Goal: Task Accomplishment & Management: Use online tool/utility

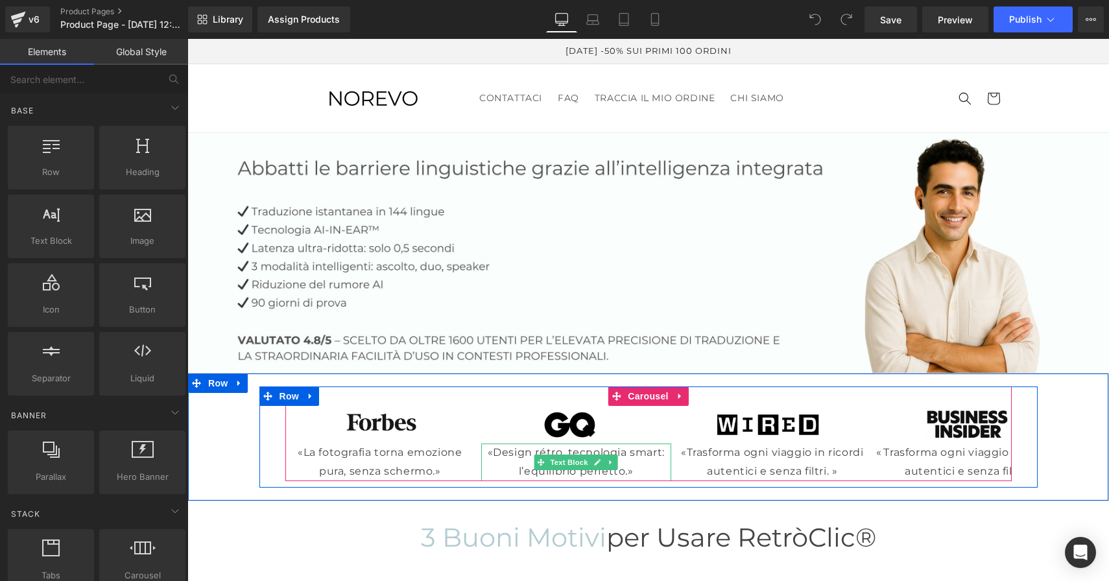
click at [529, 453] on p "«Design rétro, tecnologia smart: l’equilibrio perfetto.»" at bounding box center [576, 463] width 190 height 38
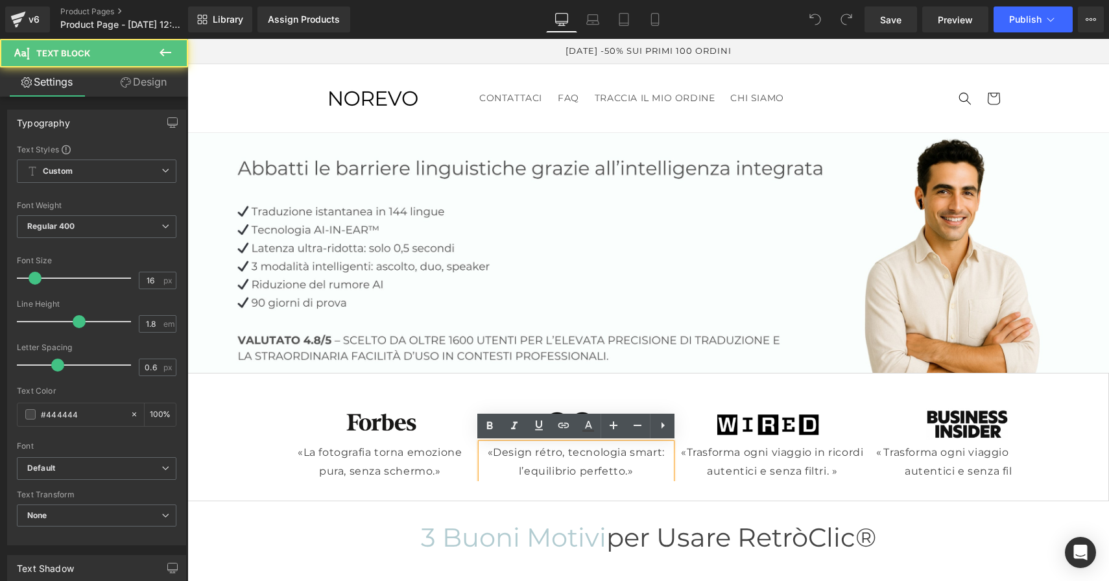
click at [561, 453] on p "«Design rétro, tecnologia smart: l’equilibrio perfetto.»" at bounding box center [576, 463] width 190 height 38
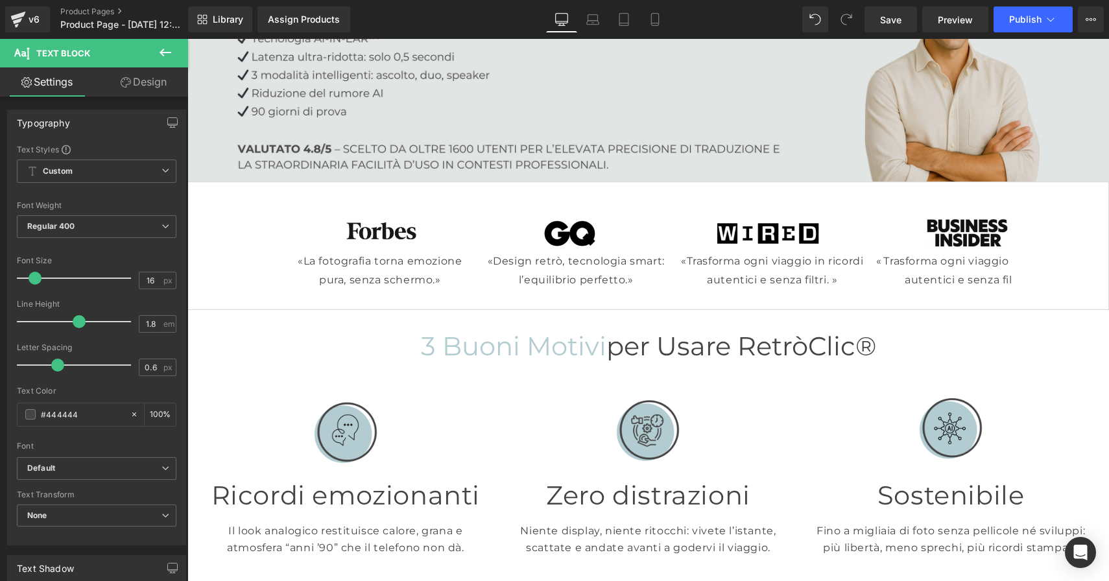
scroll to position [190, 0]
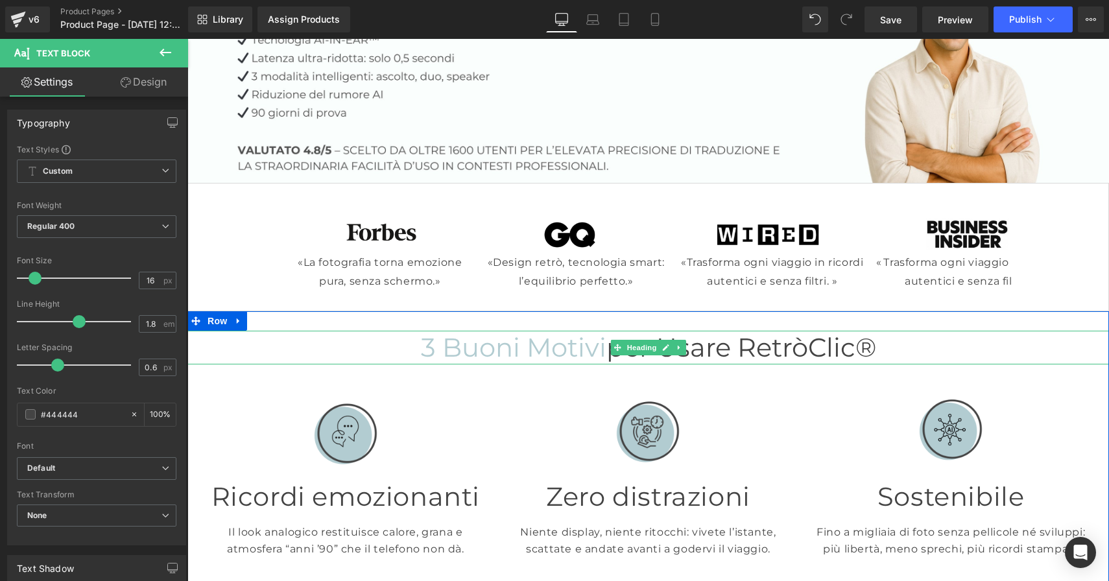
click at [893, 353] on h1 "3 buoni motivi per usare RetròClic®" at bounding box center [647, 348] width 921 height 34
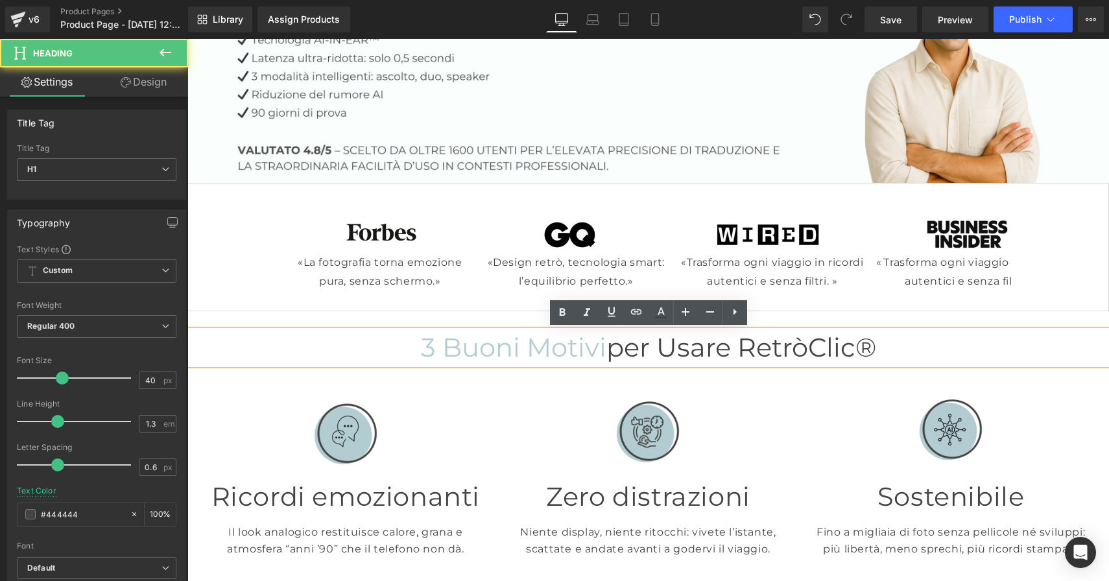
click at [884, 348] on h1 "3 buoni motivi per usare RetròClic®" at bounding box center [647, 348] width 921 height 34
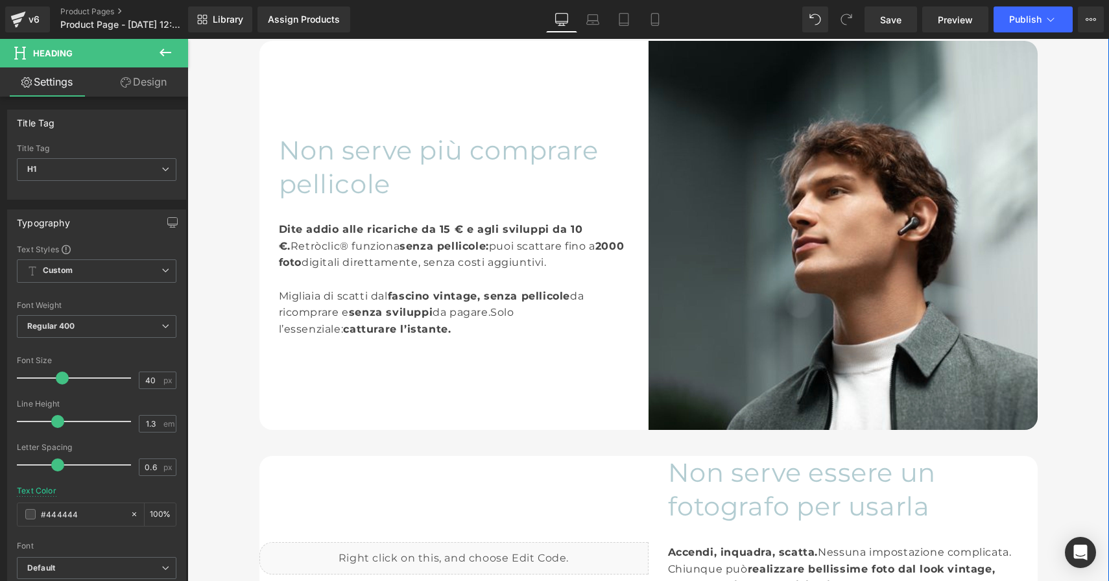
scroll to position [801, 0]
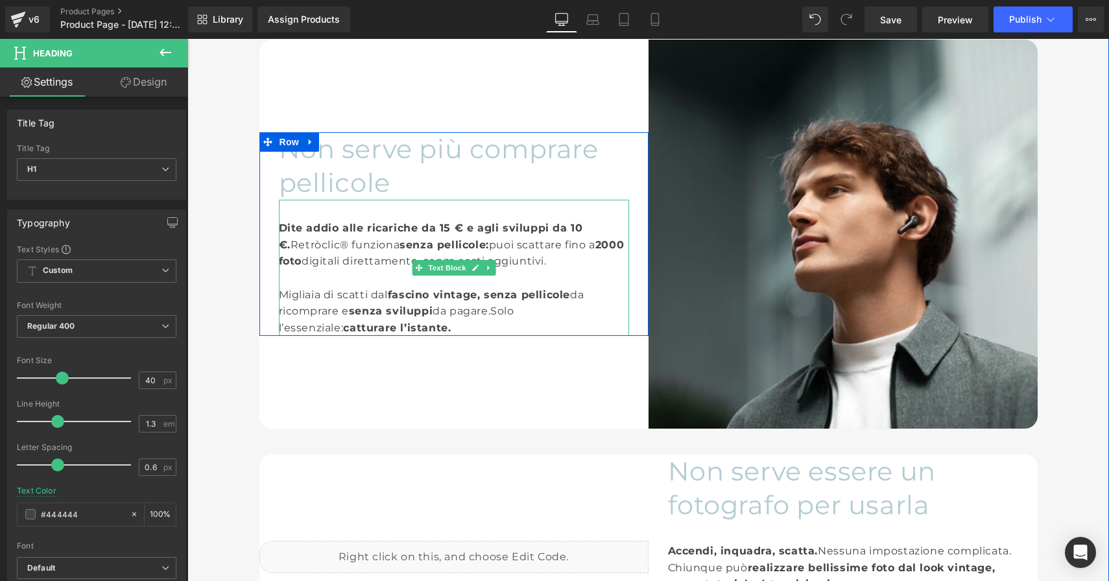
click at [334, 246] on div "Dite addio alle ricariche da 15 € e agli sviluppi da 10 €. Retròclic® funziona …" at bounding box center [454, 268] width 350 height 136
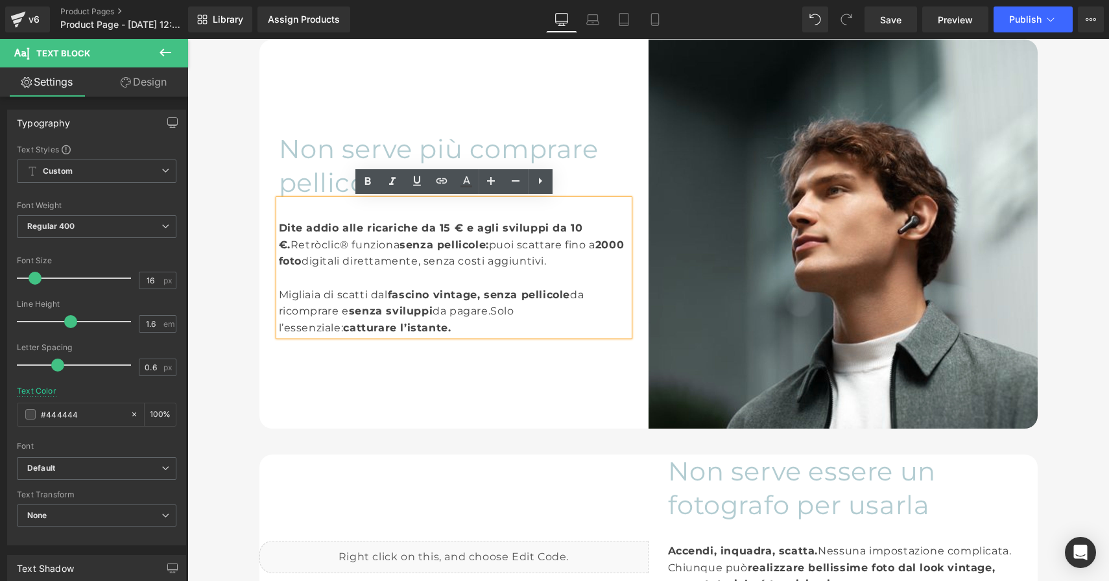
click at [340, 245] on div "Dite addio alle ricariche da 15 € e agli sviluppi da 10 €. Retròclic® funziona …" at bounding box center [454, 268] width 350 height 136
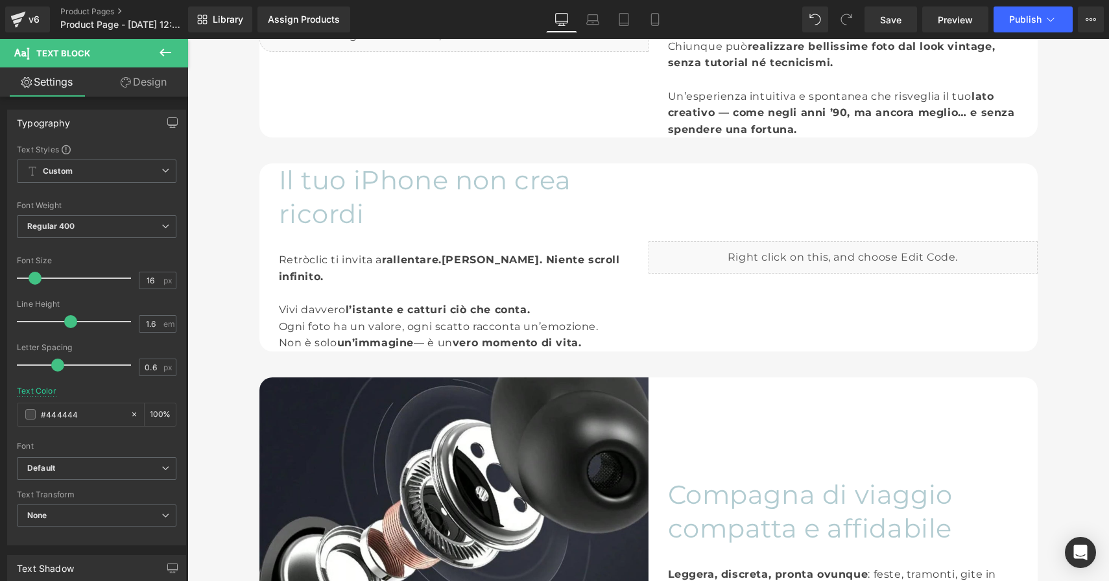
scroll to position [1380, 0]
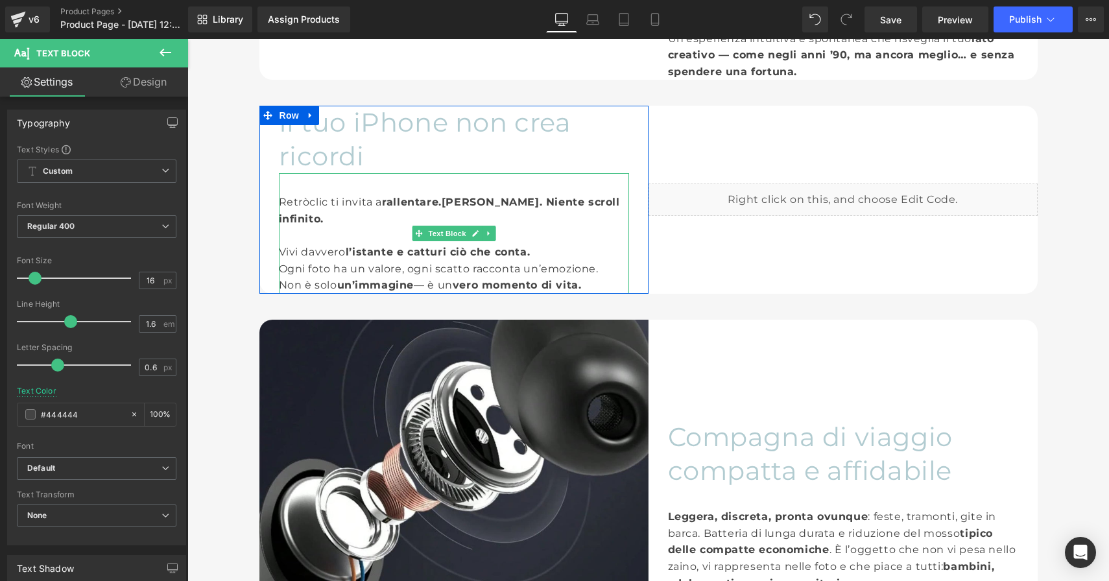
click at [326, 201] on div "Retròclic ti invita a rallentare. Niente ritocchi. Niente scroll infinito. Vivi…" at bounding box center [454, 233] width 350 height 121
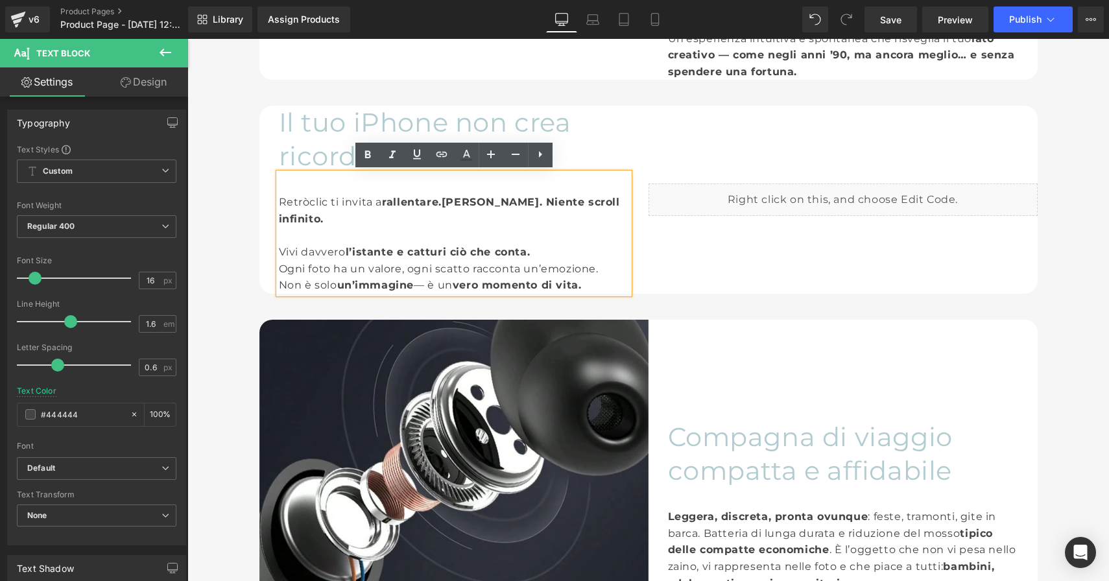
click at [326, 204] on div "Retròclic ti invita a rallentare. Niente ritocchi. Niente scroll infinito. Vivi…" at bounding box center [454, 233] width 350 height 121
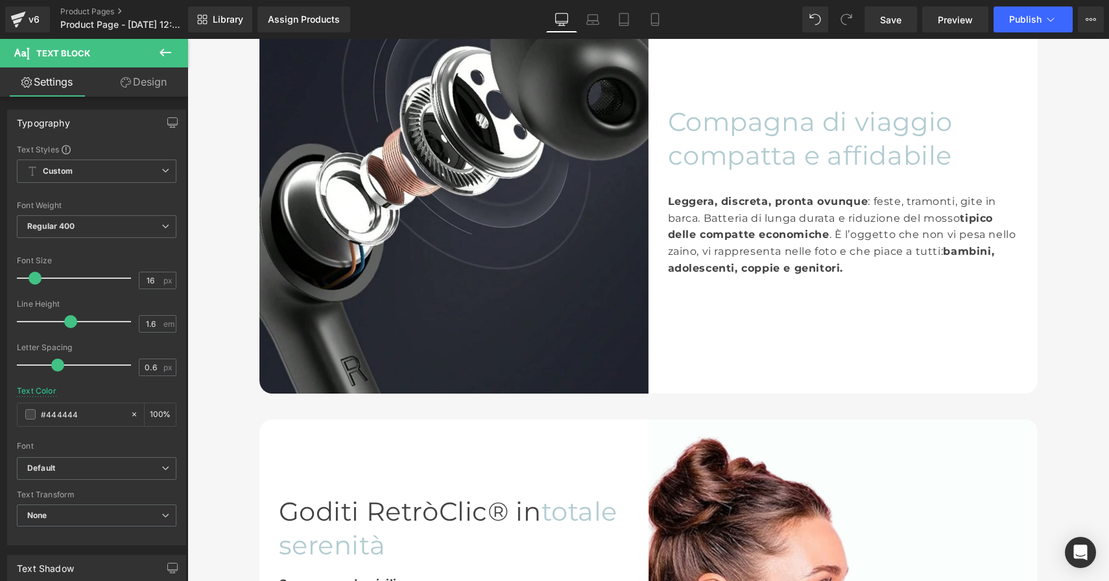
scroll to position [1701, 0]
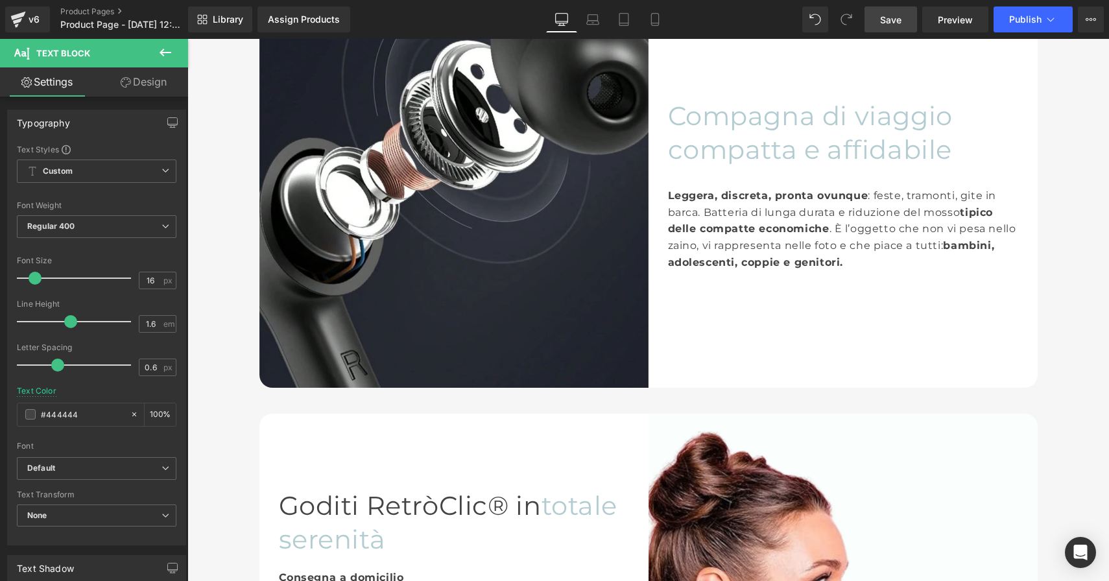
click at [896, 25] on span "Save" at bounding box center [890, 20] width 21 height 14
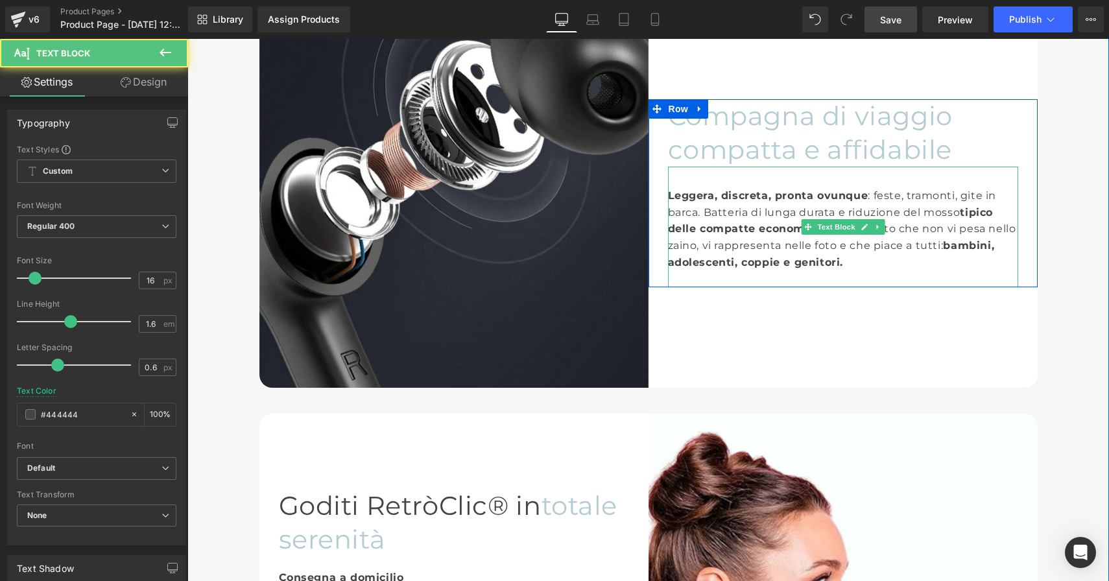
click at [704, 246] on div "Leggera, discreta, pronta ovunque : feste, tramonti, gite in barca. Batteria di…" at bounding box center [843, 228] width 350 height 83
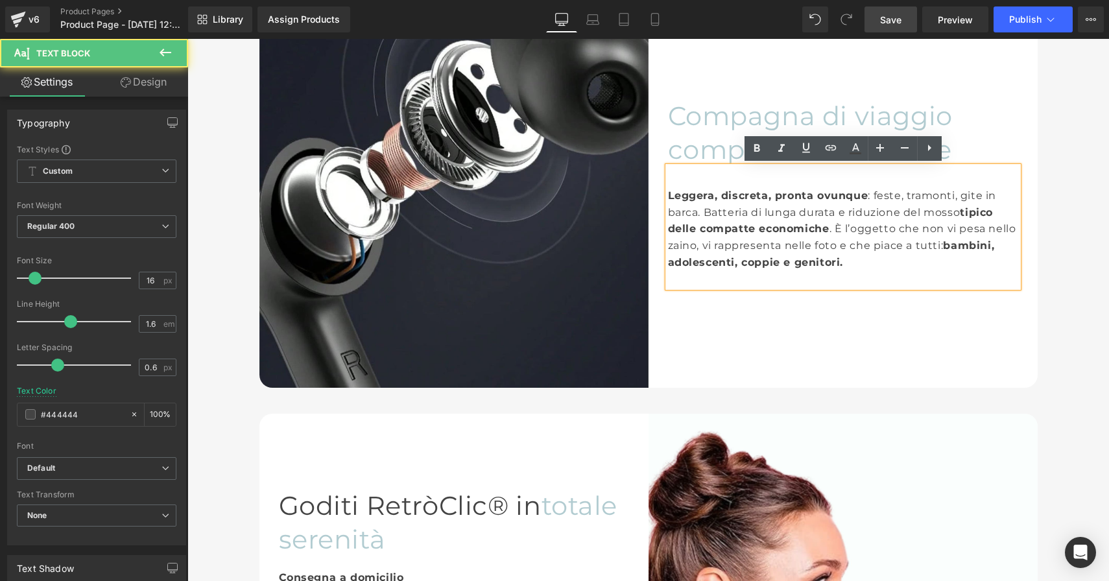
click at [704, 244] on div "Leggera, discreta, pronta ovunque : feste, tramonti, gite in barca. Batteria di…" at bounding box center [843, 228] width 350 height 83
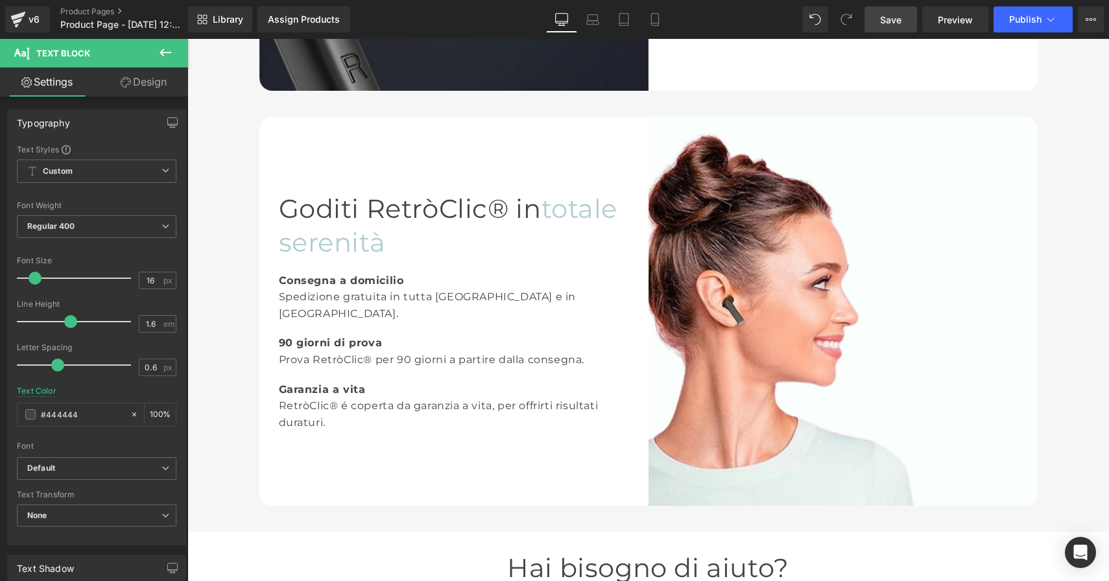
scroll to position [2013, 0]
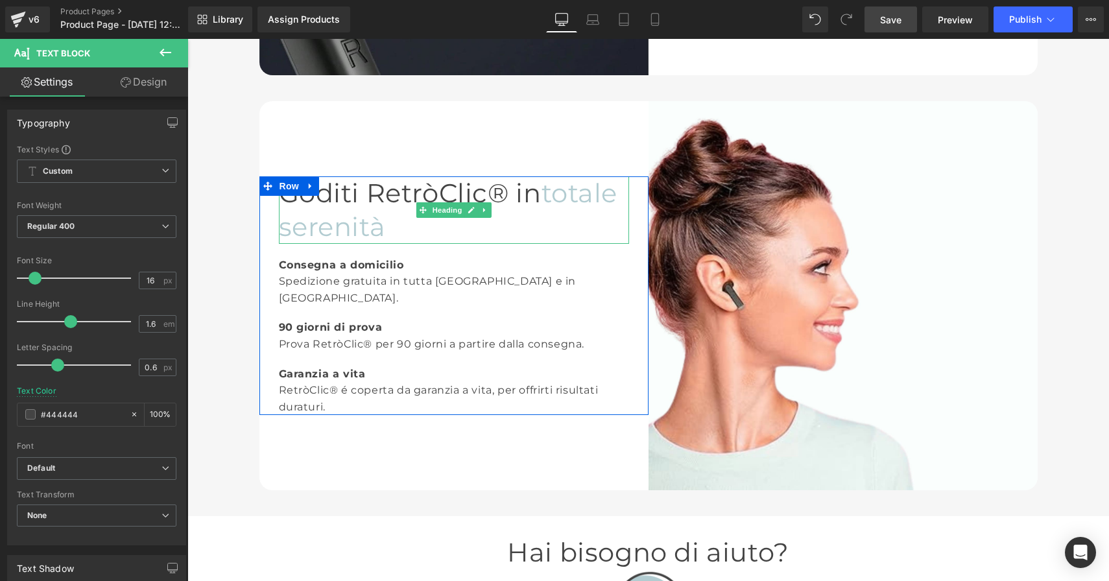
click at [514, 202] on h1 "Goditi RetròClic® in totale serenità" at bounding box center [454, 209] width 350 height 67
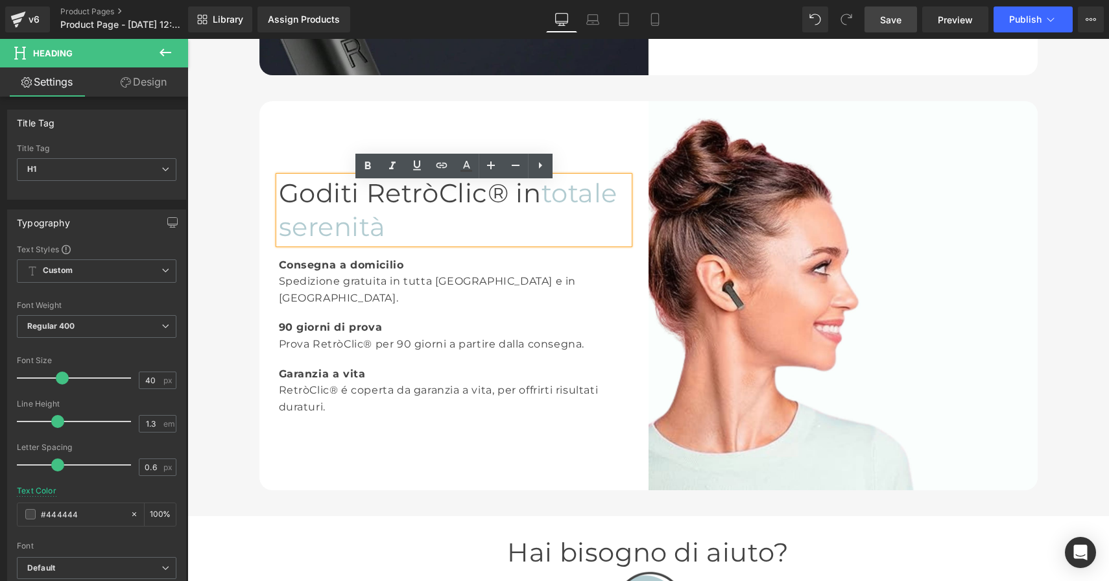
click at [509, 197] on h1 "Goditi RetròClic® in totale serenità" at bounding box center [454, 209] width 350 height 67
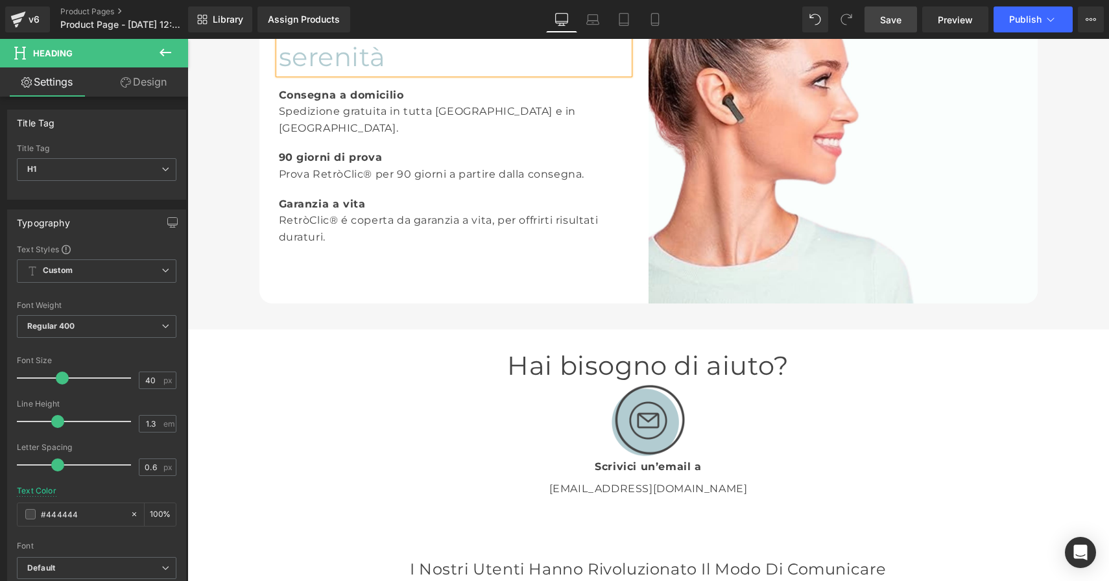
scroll to position [2212, 0]
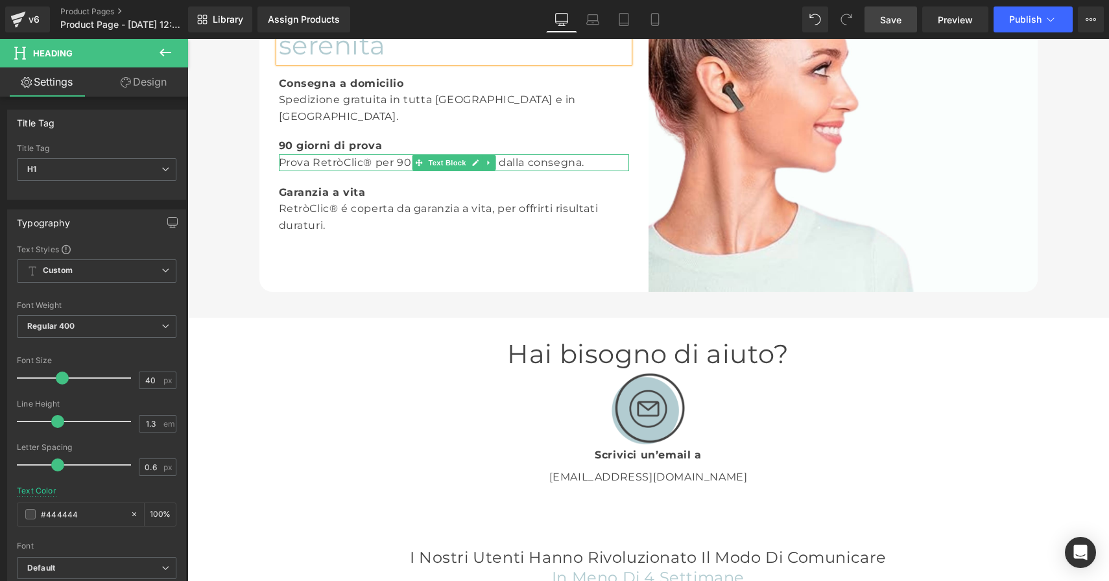
click at [375, 154] on div "Prova RetròClic® per 90 giorni a partire dalla consegna." at bounding box center [454, 162] width 350 height 17
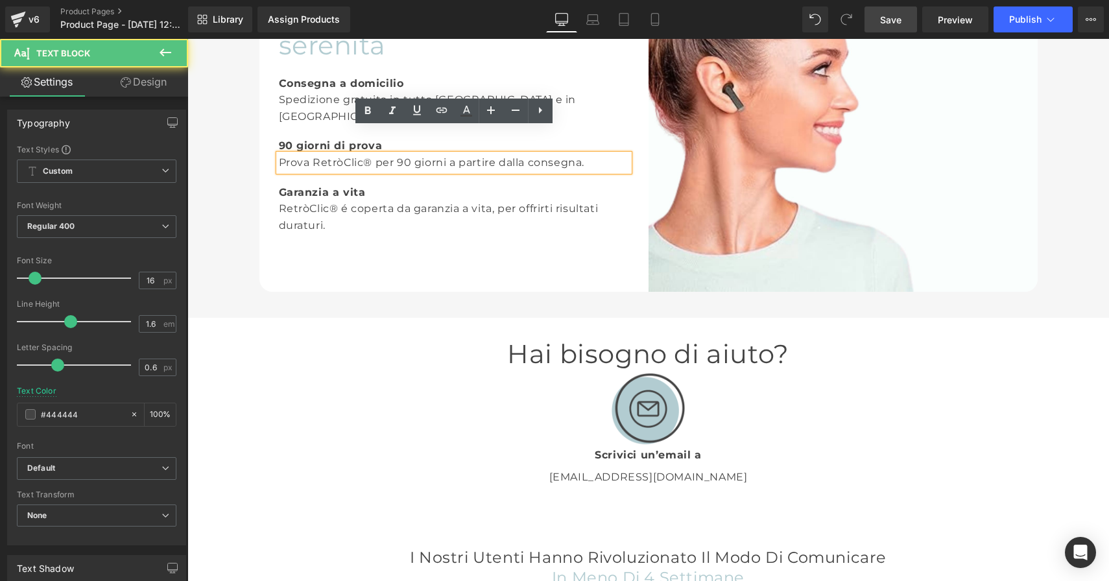
click at [374, 154] on div "Prova RetròClic® per 90 giorni a partire dalla consegna." at bounding box center [454, 162] width 350 height 17
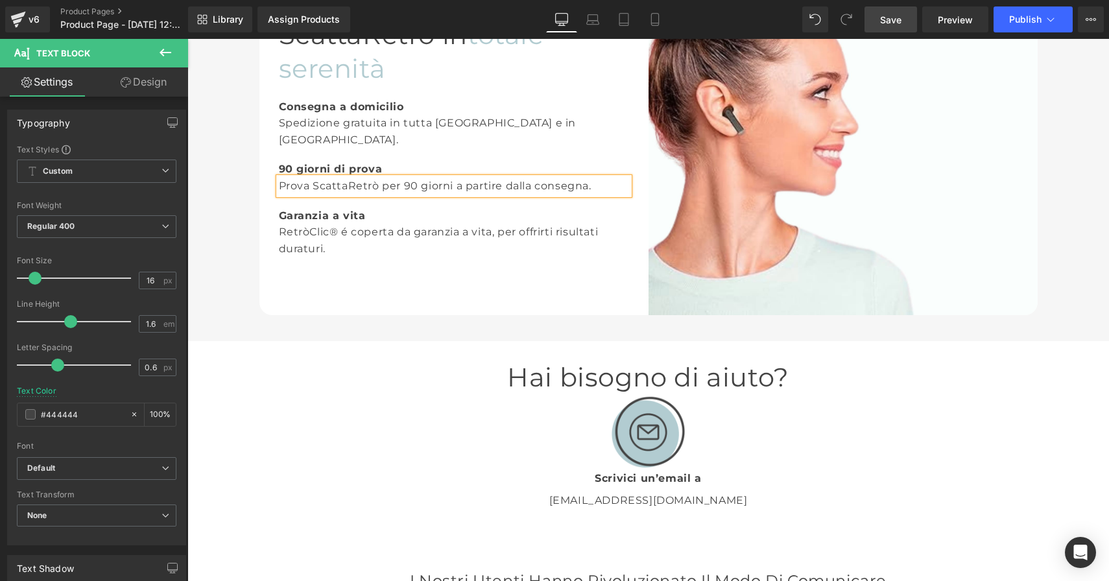
scroll to position [2205, 0]
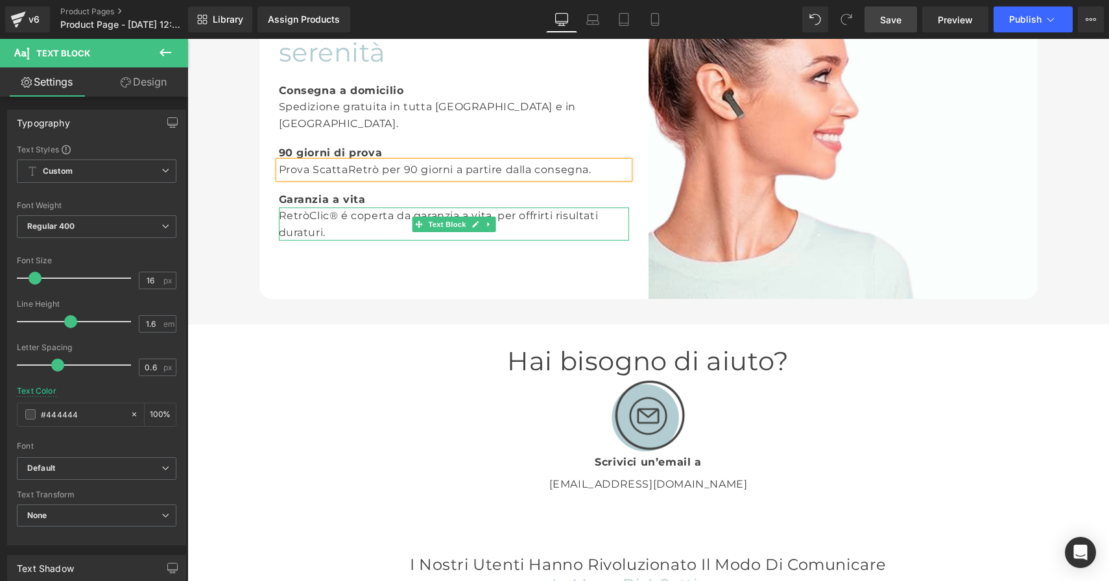
click at [338, 208] on div "RetròClic® é coperta da garanzia a vita, per offrirti risultati duraturi." at bounding box center [454, 224] width 350 height 33
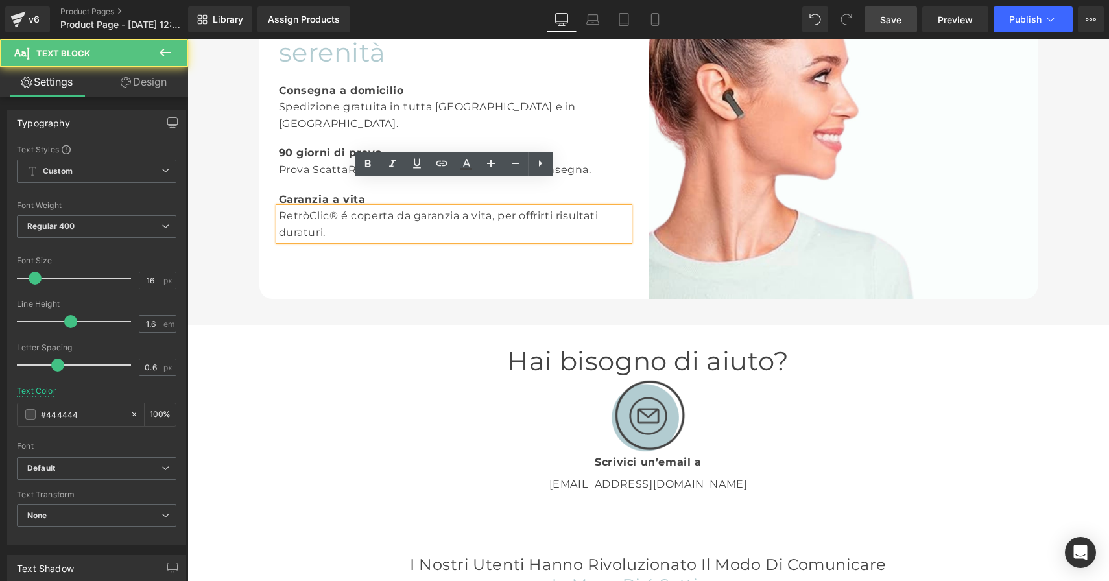
click at [340, 208] on div "RetròClic® é coperta da garanzia a vita, per offrirti risultati duraturi." at bounding box center [454, 224] width 350 height 33
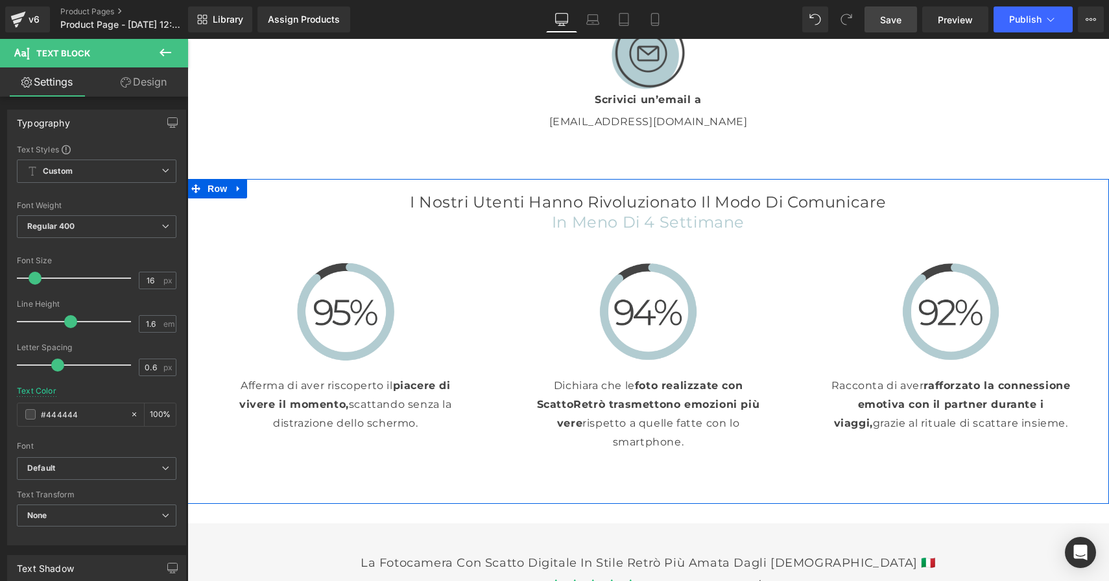
scroll to position [2567, 0]
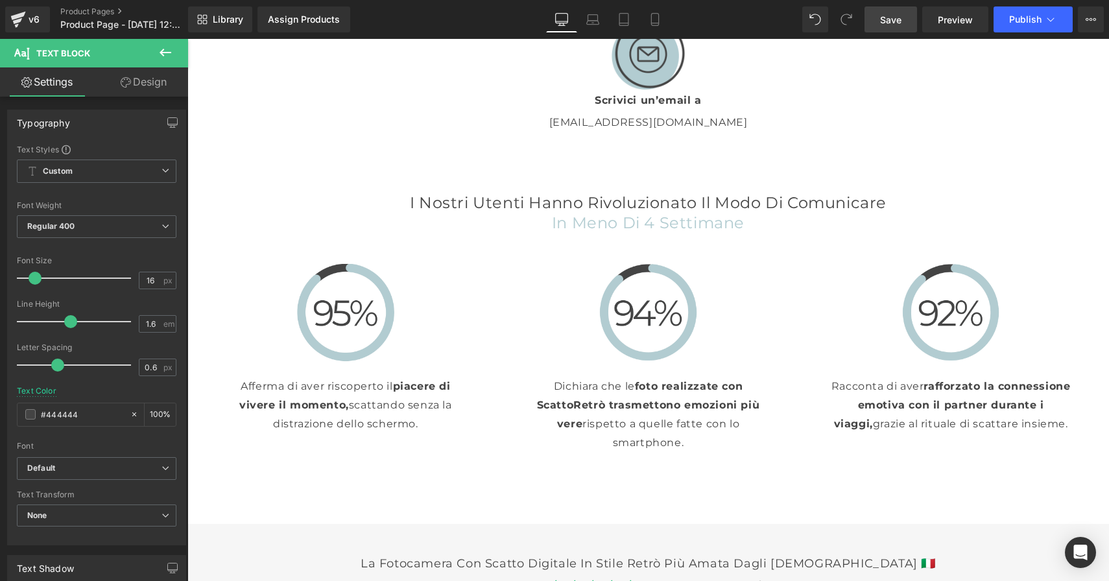
click at [891, 25] on span "Save" at bounding box center [890, 20] width 21 height 14
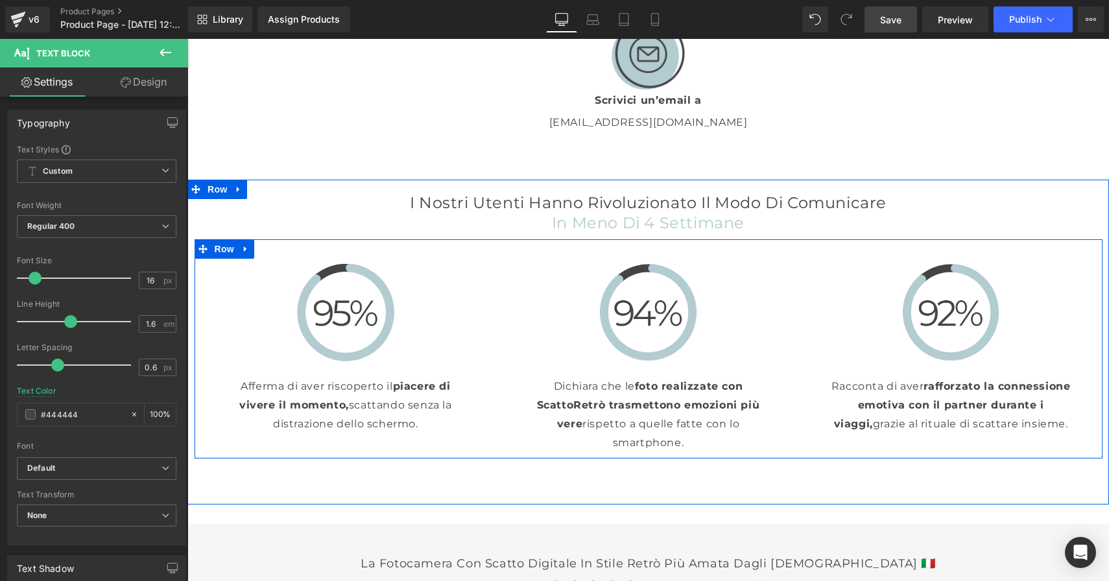
click at [473, 296] on div "Image Afferma di aver riscoperto il piacere di vivere il momento, scattando sen…" at bounding box center [346, 348] width 303 height 169
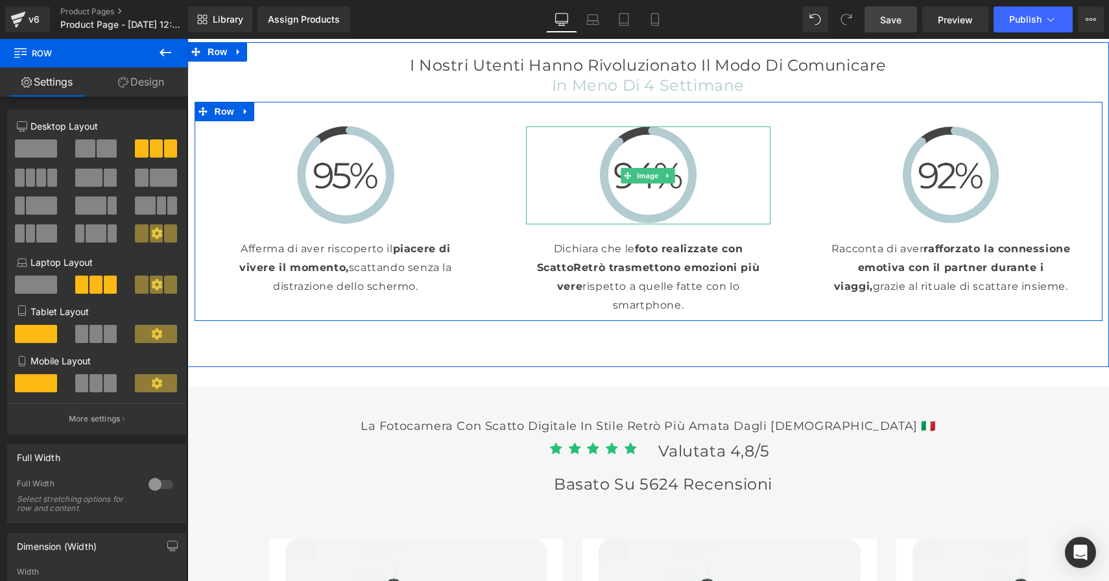
scroll to position [2707, 0]
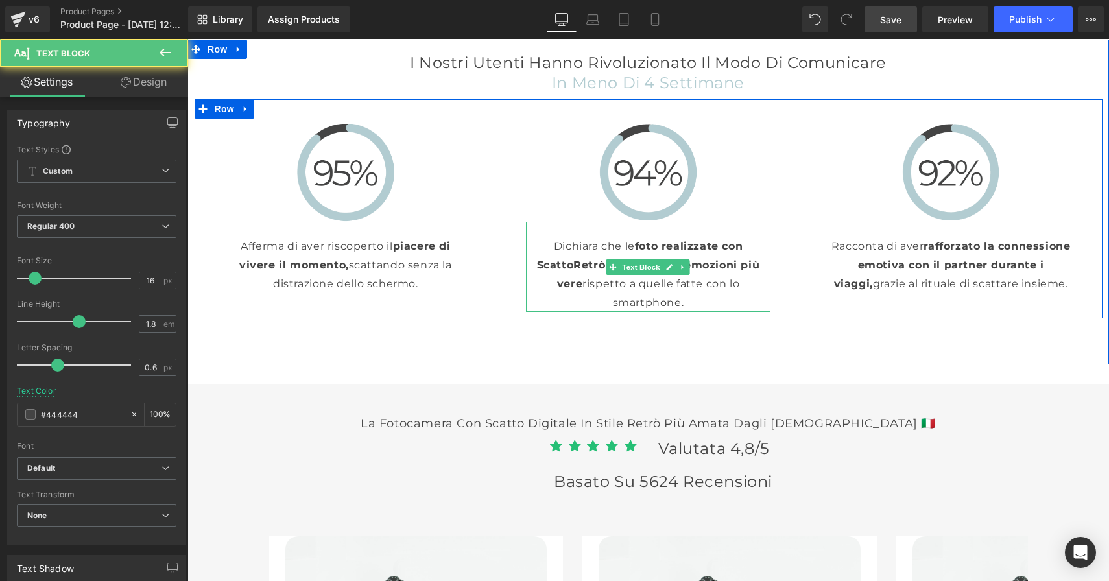
click at [579, 266] on strong "foto realizzate con ScattoRetrò trasmettono emozioni più vere" at bounding box center [648, 265] width 223 height 50
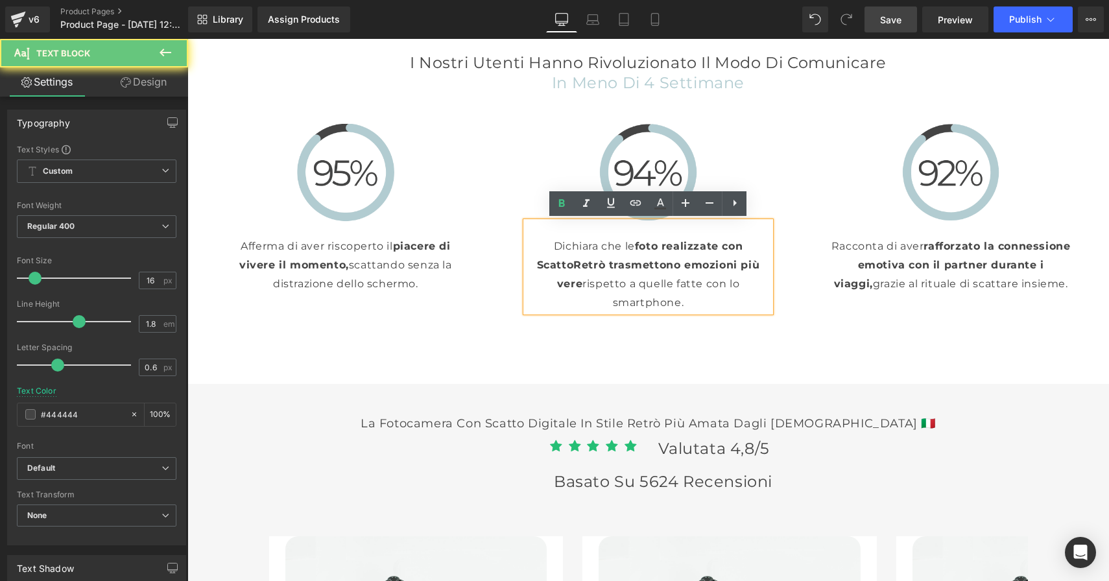
click at [574, 266] on strong "foto realizzate con ScattoRetrò trasmettono emozioni più vere" at bounding box center [648, 265] width 223 height 50
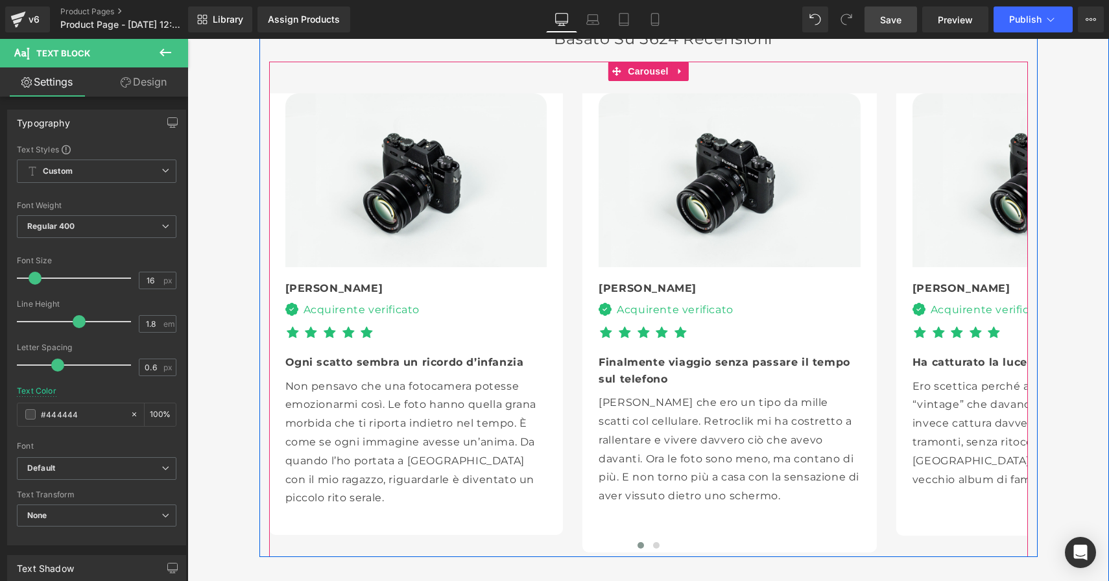
scroll to position [3172, 0]
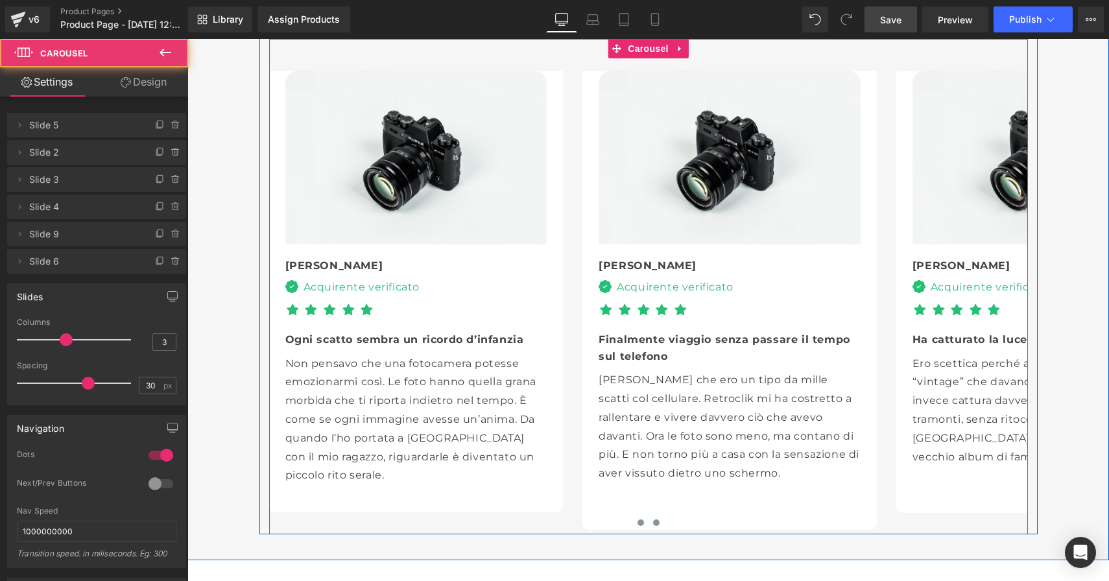
click at [656, 526] on button at bounding box center [656, 522] width 16 height 13
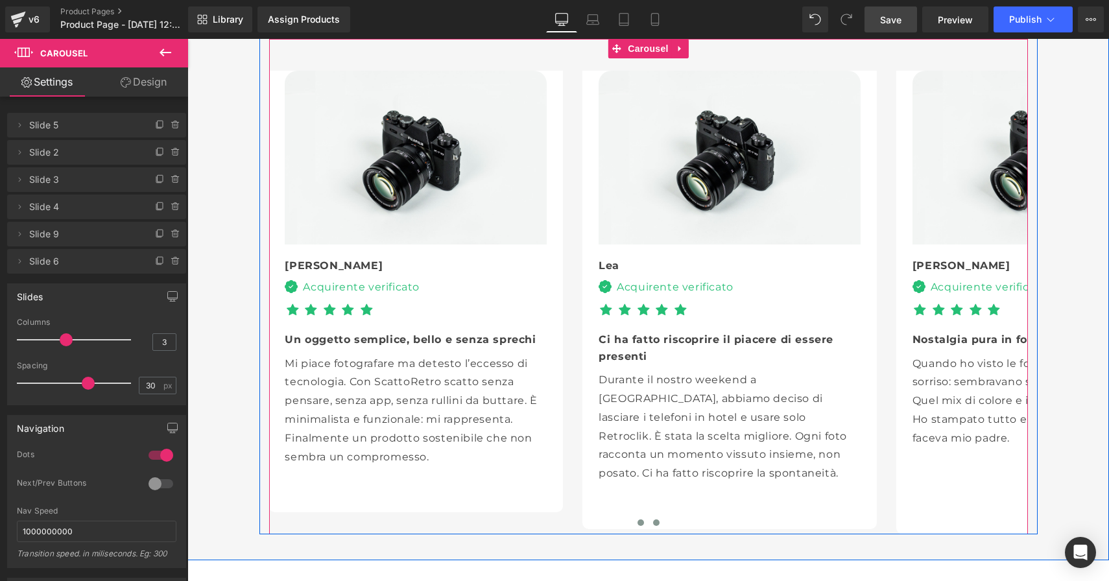
click at [644, 524] on button at bounding box center [641, 522] width 16 height 13
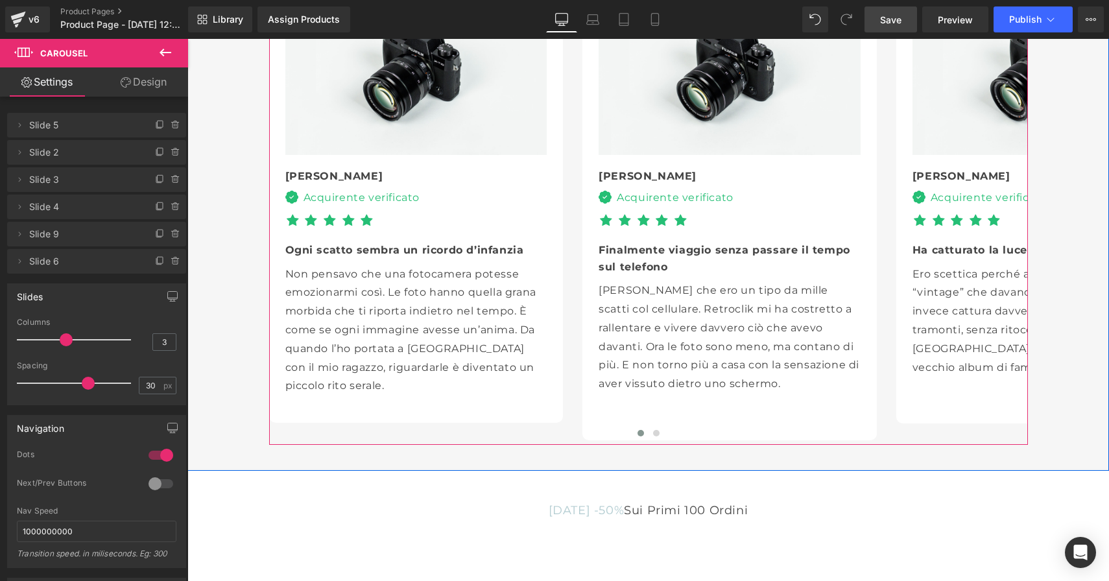
scroll to position [3264, 0]
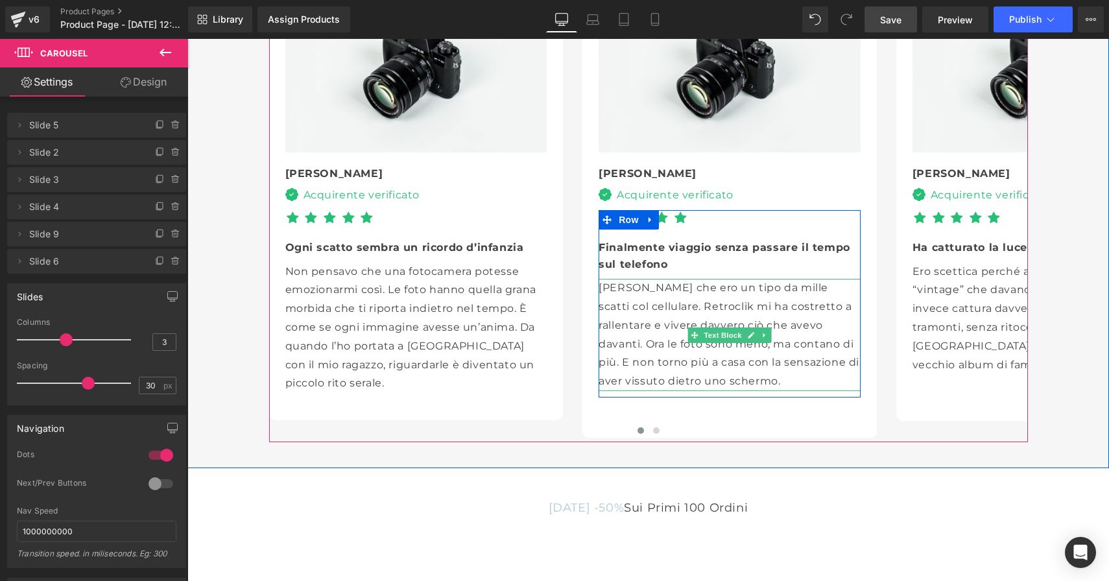
click at [703, 305] on p "[PERSON_NAME] che ero un tipo da mille scatti col cellulare. Retroclik mi ha co…" at bounding box center [730, 335] width 262 height 112
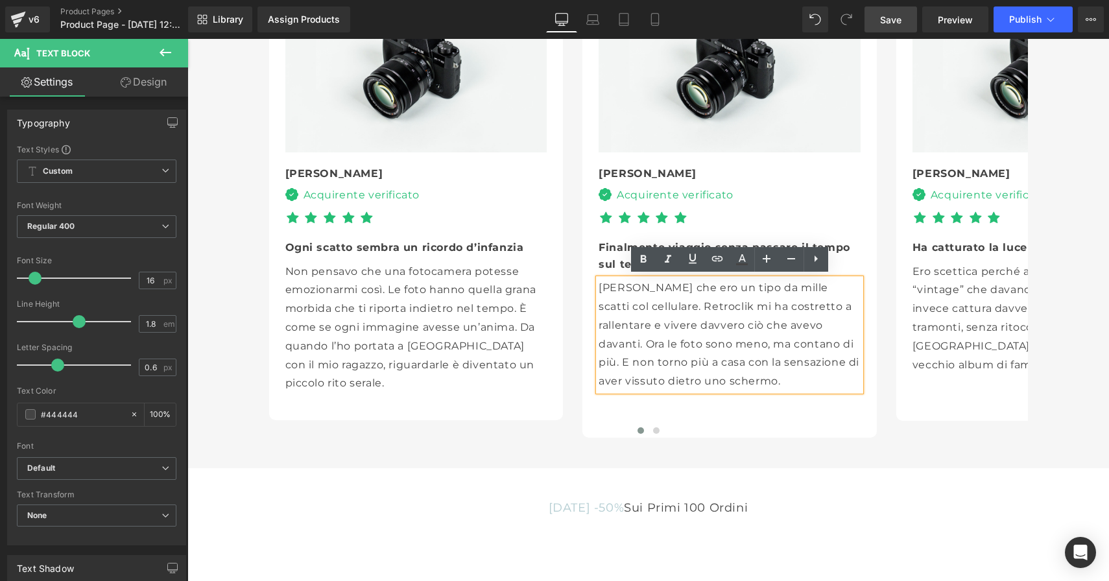
click at [699, 307] on p "[PERSON_NAME] che ero un tipo da mille scatti col cellulare. Retroclik mi ha co…" at bounding box center [730, 335] width 262 height 112
click at [890, 18] on span "Save" at bounding box center [890, 20] width 21 height 14
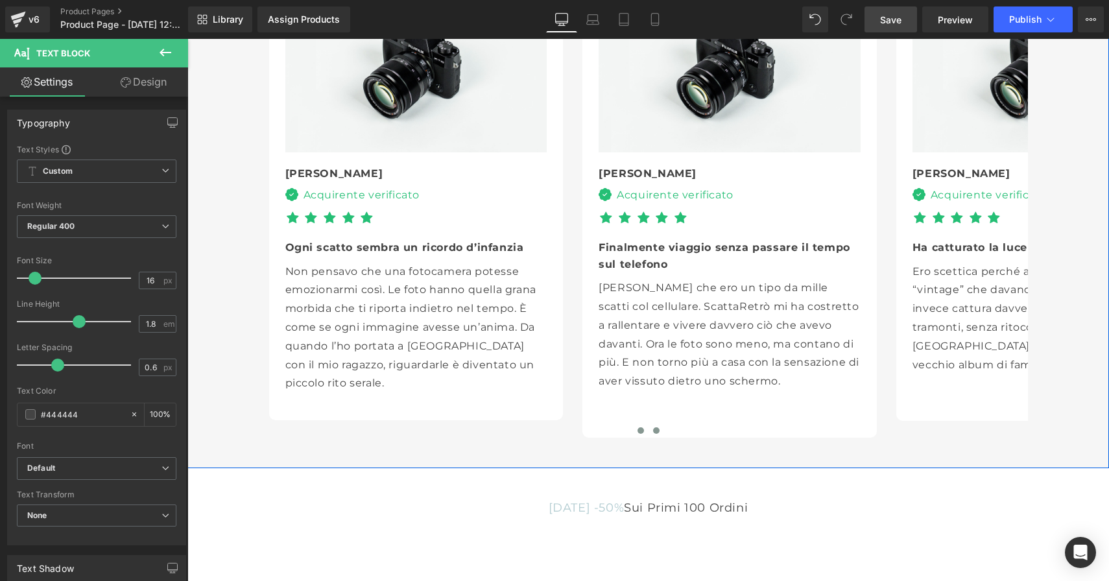
click at [654, 429] on span at bounding box center [656, 430] width 6 height 6
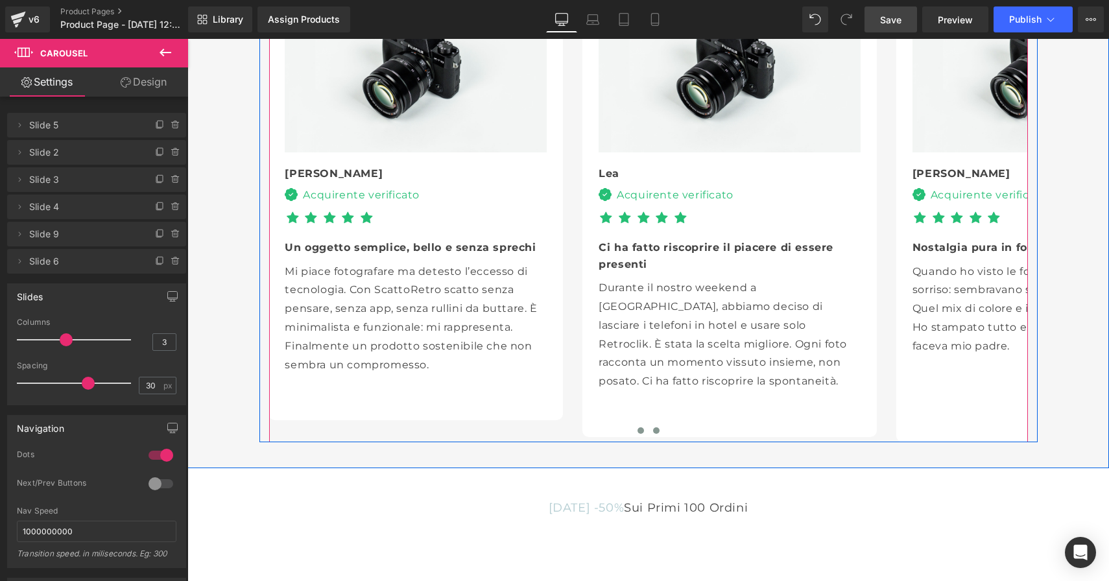
click at [639, 430] on span at bounding box center [640, 430] width 6 height 6
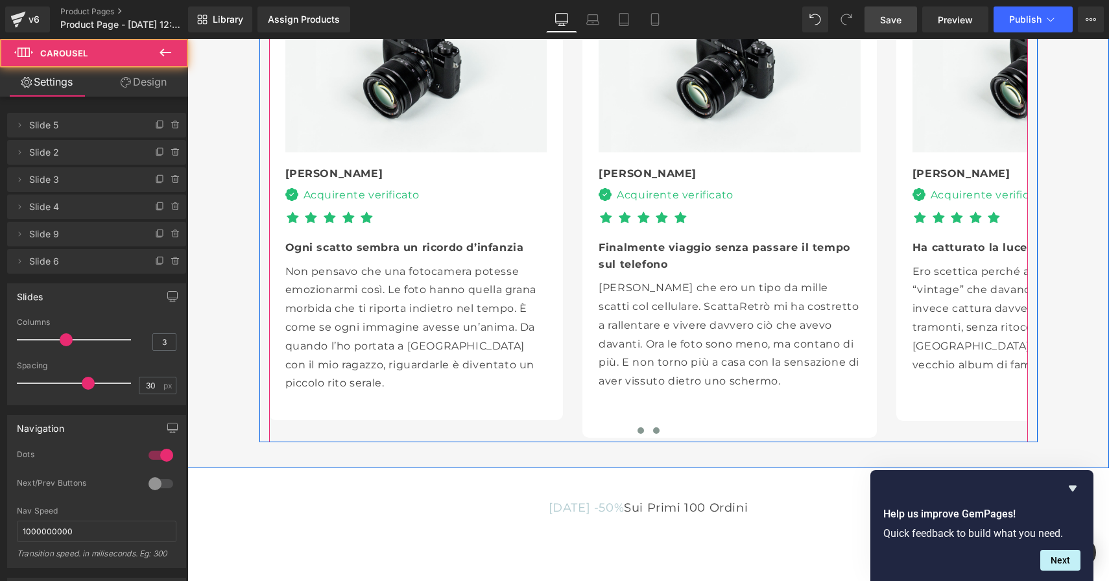
click at [658, 427] on span at bounding box center [656, 430] width 6 height 6
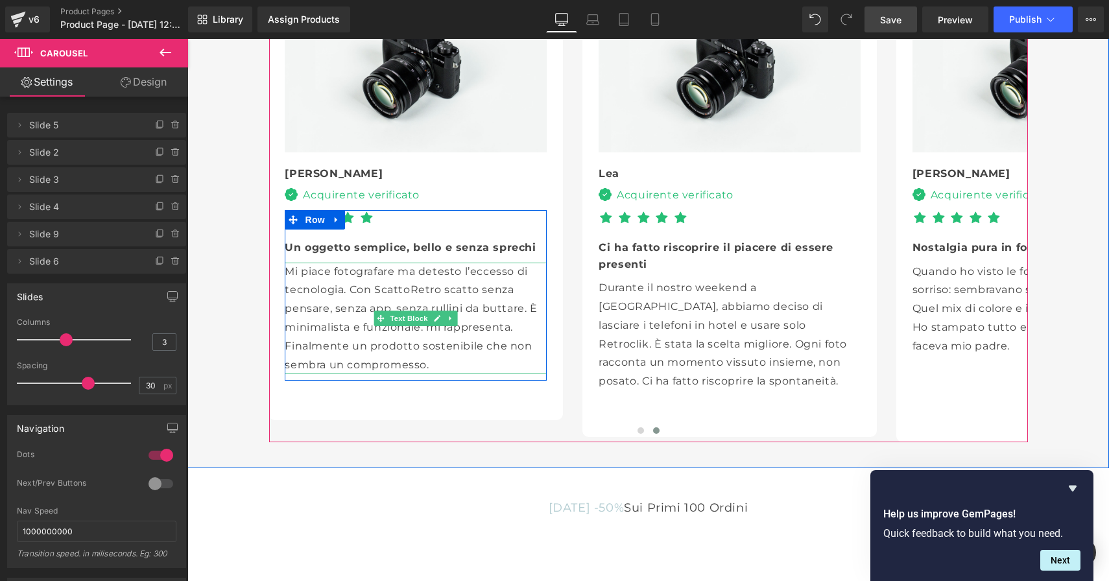
click at [407, 289] on p "Mi piace fotografare ma detesto l’eccesso di tecnologia. Con ScattoRetro scatto…" at bounding box center [416, 319] width 262 height 112
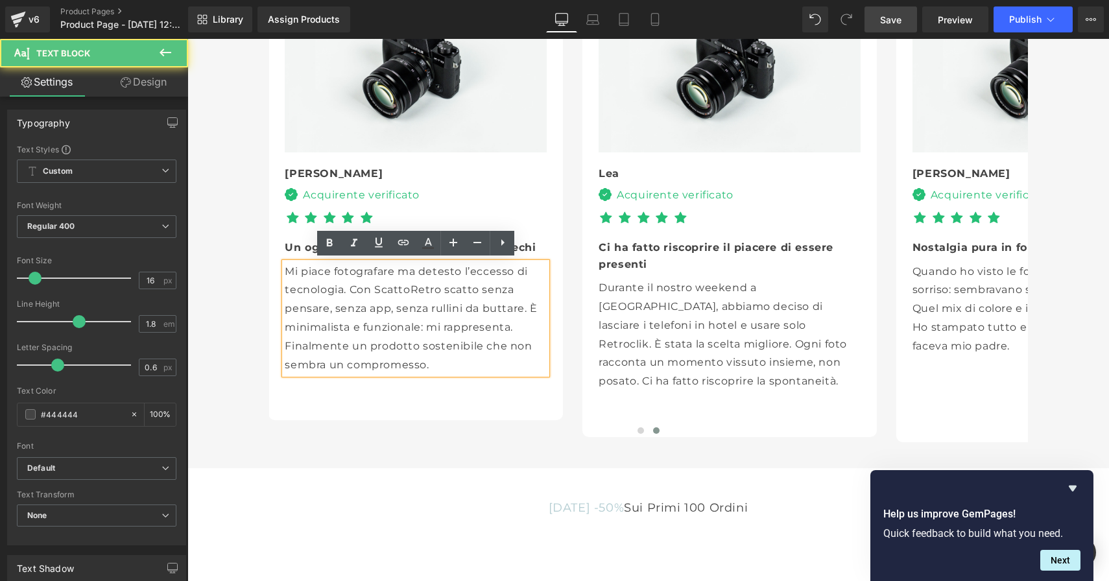
click at [409, 289] on p "Mi piace fotografare ma detesto l’eccesso di tecnologia. Con ScattoRetro scatto…" at bounding box center [416, 319] width 262 height 112
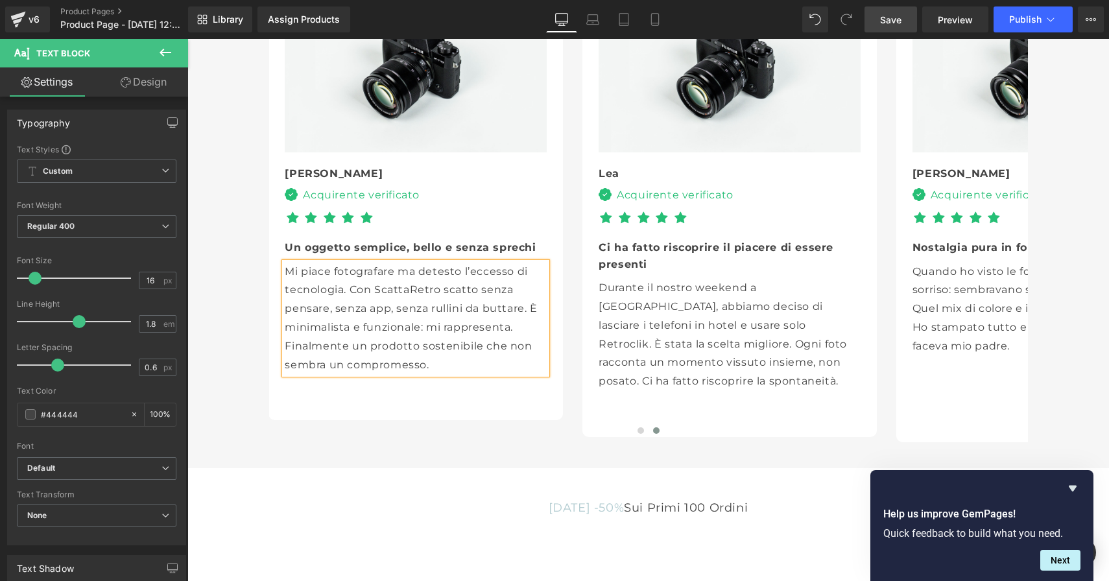
click at [437, 289] on p "Mi piace fotografare ma detesto l’eccesso di tecnologia. Con ScattaRetro scatto…" at bounding box center [416, 319] width 262 height 112
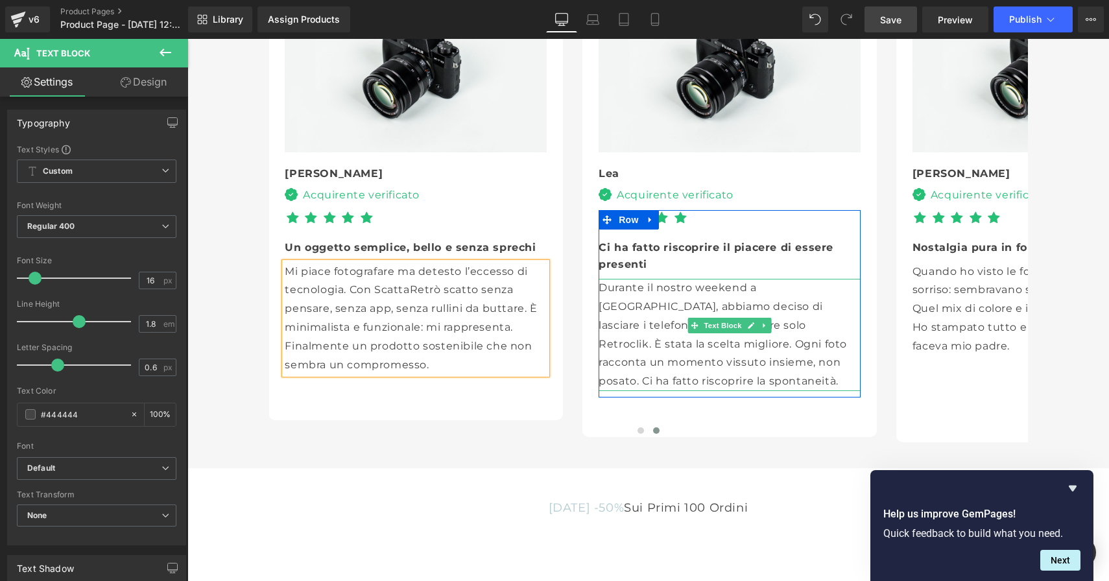
click at [647, 323] on p "Durante il nostro weekend a [GEOGRAPHIC_DATA], abbiamo deciso di lasciare i tel…" at bounding box center [730, 335] width 262 height 112
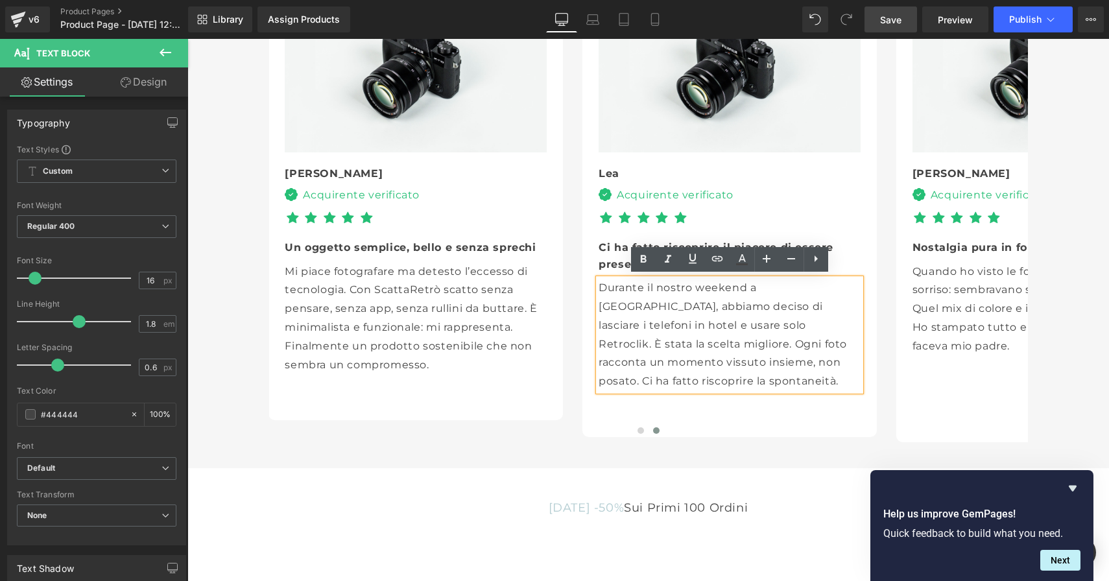
click at [647, 323] on p "Durante il nostro weekend a [GEOGRAPHIC_DATA], abbiamo deciso di lasciare i tel…" at bounding box center [730, 335] width 262 height 112
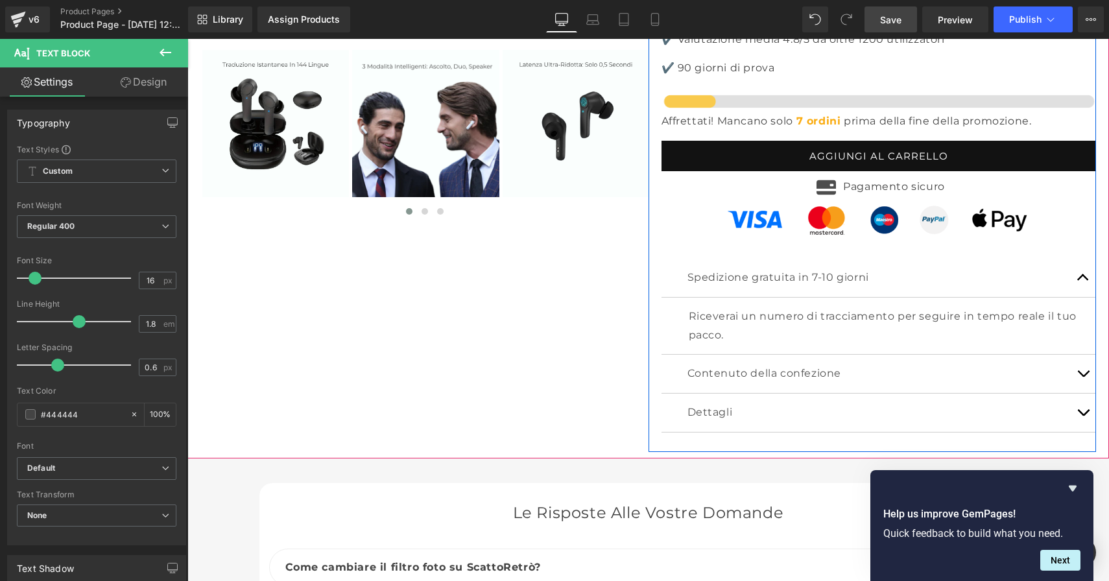
scroll to position [4277, 0]
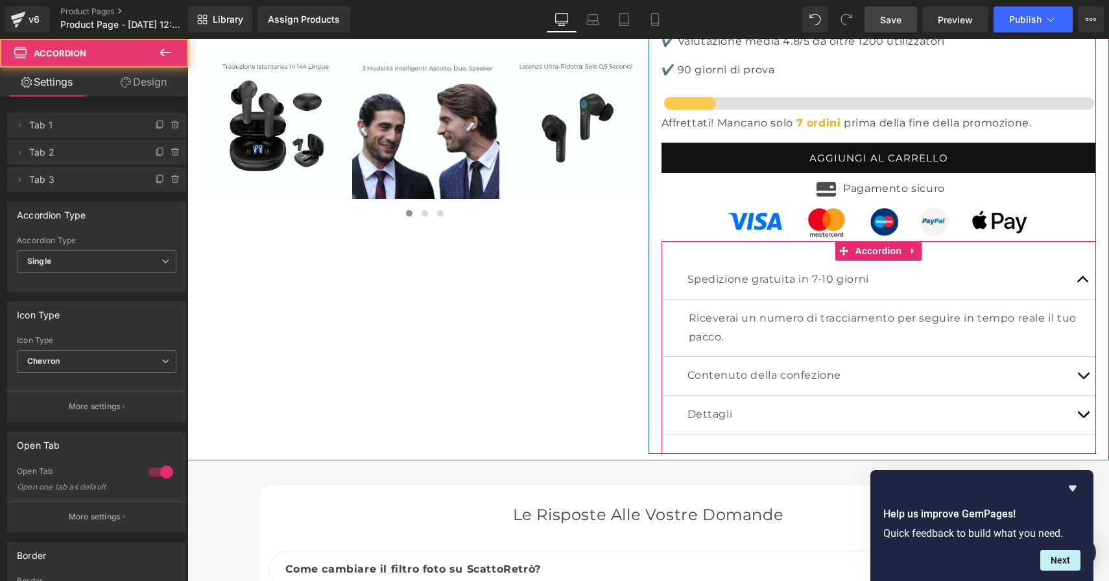
click at [1083, 283] on span "button" at bounding box center [1083, 283] width 0 height 0
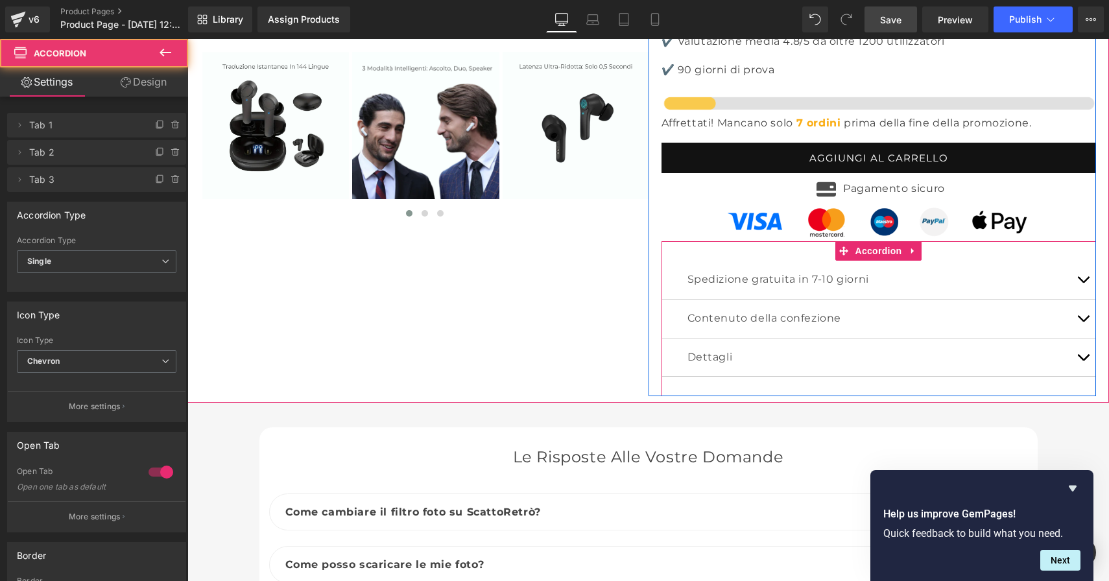
click at [1081, 261] on button "button" at bounding box center [1083, 280] width 26 height 38
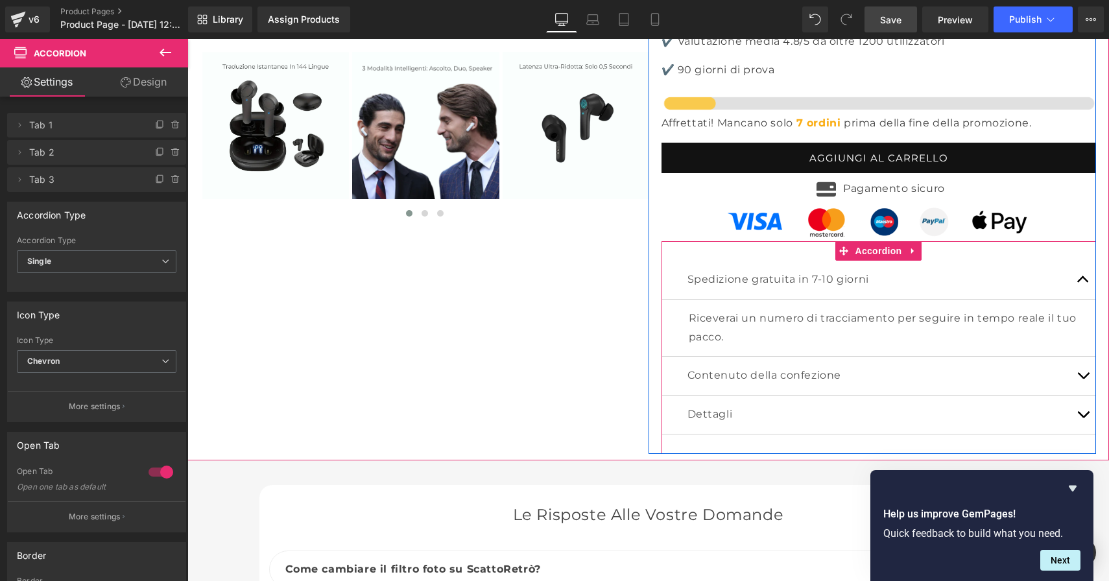
click at [1083, 283] on span "button" at bounding box center [1083, 283] width 0 height 0
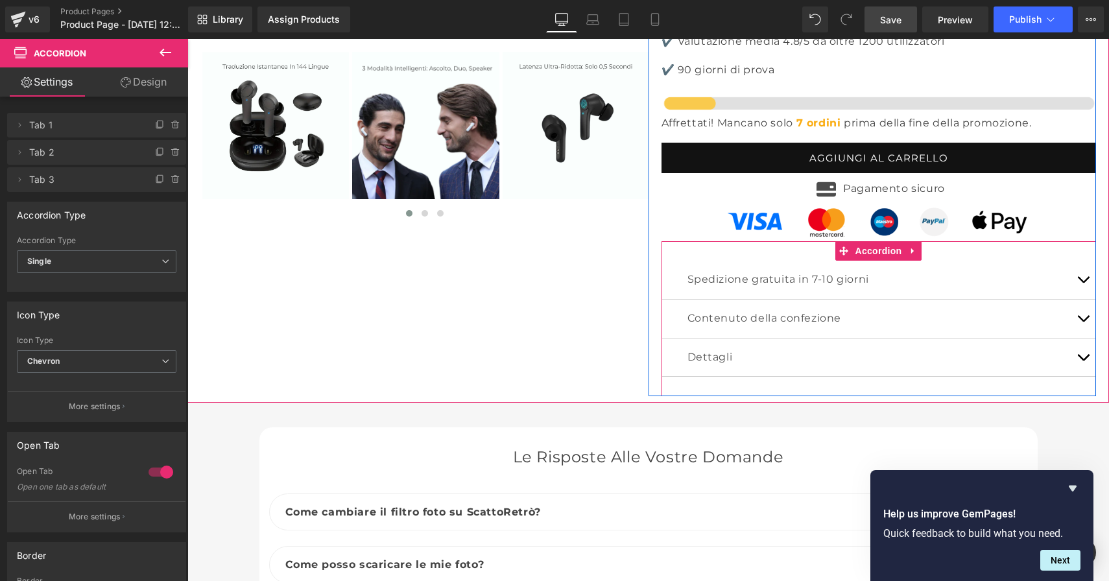
click at [1083, 322] on span "button" at bounding box center [1083, 322] width 0 height 0
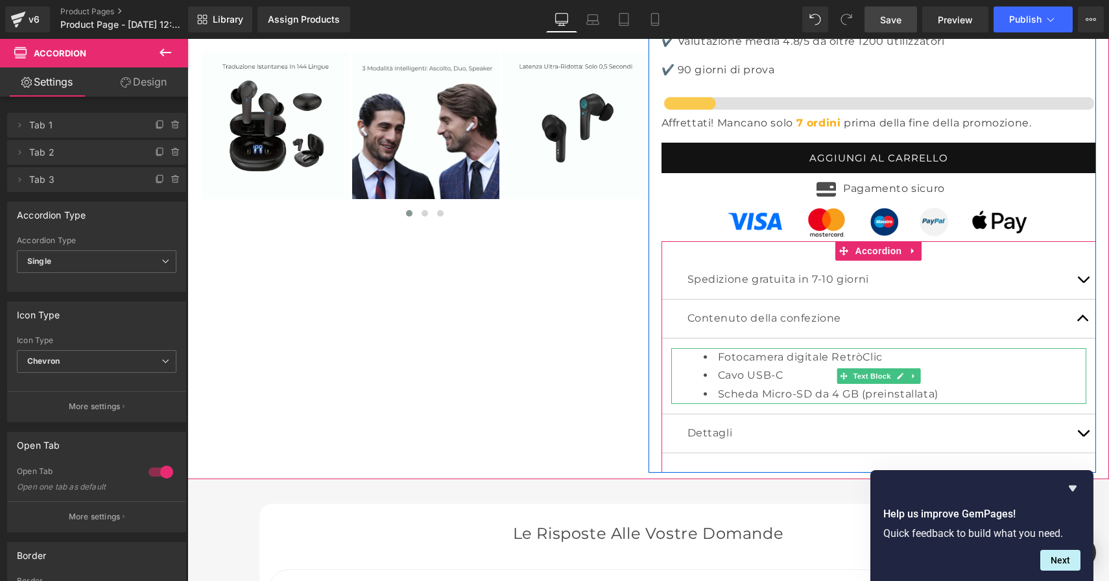
click at [878, 348] on li "Fotocamera digitale RetròClic" at bounding box center [895, 357] width 383 height 19
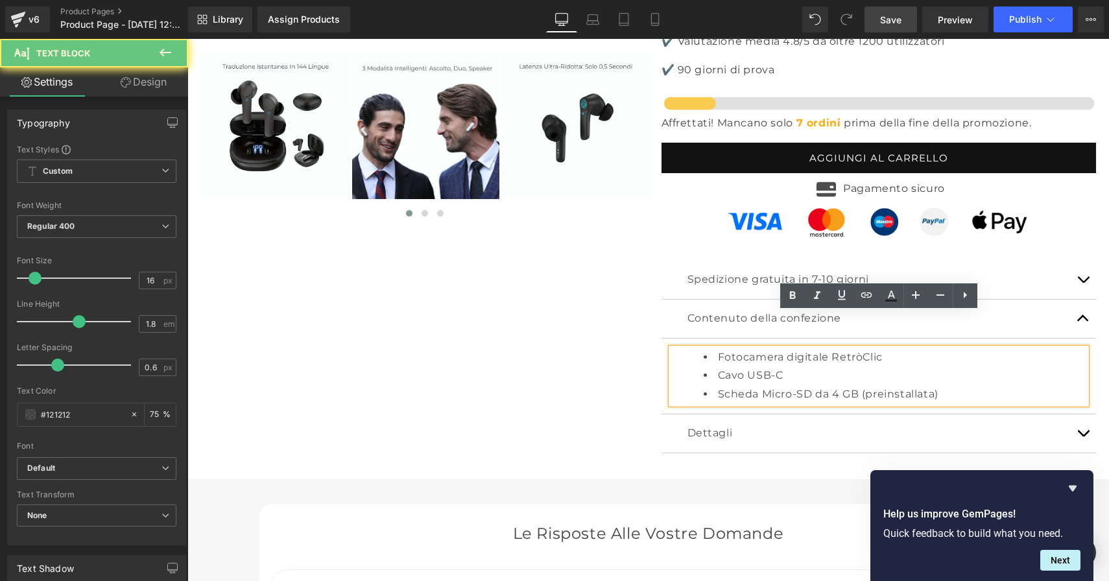
click at [882, 348] on li "Fotocamera digitale RetròClic" at bounding box center [895, 357] width 383 height 19
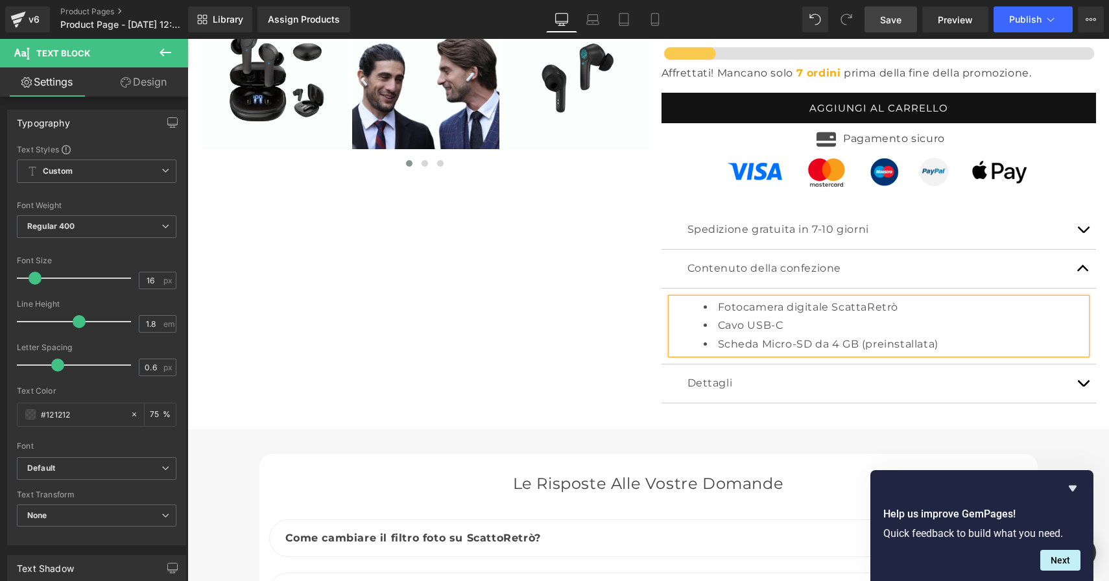
scroll to position [4336, 0]
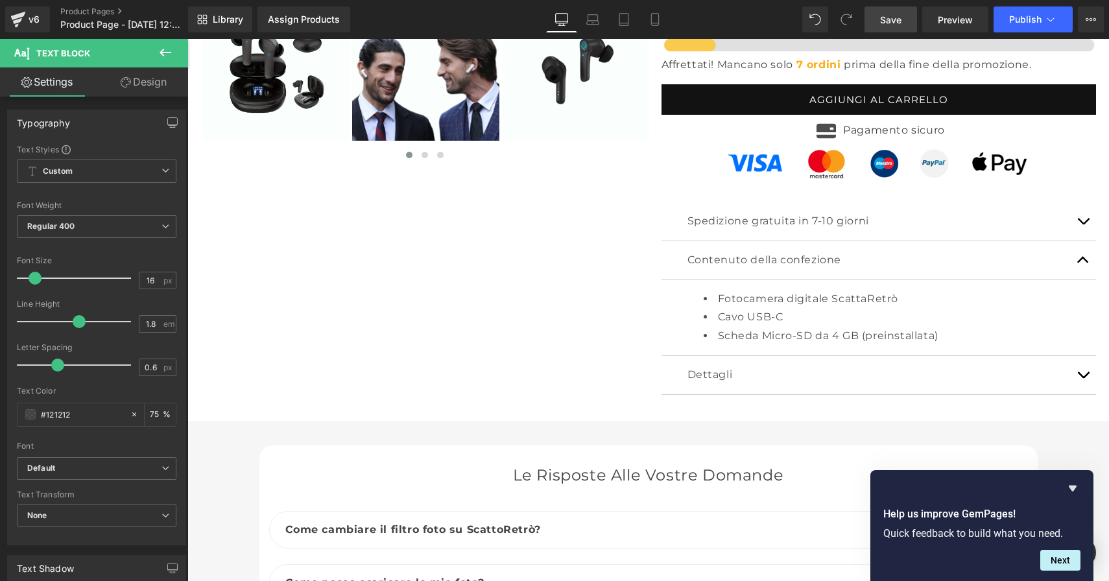
click at [889, 19] on span "Save" at bounding box center [890, 20] width 21 height 14
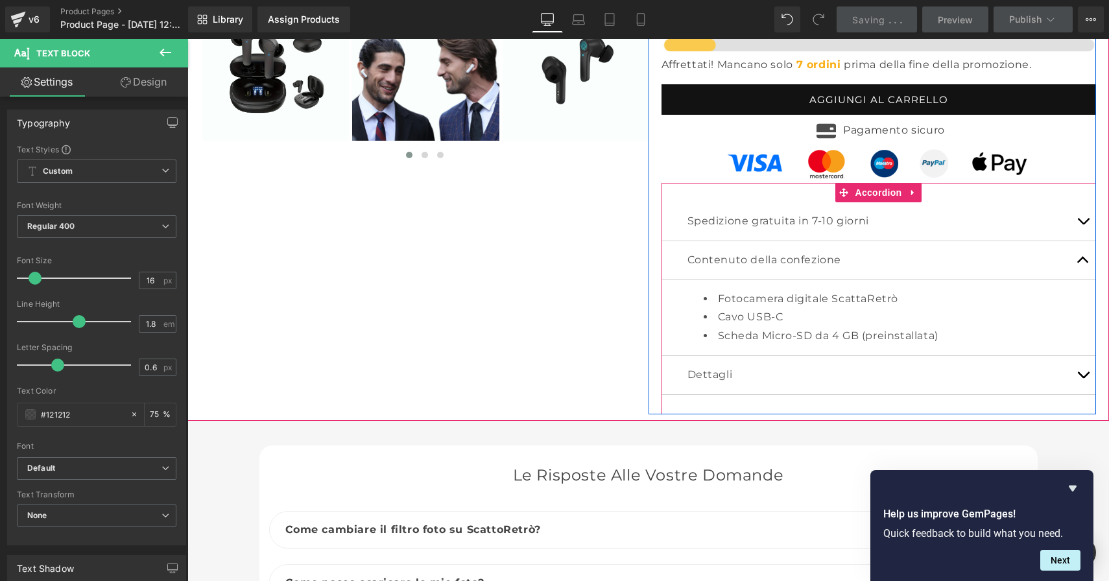
click at [1083, 263] on span "button" at bounding box center [1083, 263] width 0 height 0
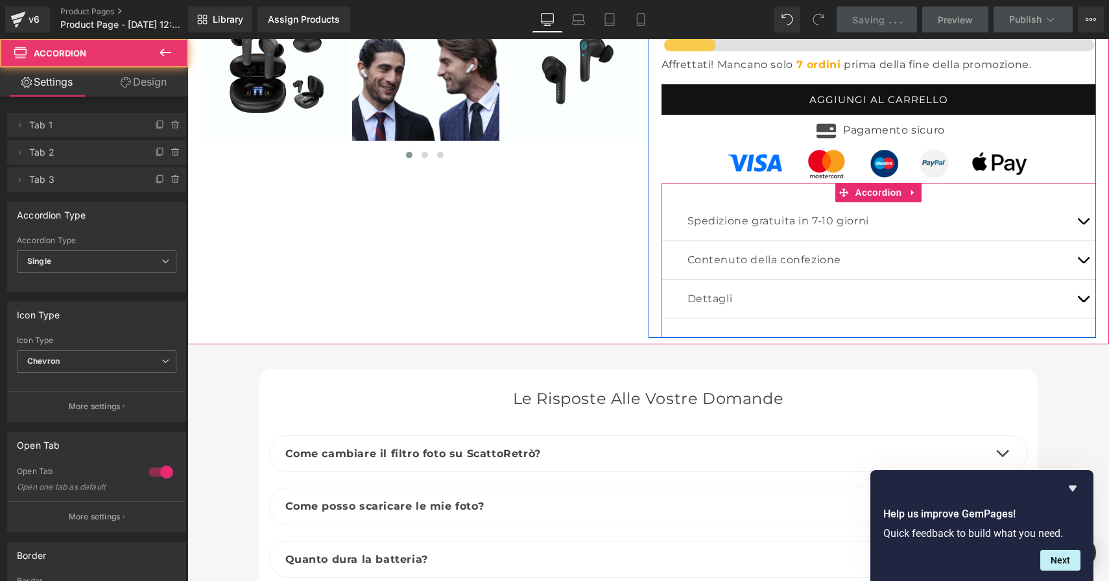
click at [1083, 280] on button "button" at bounding box center [1083, 299] width 26 height 38
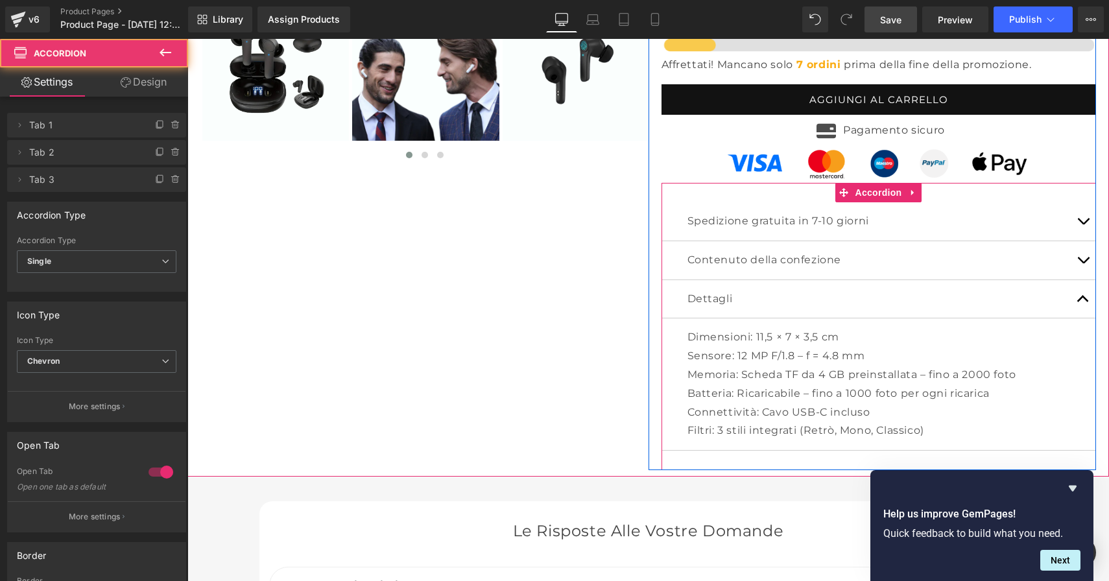
click at [1083, 280] on button "button" at bounding box center [1083, 299] width 26 height 38
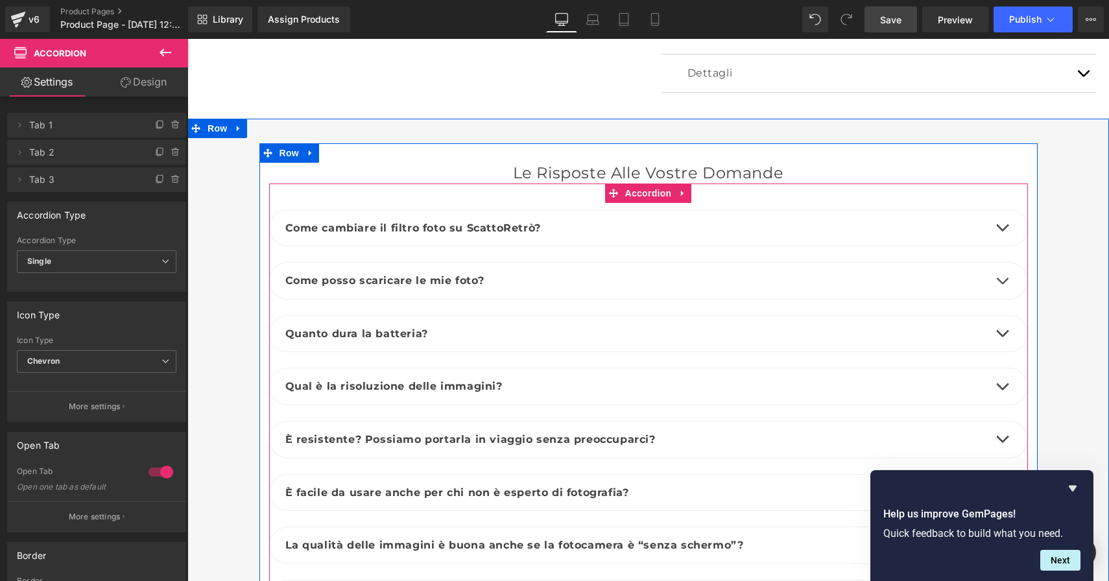
scroll to position [4562, 0]
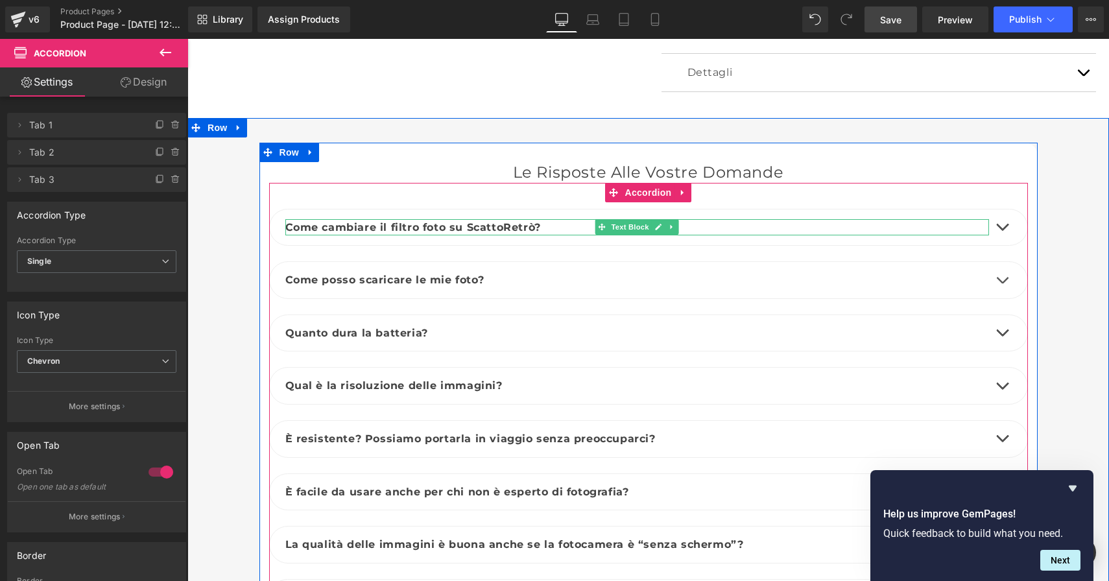
click at [493, 221] on b "Come cambiare il filtro foto su ScattoRetrò?" at bounding box center [412, 227] width 255 height 12
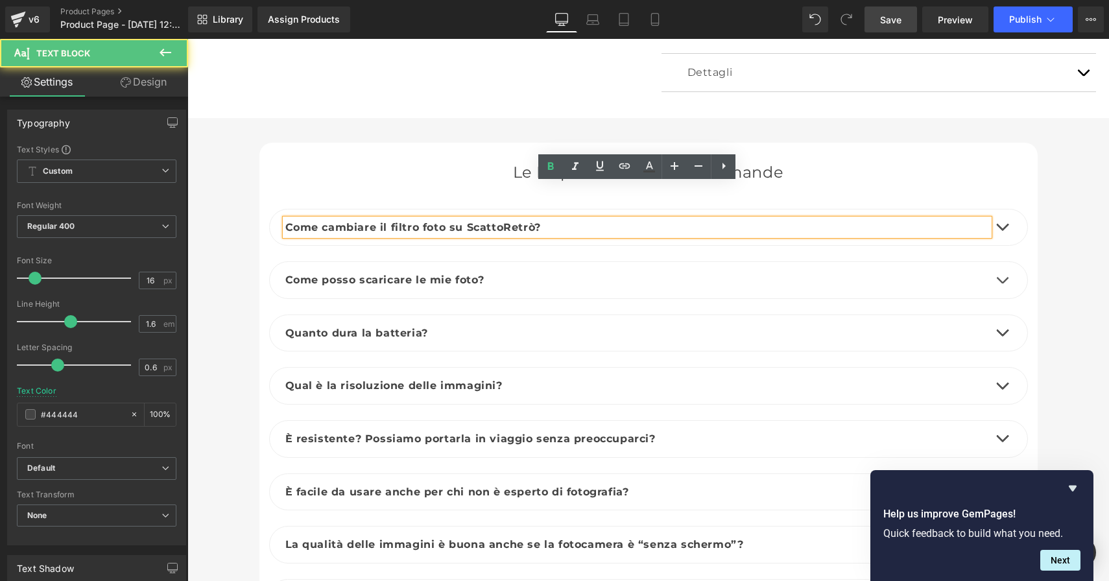
click at [498, 221] on b "Come cambiare il filtro foto su ScattoRetrò?" at bounding box center [412, 227] width 255 height 12
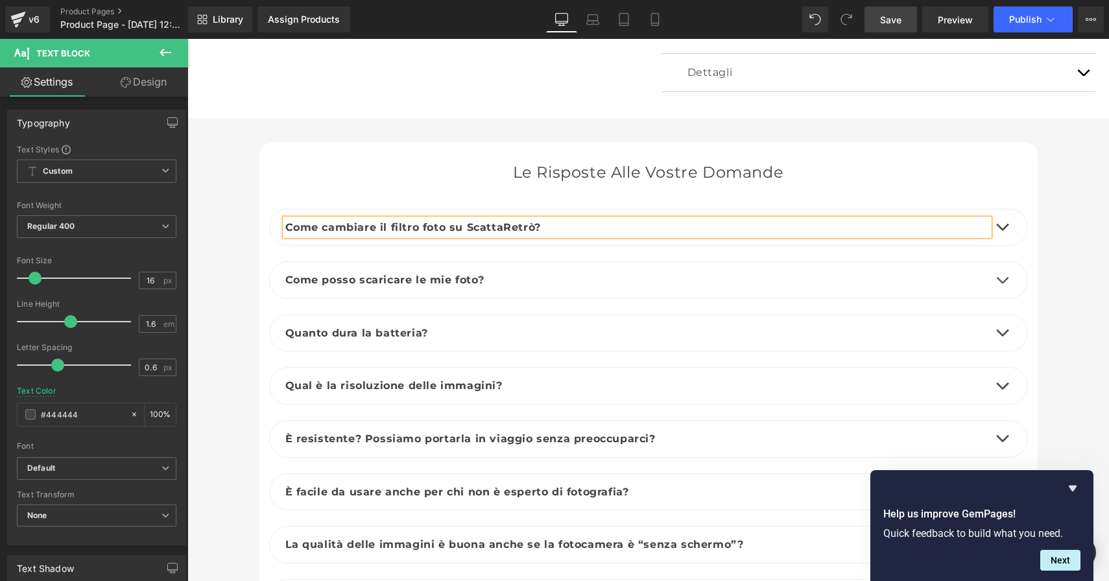
click at [884, 20] on span "Save" at bounding box center [890, 20] width 21 height 14
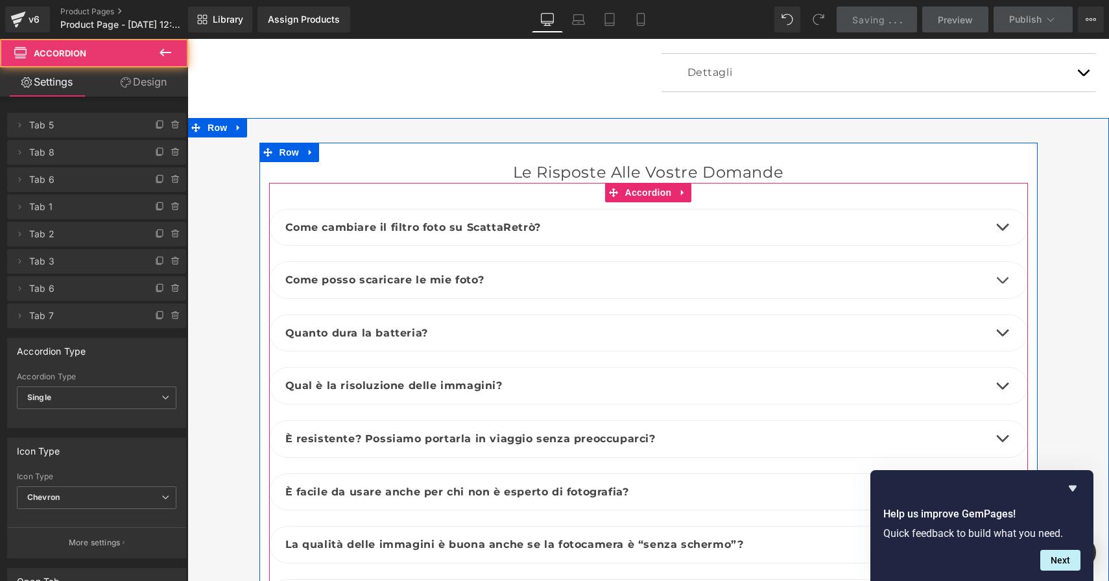
click at [1002, 209] on button "button" at bounding box center [1002, 227] width 26 height 36
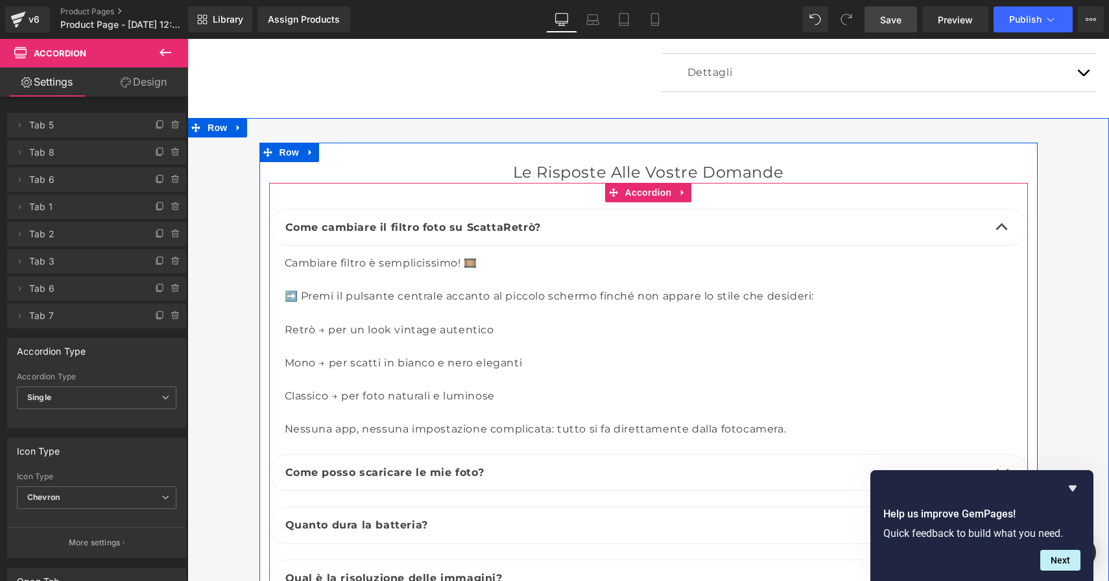
click at [1002, 209] on button "button" at bounding box center [1002, 227] width 26 height 36
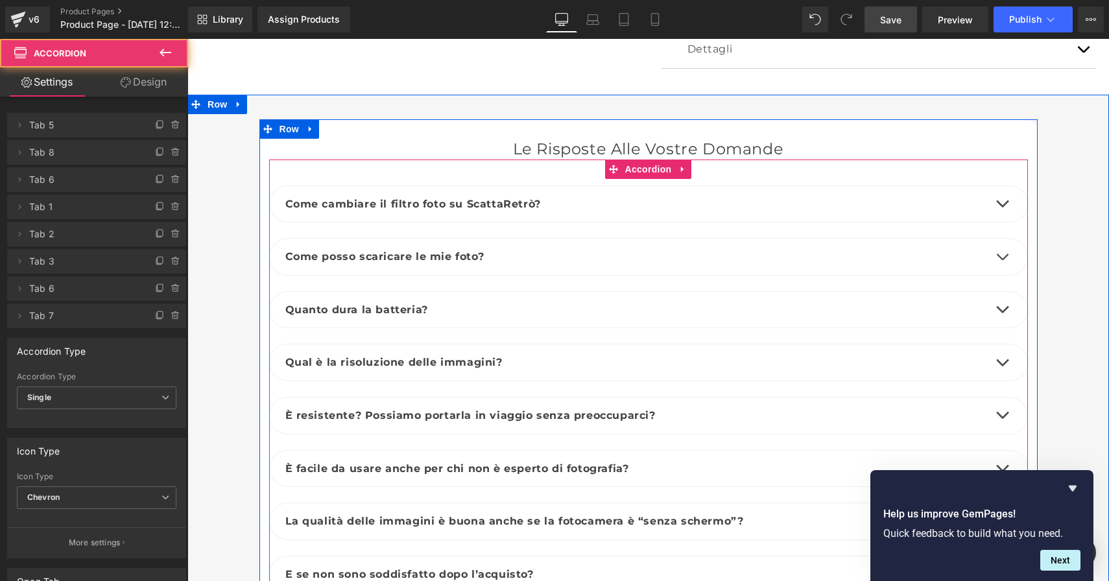
scroll to position [4590, 0]
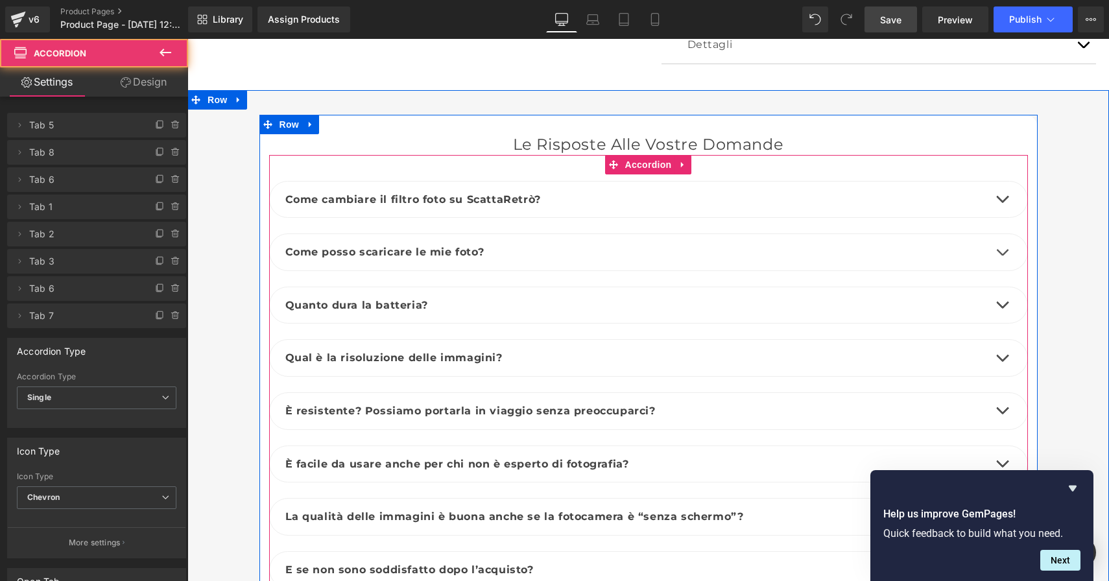
click at [1001, 234] on button "button" at bounding box center [1002, 252] width 26 height 36
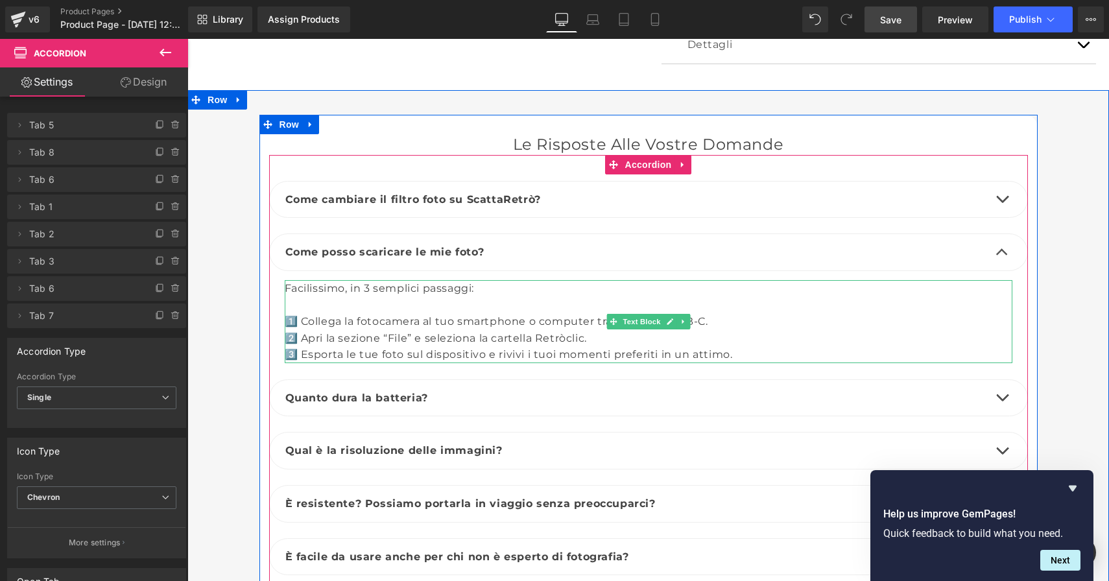
click at [582, 330] on div "2️⃣ Apri la sezione “File” e seleziona la cartella Retròclic." at bounding box center [649, 338] width 728 height 17
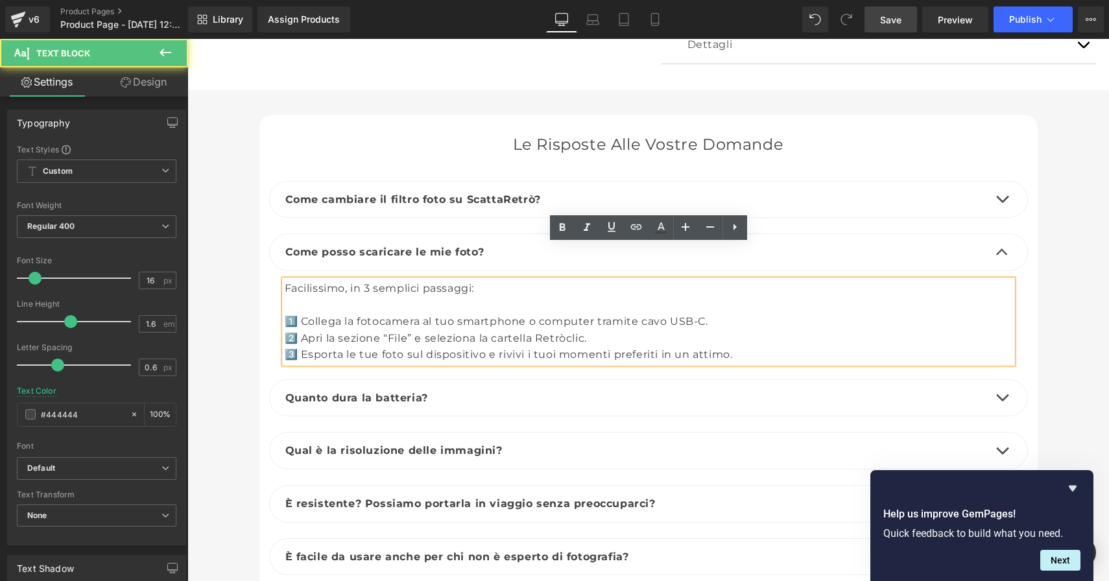
click at [585, 330] on div "2️⃣ Apri la sezione “File” e seleziona la cartella Retròclic." at bounding box center [649, 338] width 728 height 17
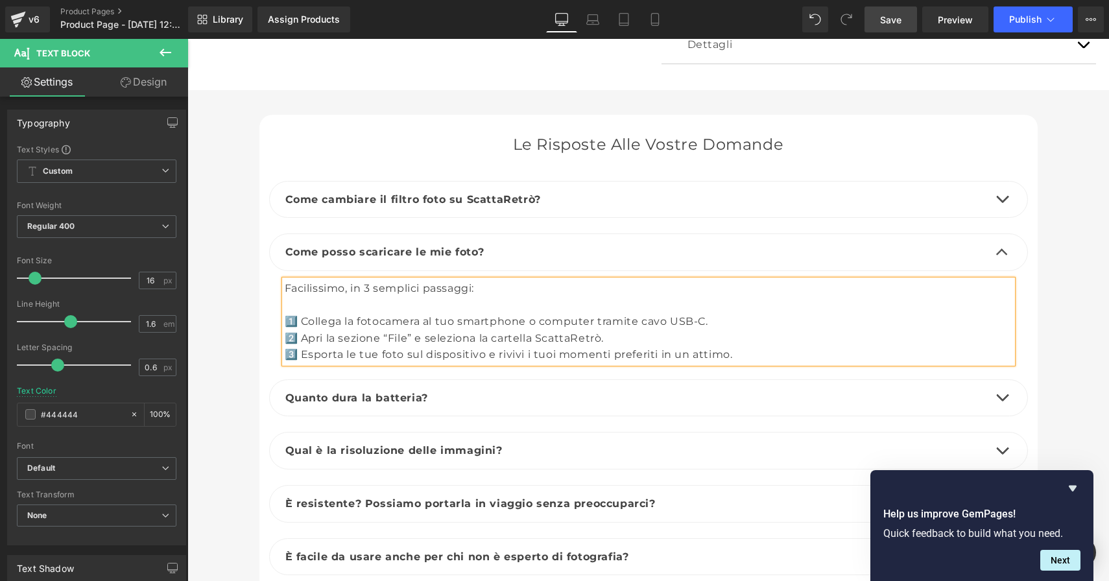
click at [901, 23] on span "Save" at bounding box center [890, 20] width 21 height 14
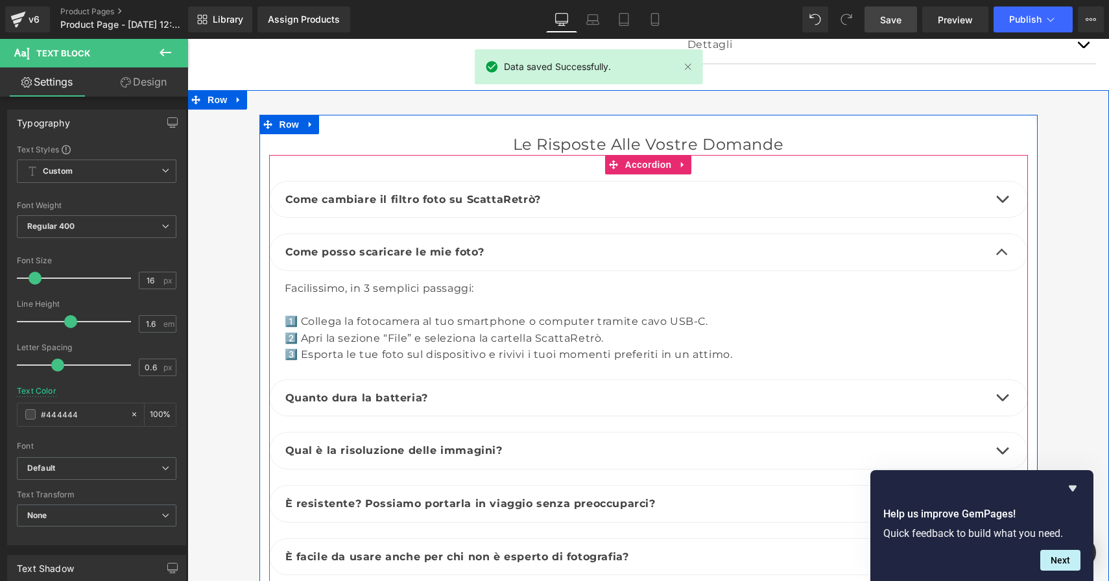
click at [1001, 234] on button "button" at bounding box center [1002, 252] width 26 height 36
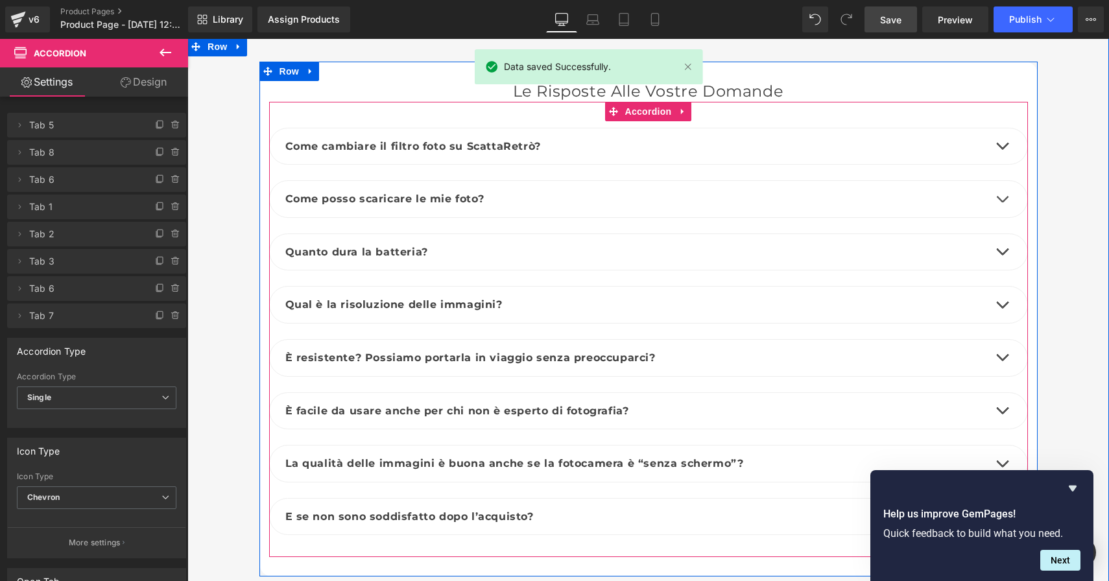
scroll to position [4649, 0]
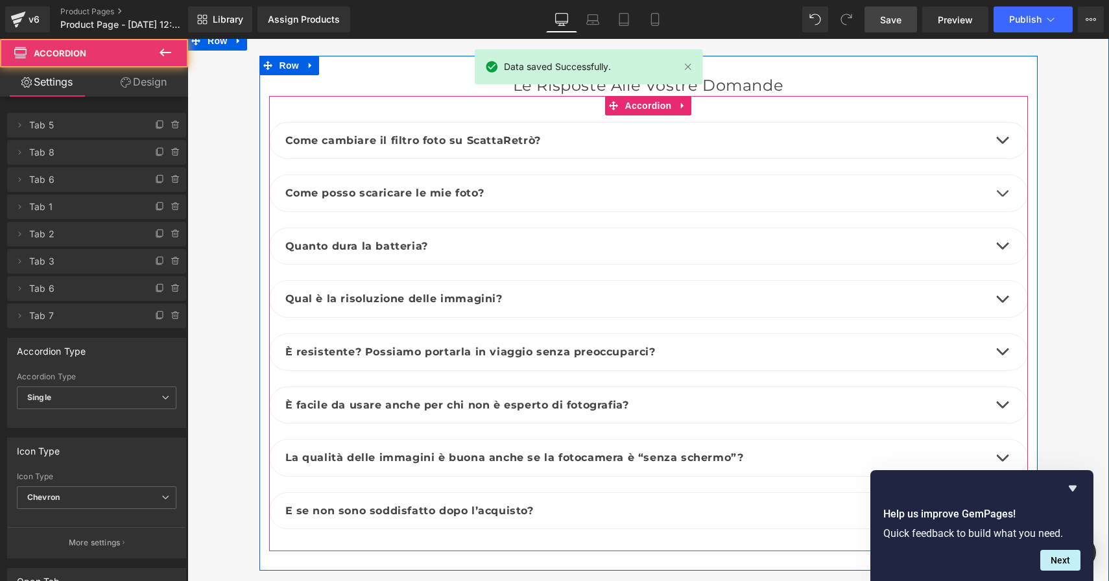
click at [1002, 228] on button "button" at bounding box center [1002, 246] width 26 height 36
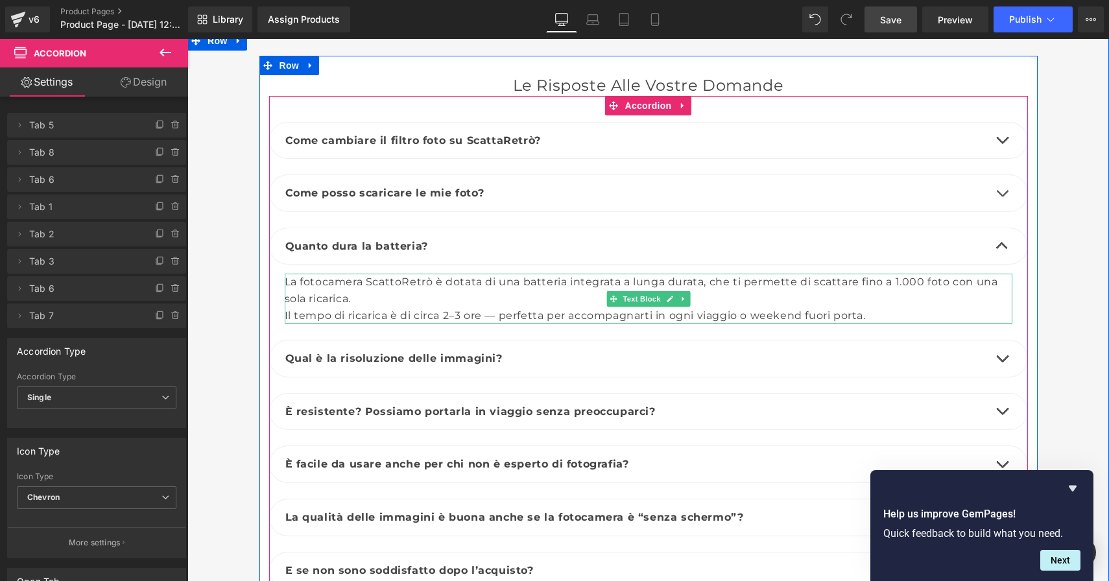
click at [425, 274] on div "La fotocamera ScattoRetrò è dotata di una batteria integrata a lunga durata, ch…" at bounding box center [649, 299] width 728 height 50
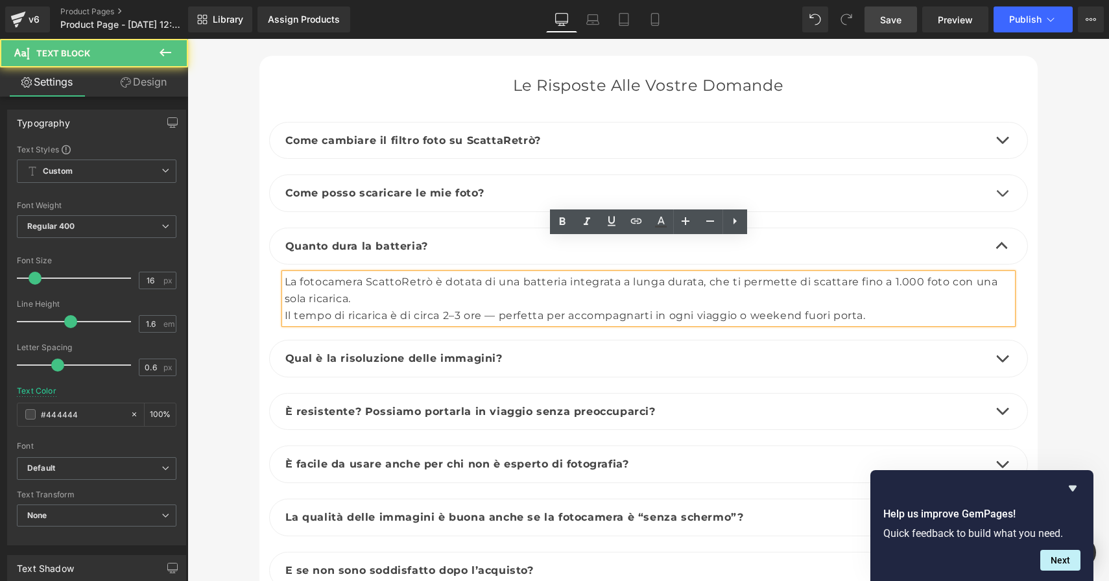
click at [431, 274] on div "La fotocamera ScattoRetrò è dotata di una batteria integrata a lunga durata, ch…" at bounding box center [649, 299] width 728 height 50
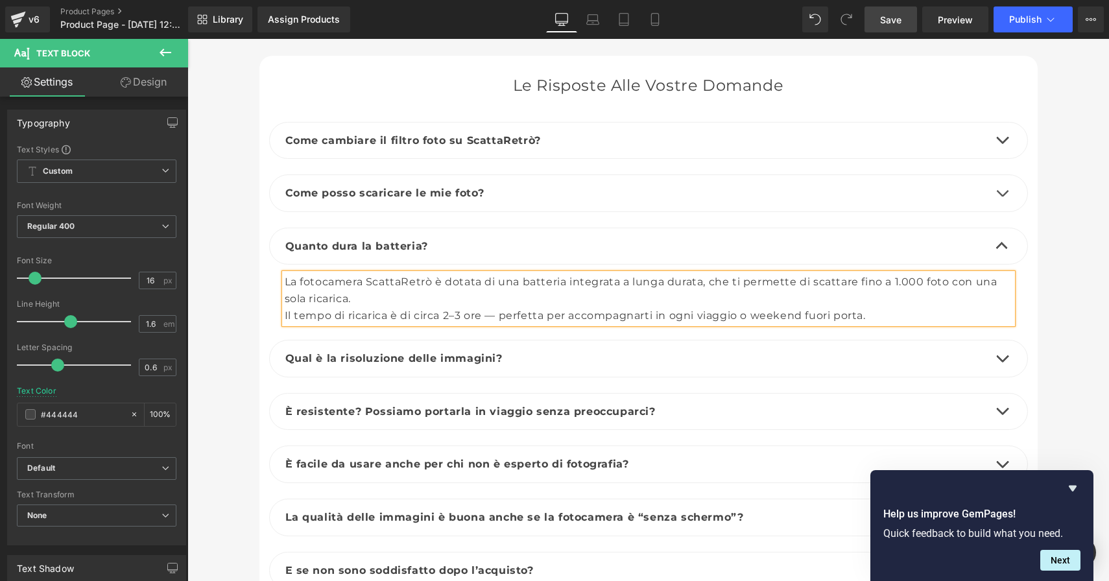
click at [897, 20] on span "Save" at bounding box center [890, 20] width 21 height 14
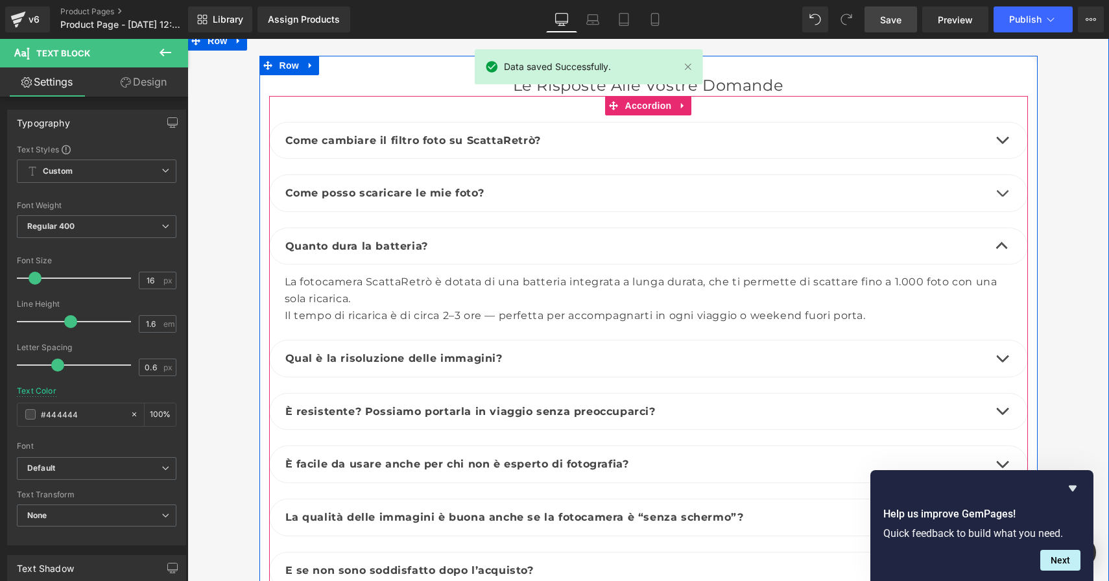
click at [1001, 228] on button "button" at bounding box center [1002, 246] width 26 height 36
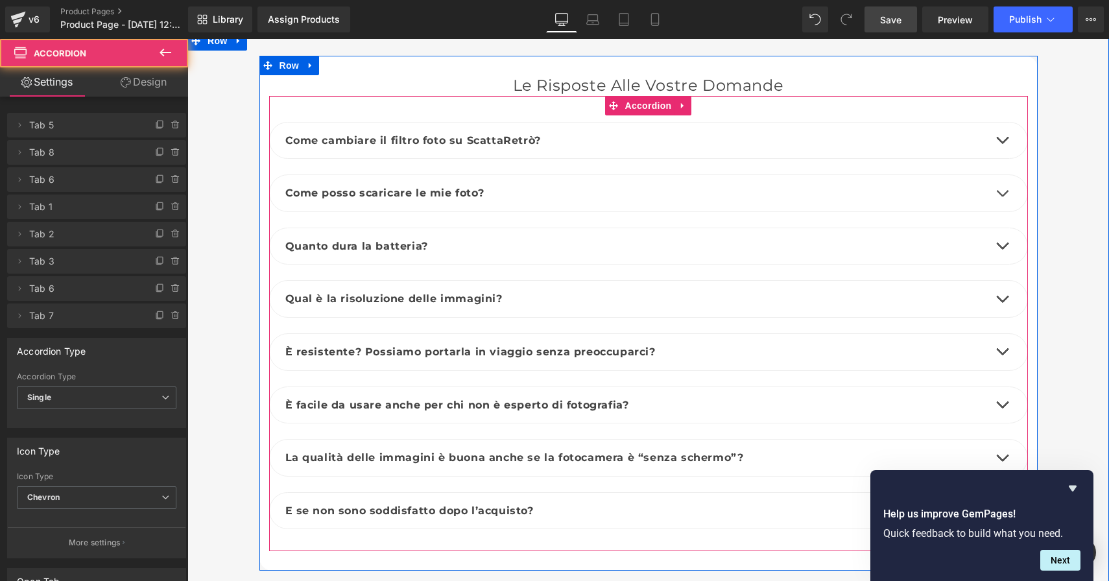
click at [1002, 302] on span "button" at bounding box center [1002, 302] width 0 height 0
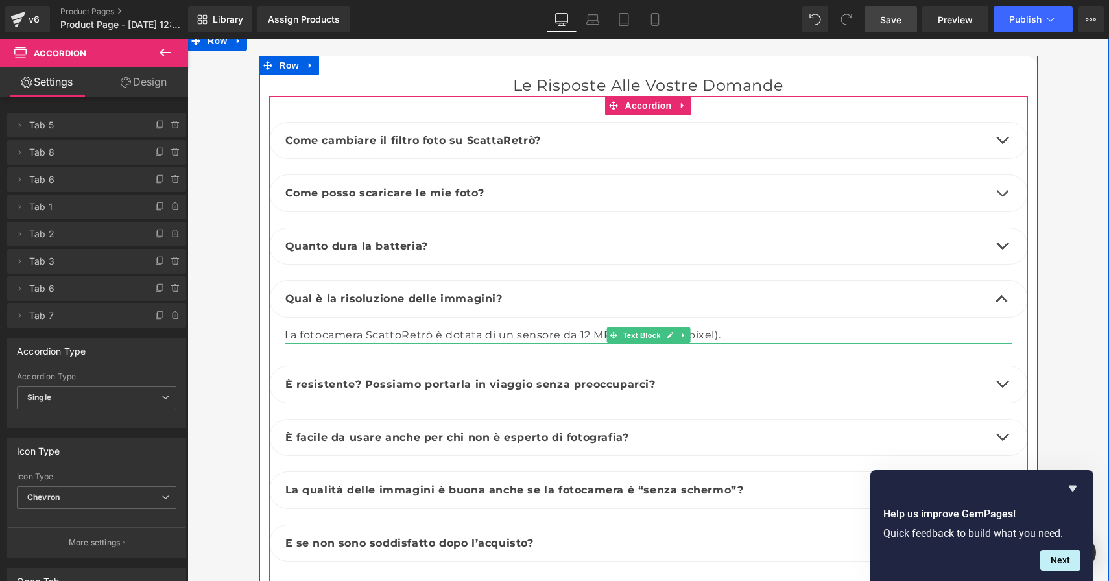
click at [397, 327] on div "La fotocamera ScattoRetrò è dotata di un sensore da 12 MP (3264 × 2448 pixel)." at bounding box center [649, 335] width 728 height 17
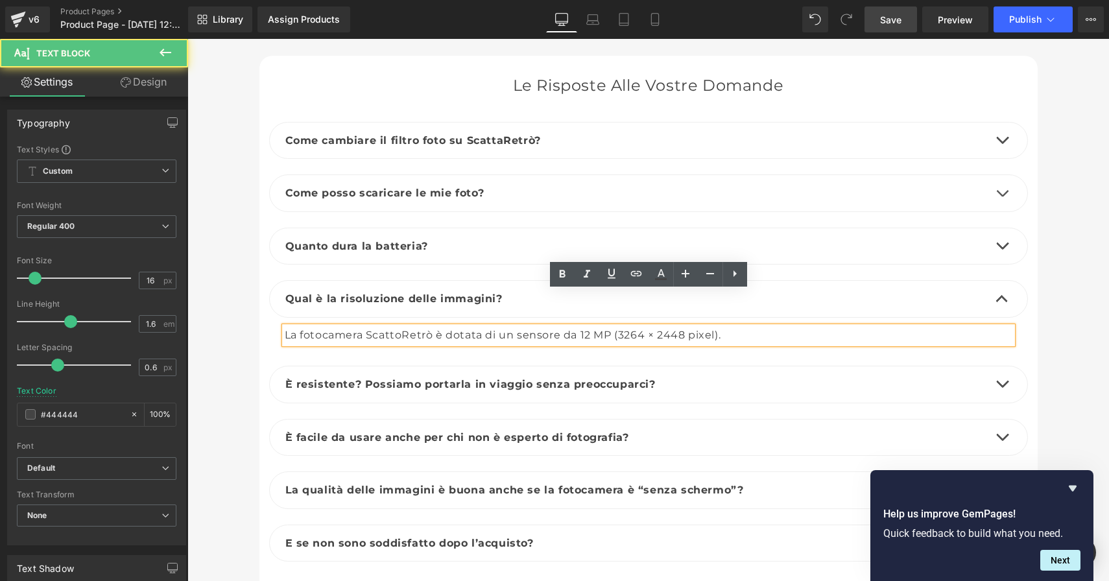
click at [404, 327] on div "La fotocamera ScattoRetrò è dotata di un sensore da 12 MP (3264 × 2448 pixel)." at bounding box center [649, 335] width 728 height 17
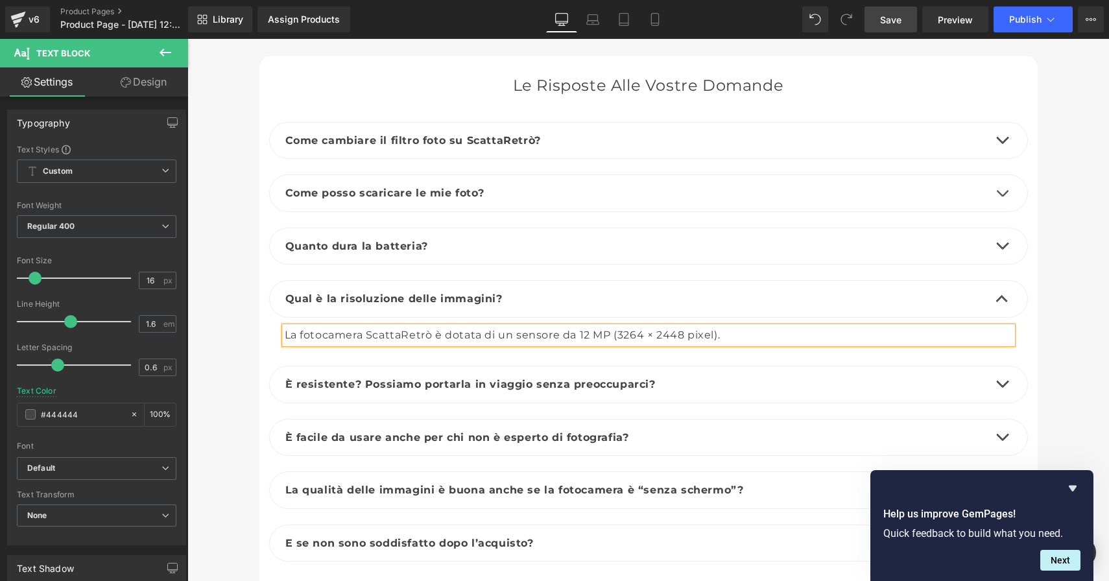
click at [887, 22] on span "Save" at bounding box center [890, 20] width 21 height 14
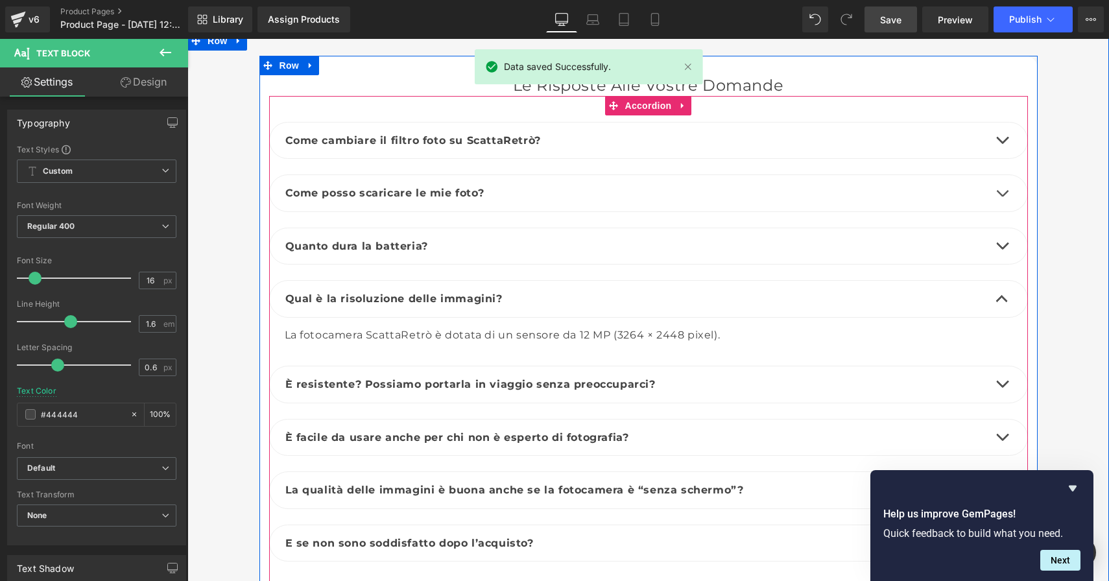
click at [1002, 281] on button "button" at bounding box center [1002, 299] width 26 height 36
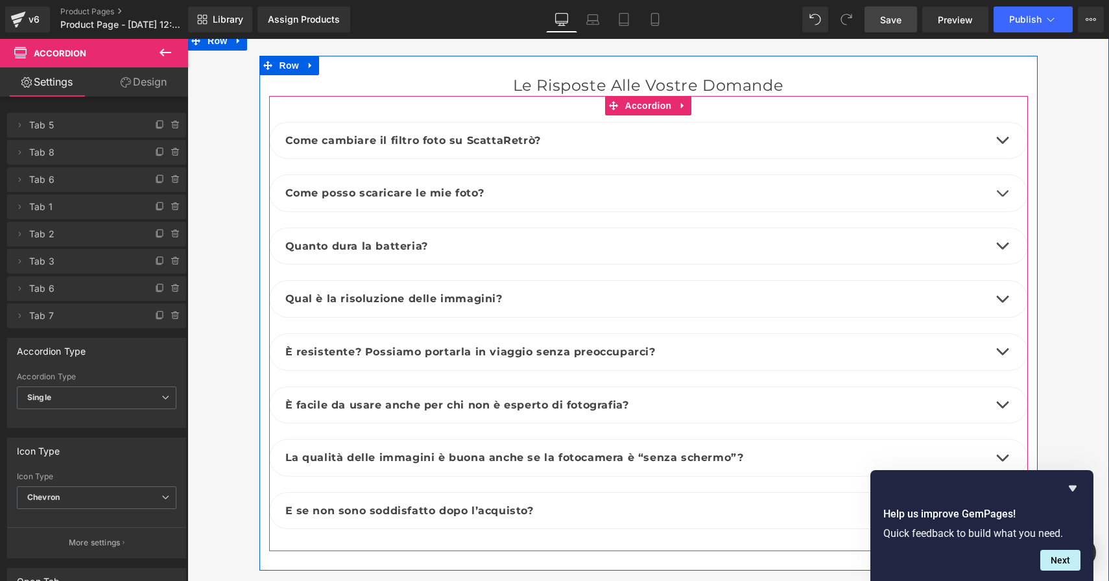
click at [1002, 355] on span "button" at bounding box center [1002, 355] width 0 height 0
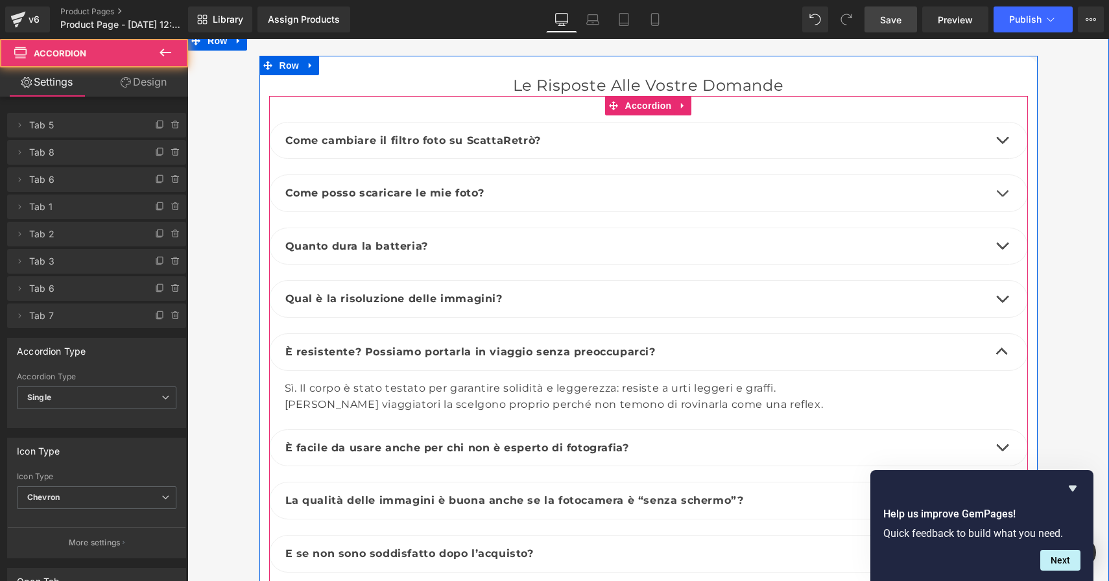
click at [1000, 334] on button "button" at bounding box center [1002, 352] width 26 height 36
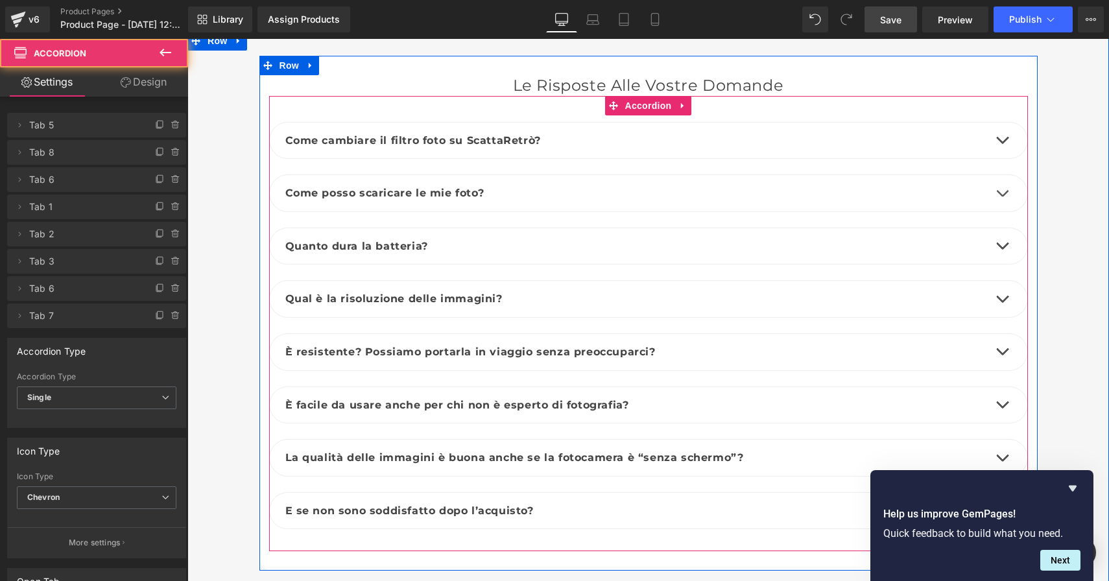
click at [1002, 408] on span "button" at bounding box center [1002, 408] width 0 height 0
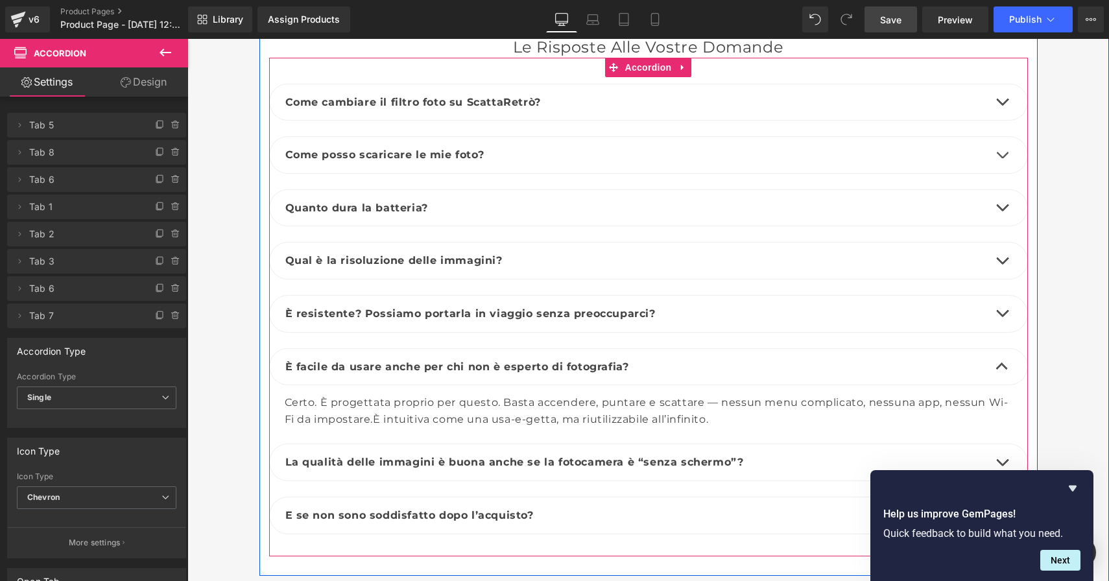
scroll to position [4699, 0]
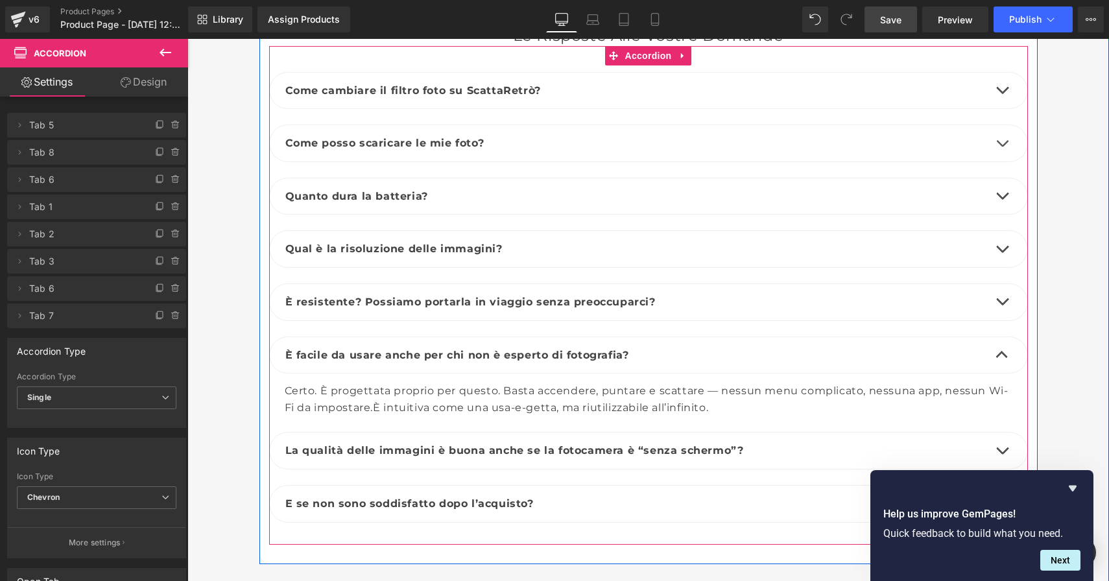
click at [1003, 337] on button "button" at bounding box center [1002, 355] width 26 height 36
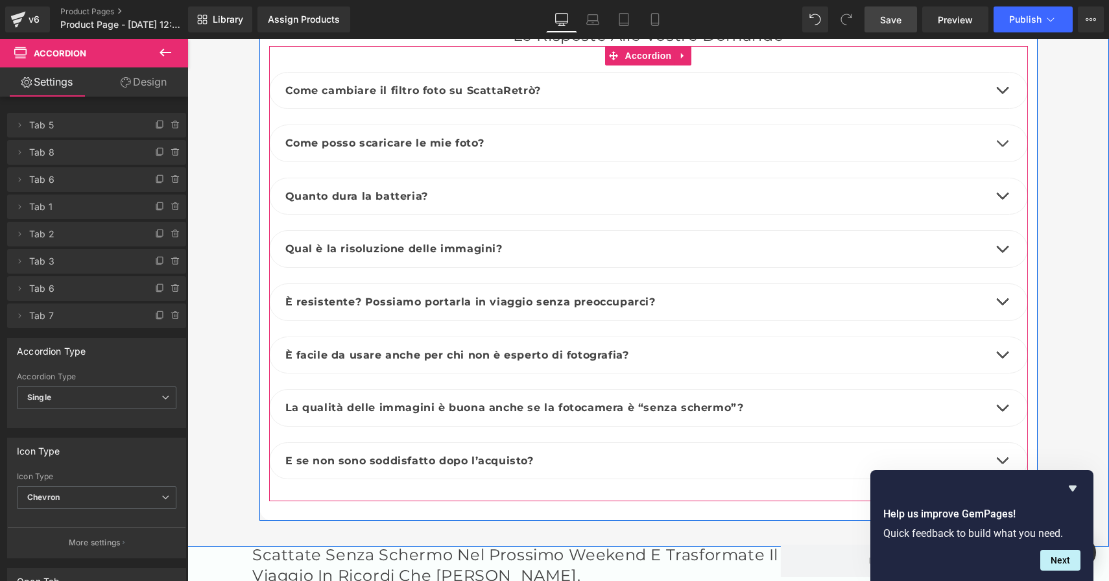
click at [1003, 390] on button "button" at bounding box center [1002, 408] width 26 height 36
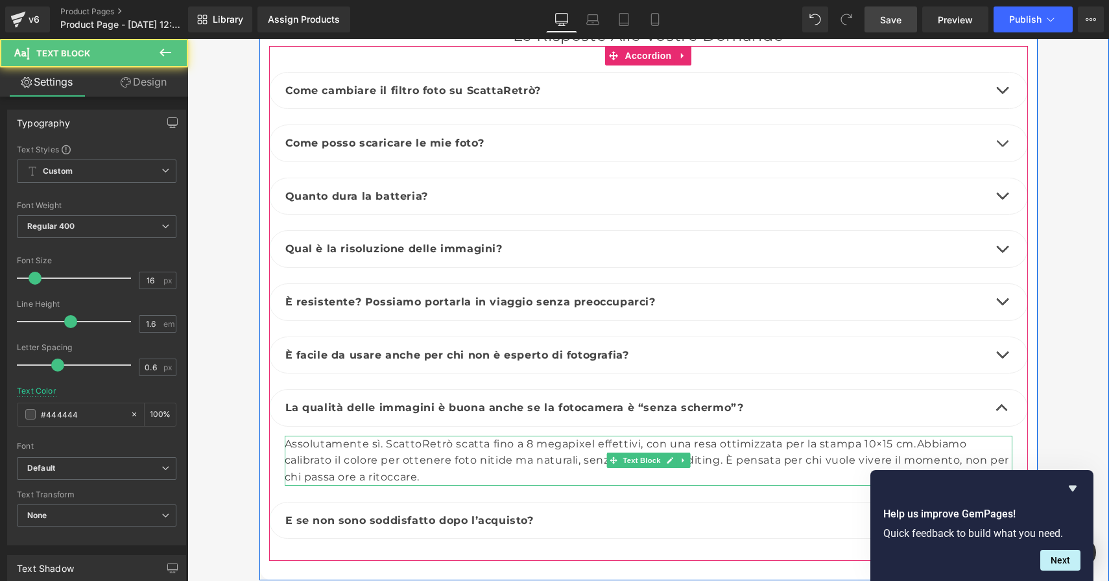
click at [420, 436] on div "Assolutamente sì. ScattoRetrò scatta fino a 8 megapixel effettivi, con una resa…" at bounding box center [649, 461] width 728 height 50
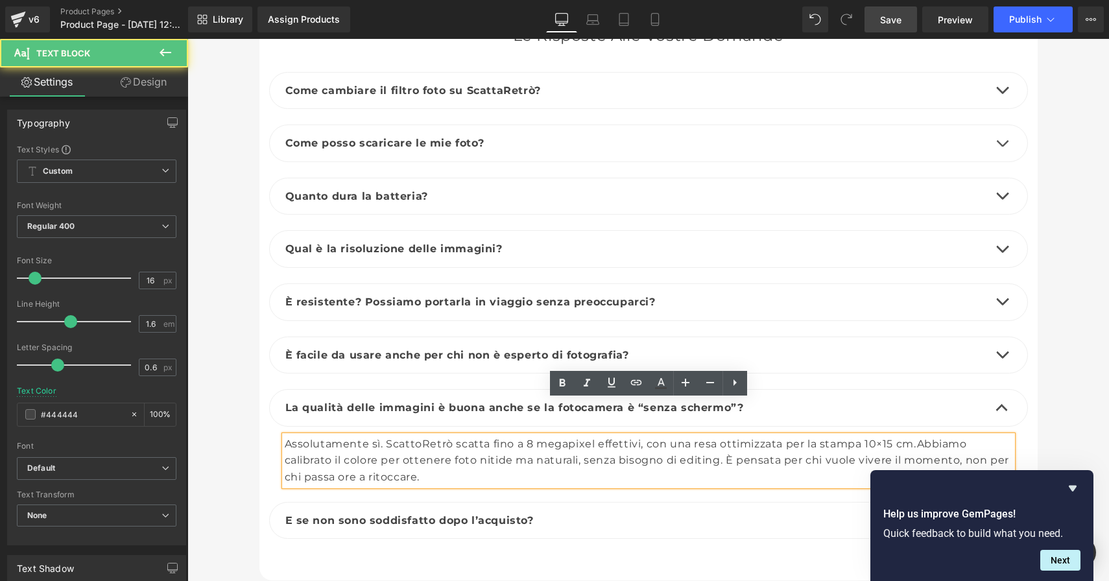
click at [419, 436] on div "Assolutamente sì. ScattoRetrò scatta fino a 8 megapixel effettivi, con una resa…" at bounding box center [649, 461] width 728 height 50
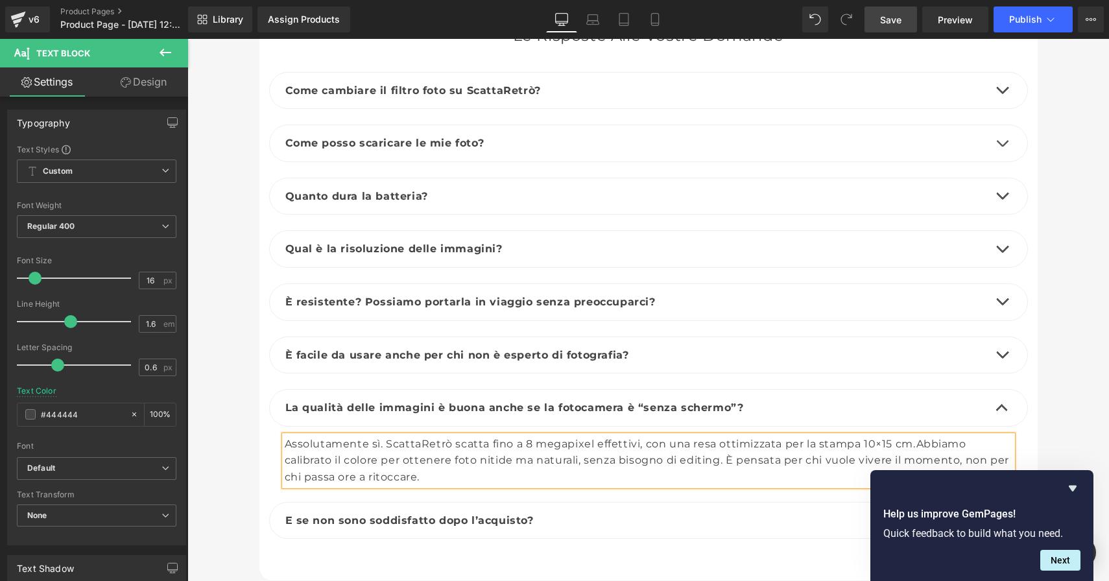
click at [883, 20] on span "Save" at bounding box center [890, 20] width 21 height 14
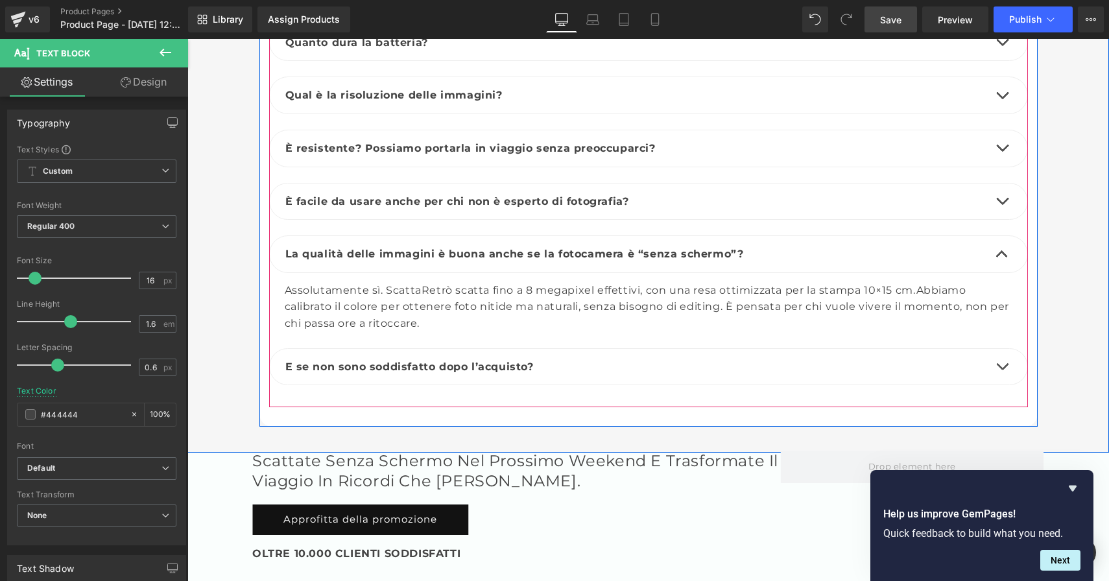
scroll to position [4850, 0]
click at [1002, 259] on span "button" at bounding box center [1002, 259] width 0 height 0
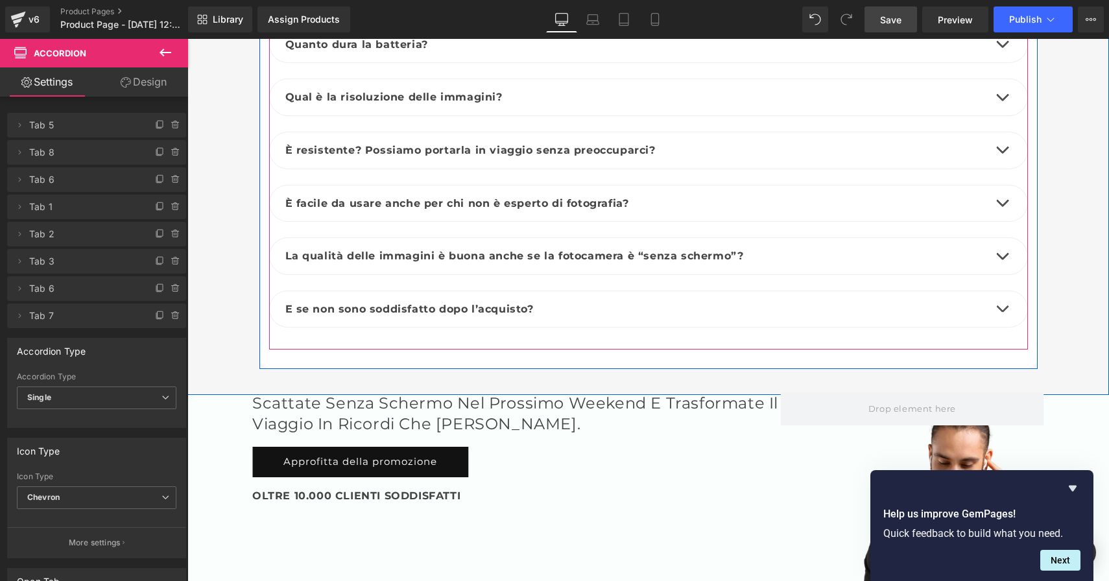
click at [1002, 291] on button "button" at bounding box center [1002, 309] width 26 height 36
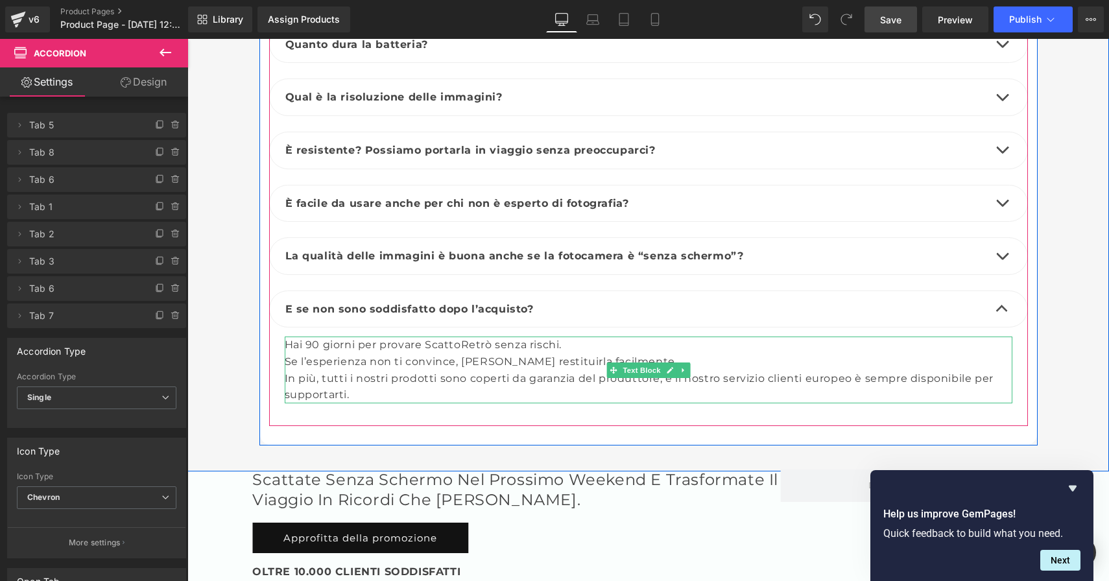
click at [459, 337] on div "Hai 90 giorni per provare ScattoRetrò senza rischi. Se l’esperienza non ti conv…" at bounding box center [649, 370] width 728 height 66
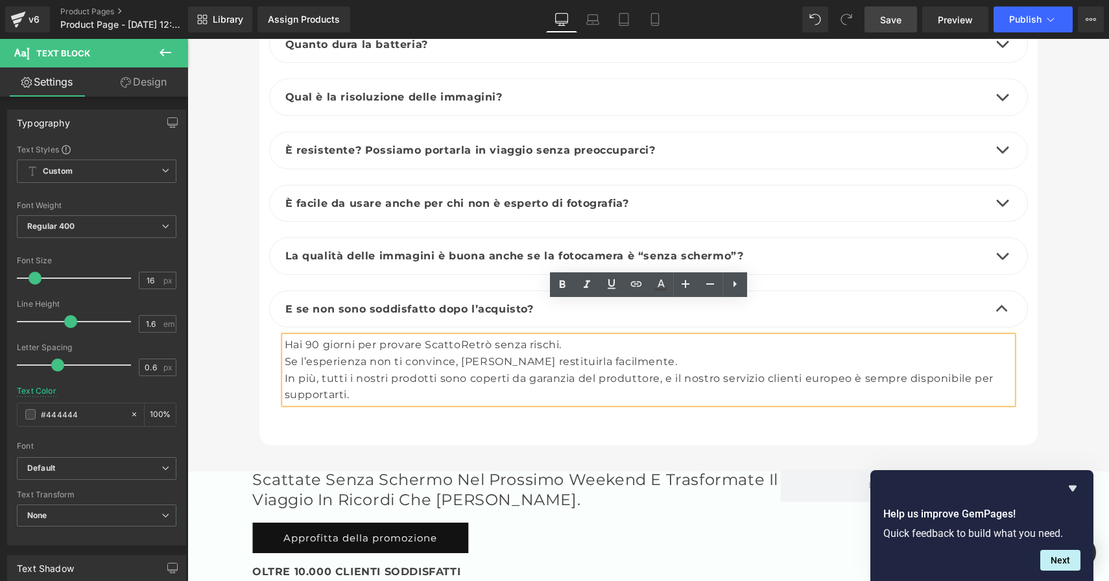
click at [457, 337] on div "Hai 90 giorni per provare ScattoRetrò senza rischi. Se l’esperienza non ti conv…" at bounding box center [649, 370] width 728 height 66
click at [892, 26] on span "Save" at bounding box center [890, 20] width 21 height 14
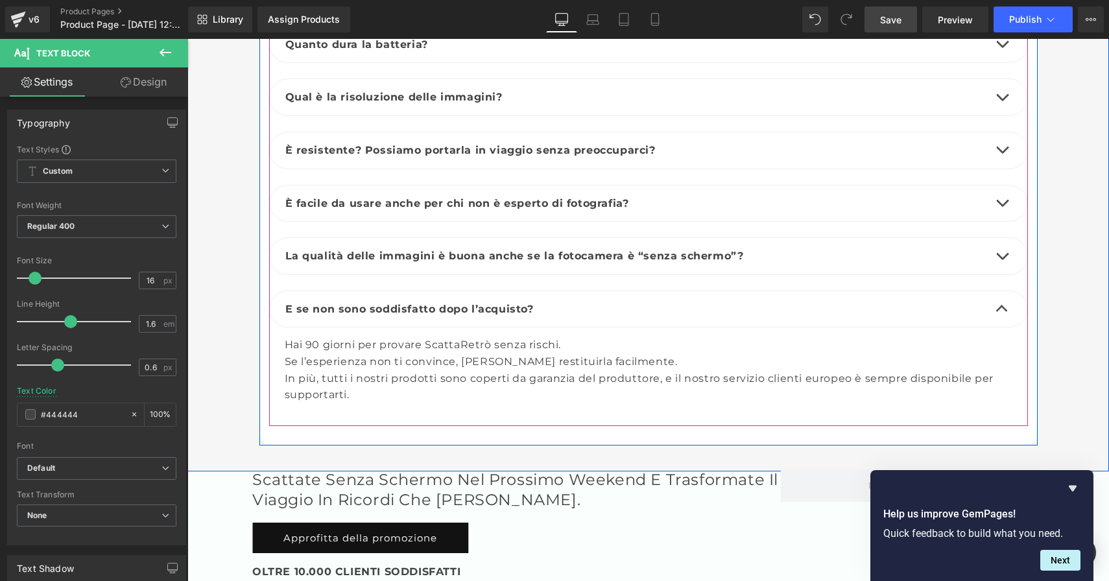
click at [1001, 291] on button "button" at bounding box center [1002, 309] width 26 height 36
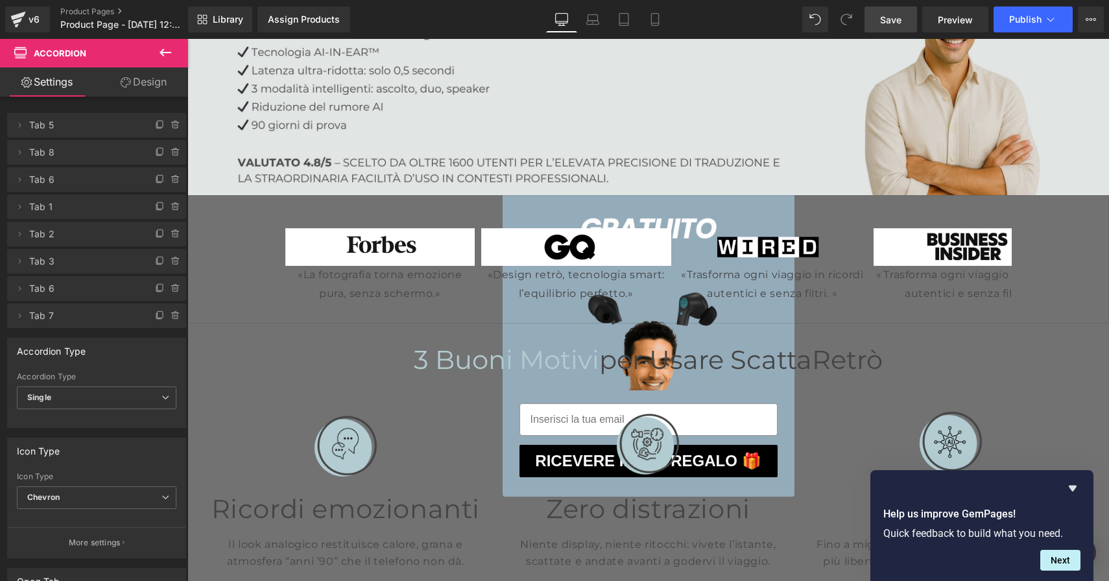
scroll to position [0, 0]
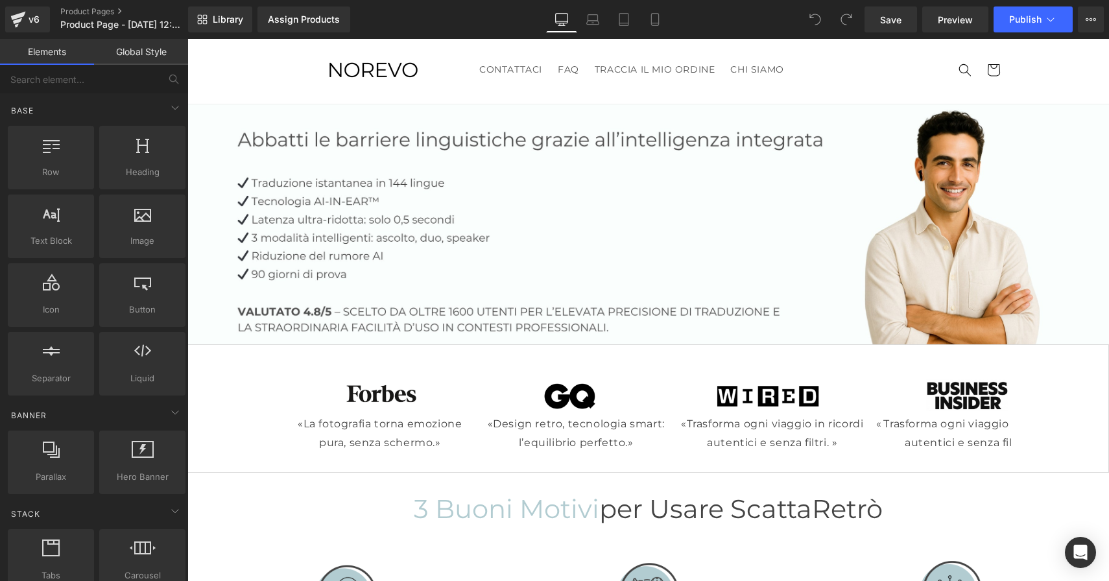
scroll to position [38, 0]
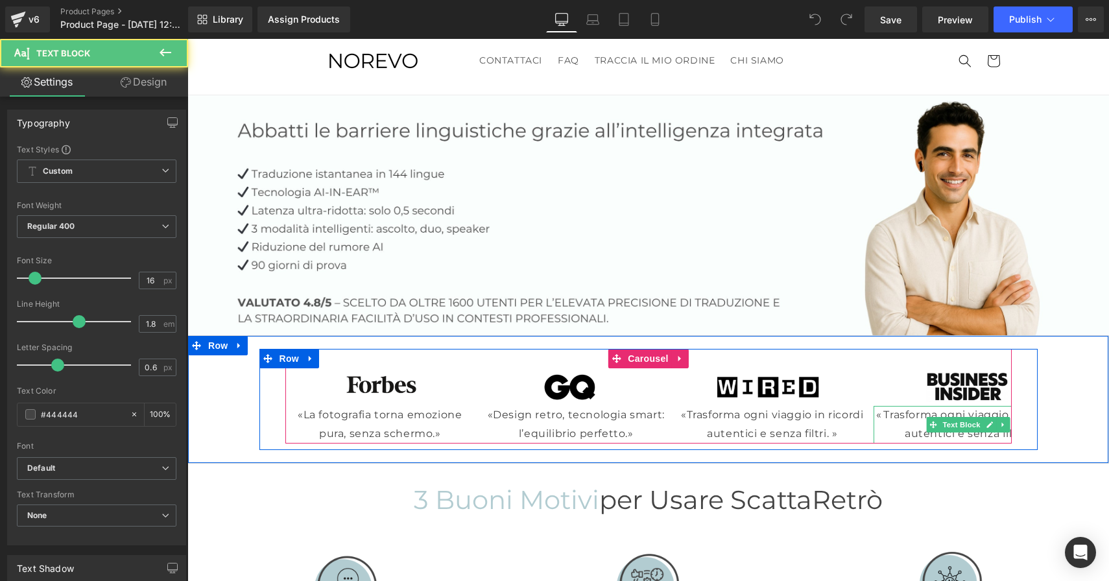
click at [997, 434] on p "« Trasforma ogni viaggio in ricordi autentici e senza filtri.»" at bounding box center [968, 425] width 190 height 38
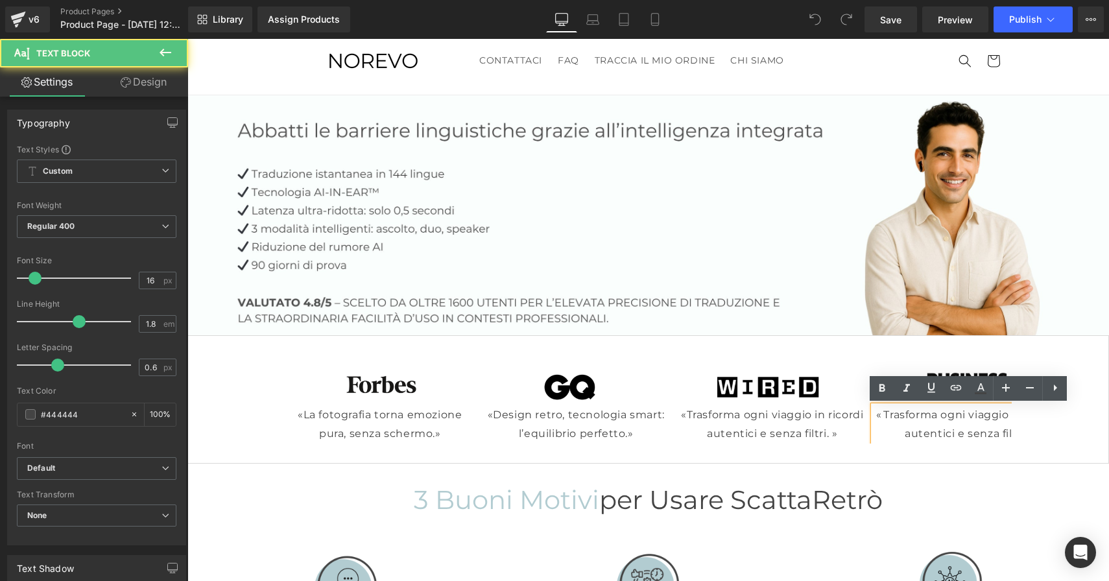
click at [1006, 434] on p "« Trasforma ogni viaggio in ricordi autentici e senza filtri.»" at bounding box center [968, 425] width 190 height 38
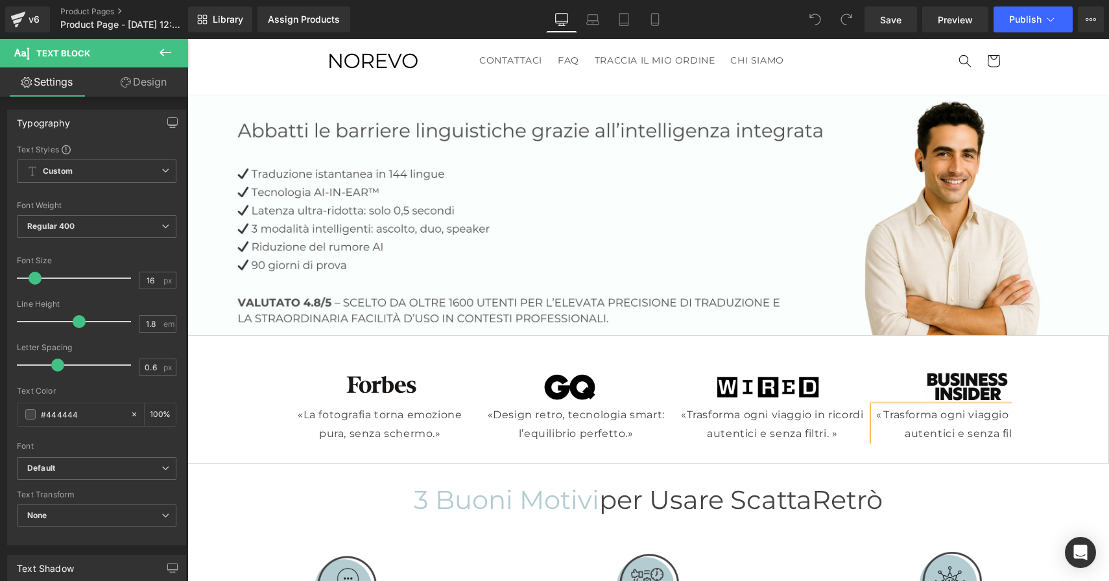
scroll to position [0, 58]
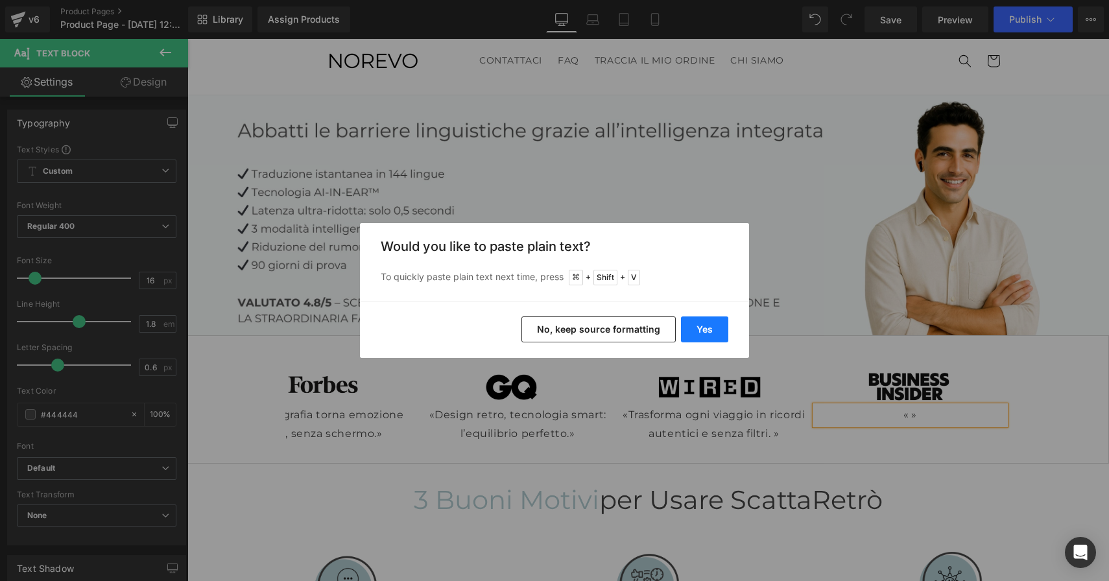
click at [707, 333] on button "Yes" at bounding box center [704, 329] width 47 height 26
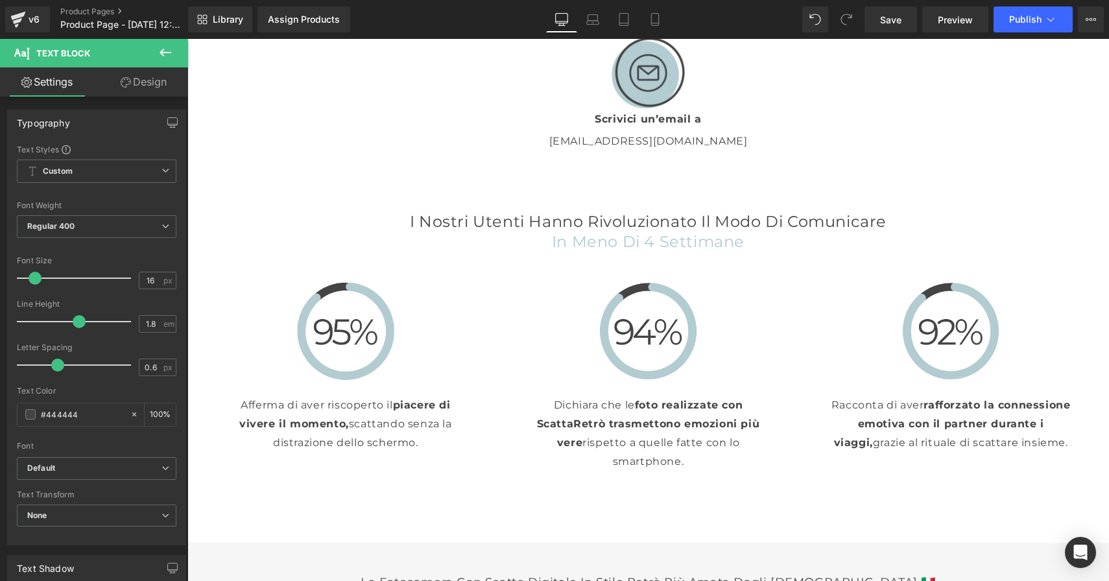
scroll to position [2548, 0]
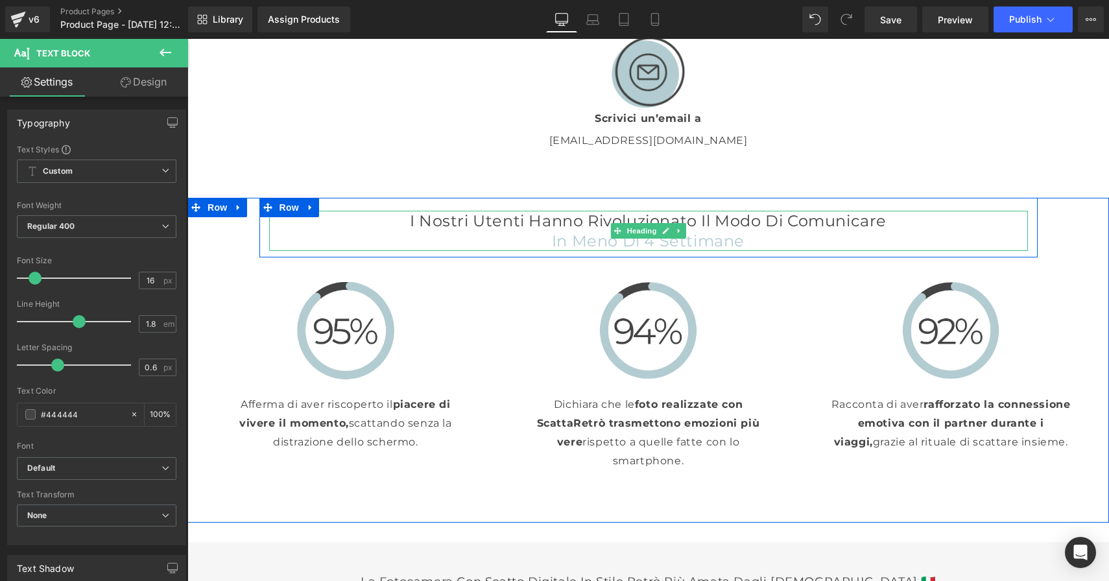
click at [885, 226] on h2 "I nostri utenti hanno rivoluzionato il modo di comunicare" at bounding box center [648, 221] width 759 height 20
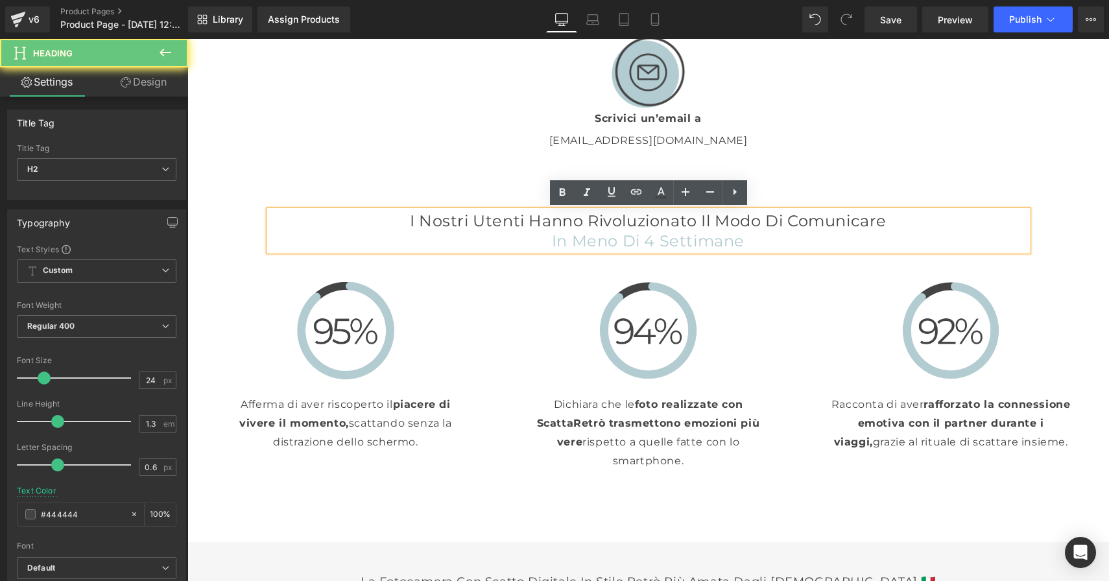
click at [887, 221] on h2 "I nostri utenti hanno rivoluzionato il modo di comunicare" at bounding box center [648, 221] width 759 height 20
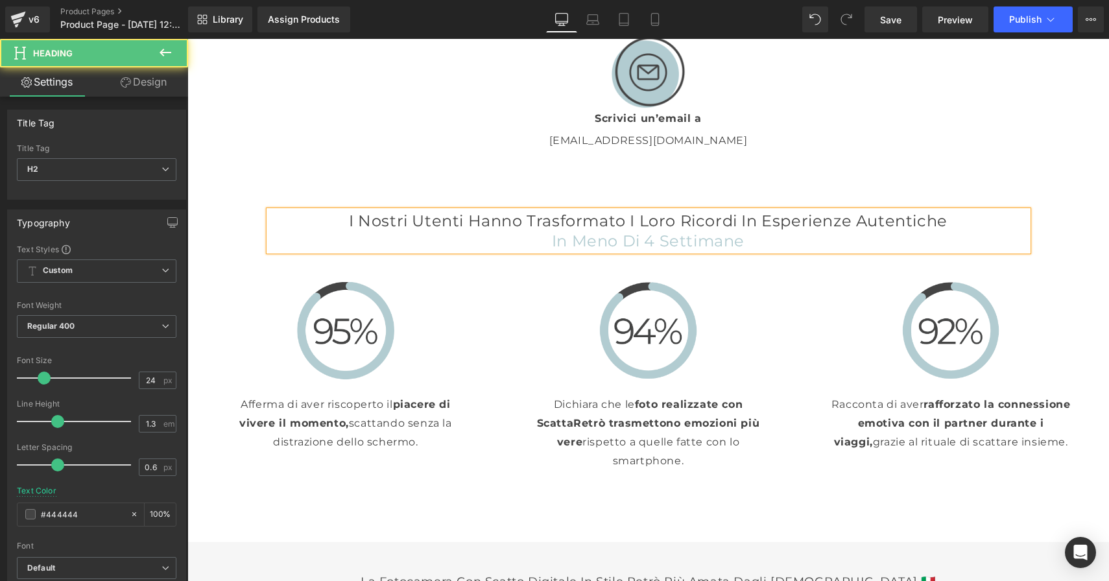
click at [777, 242] on h2 "in meno di 4 settimane" at bounding box center [648, 241] width 759 height 20
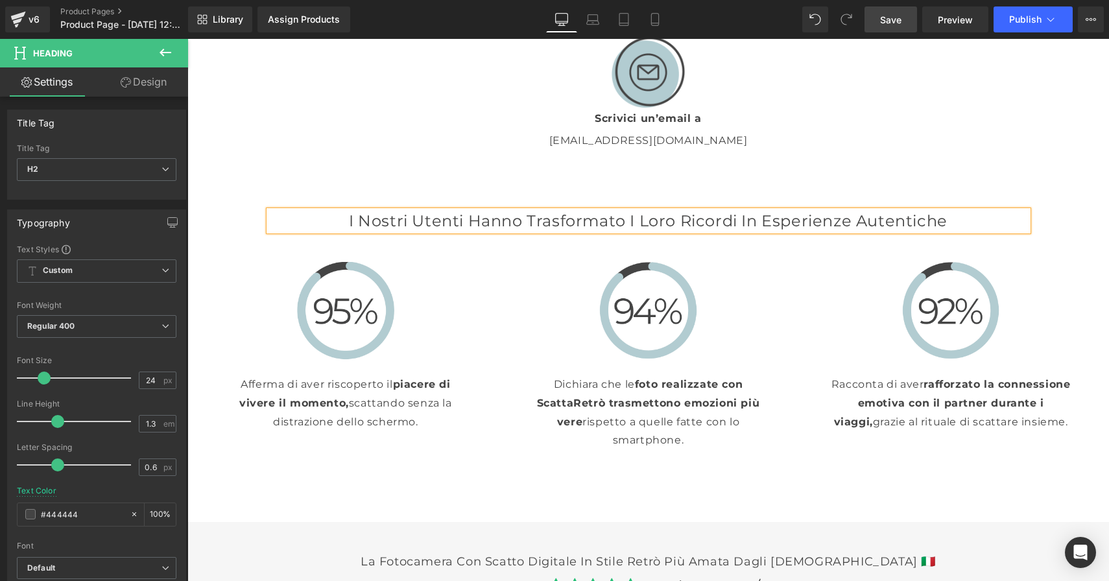
click at [892, 21] on span "Save" at bounding box center [890, 20] width 21 height 14
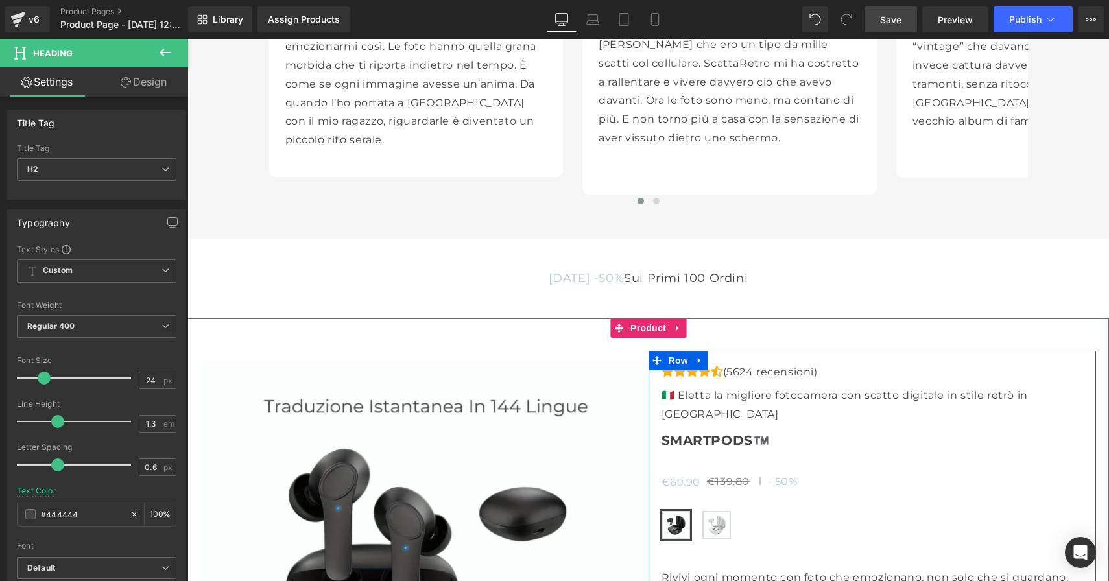
scroll to position [3376, 0]
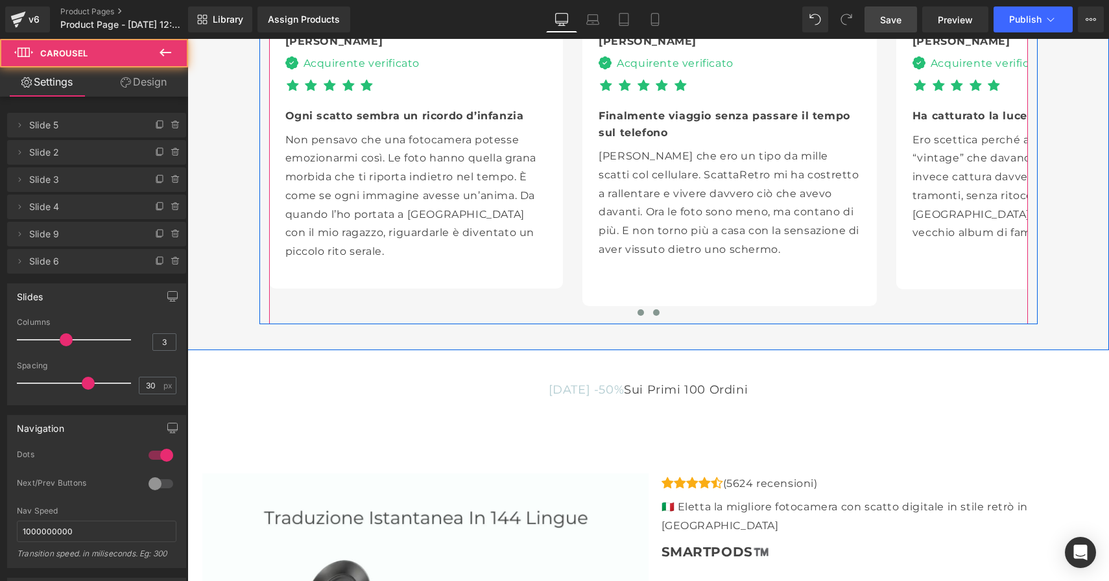
click at [654, 309] on span at bounding box center [656, 312] width 6 height 6
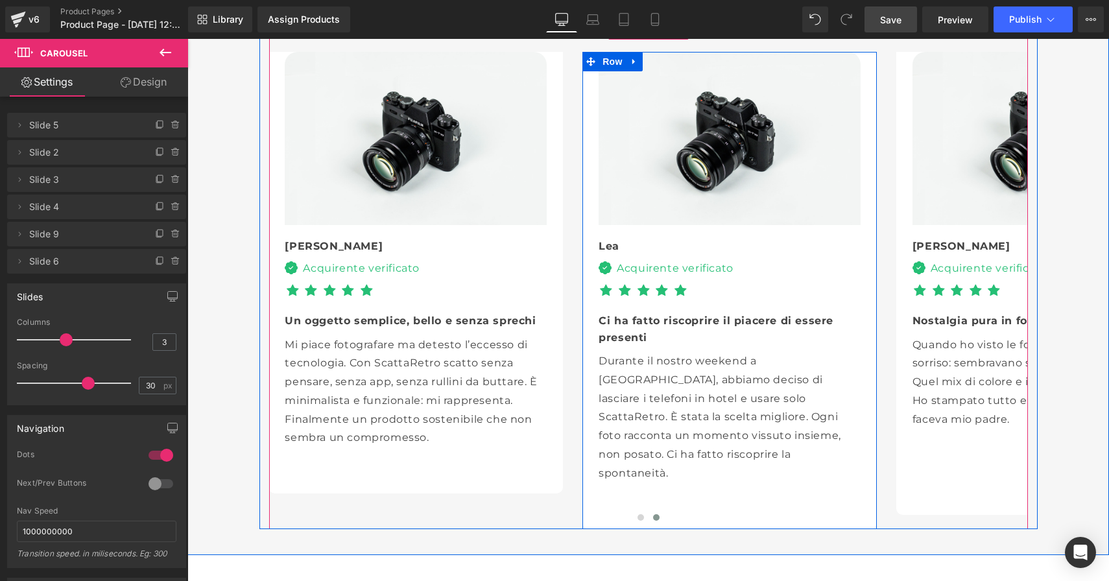
scroll to position [3170, 0]
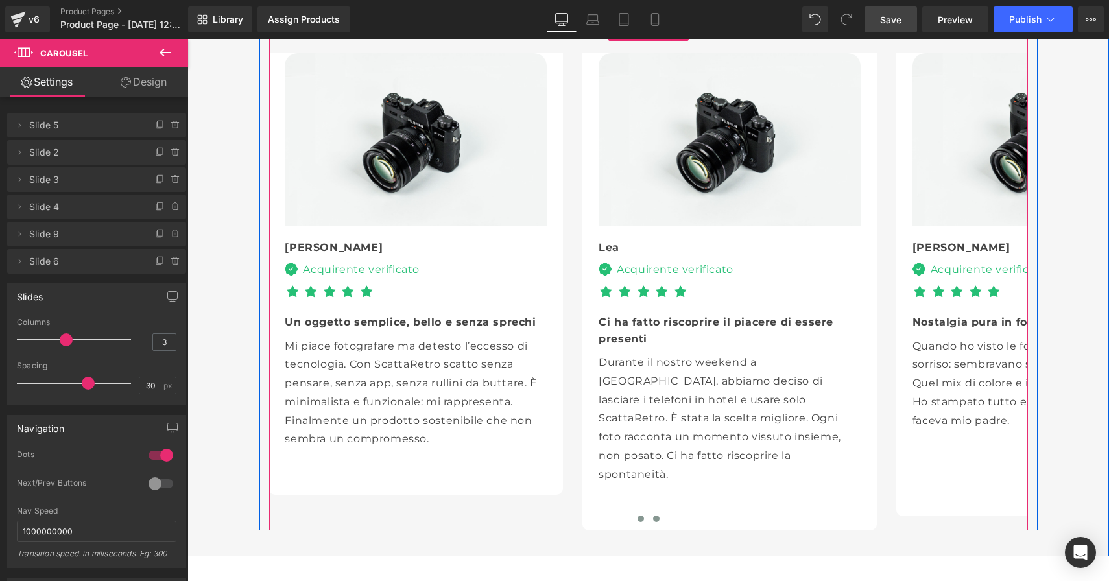
click at [639, 516] on span at bounding box center [640, 519] width 6 height 6
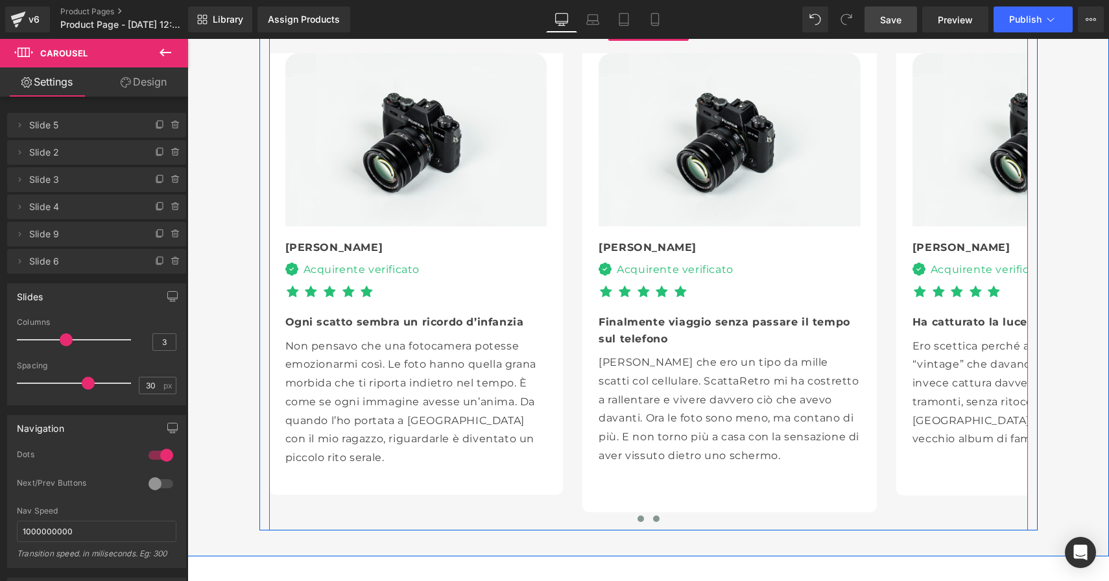
click at [656, 516] on span at bounding box center [656, 519] width 6 height 6
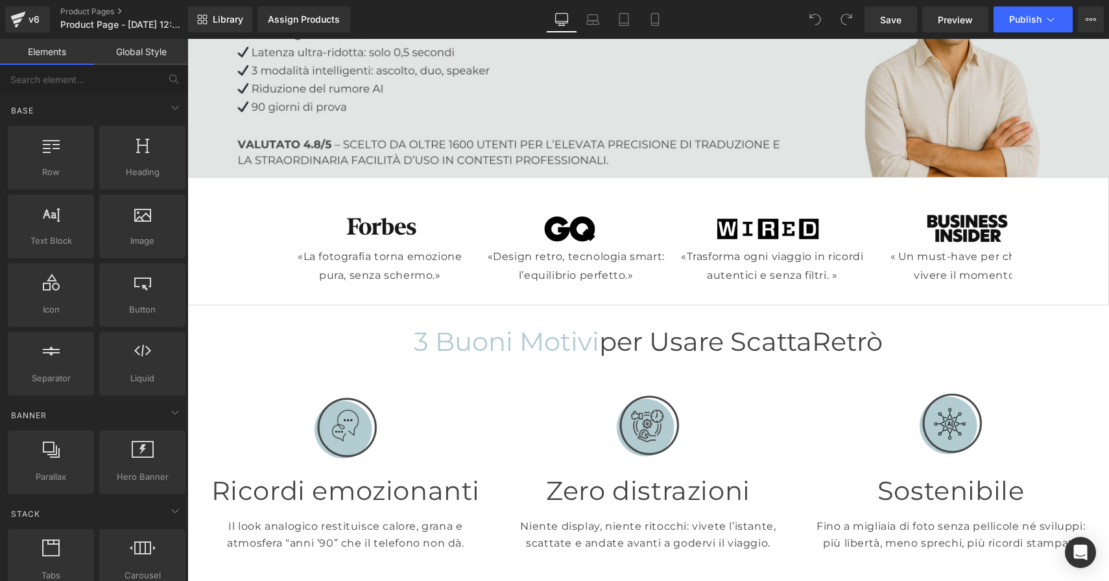
scroll to position [198, 0]
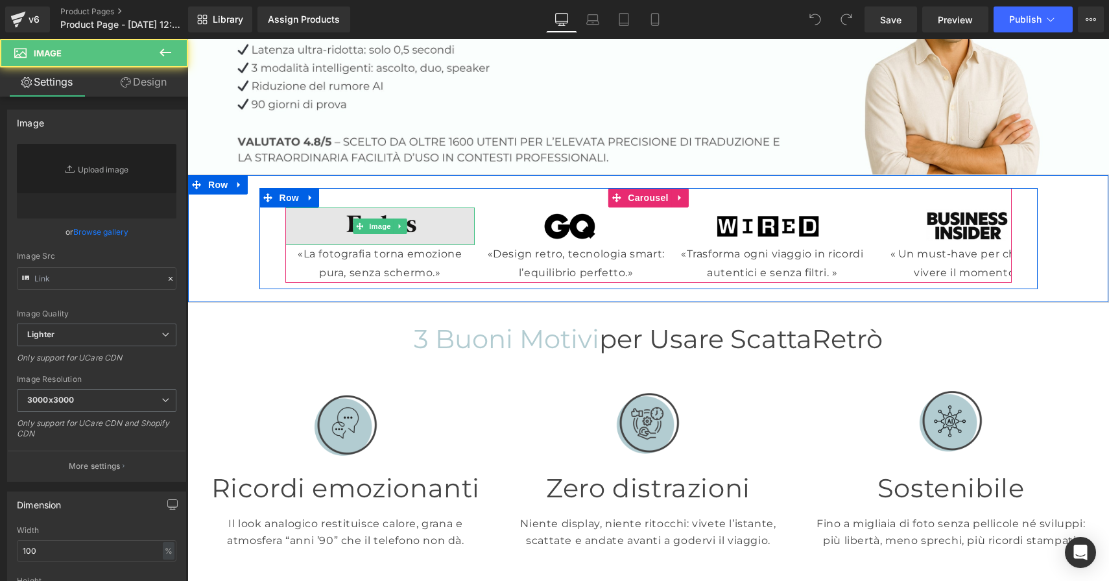
click at [444, 223] on img at bounding box center [380, 227] width 190 height 38
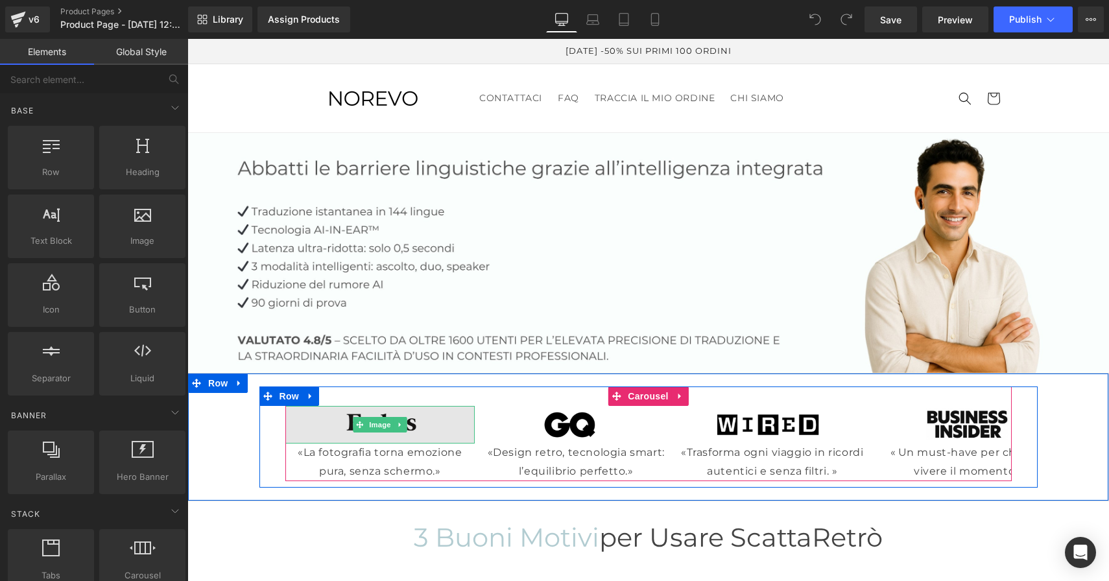
click at [442, 427] on img at bounding box center [380, 425] width 190 height 38
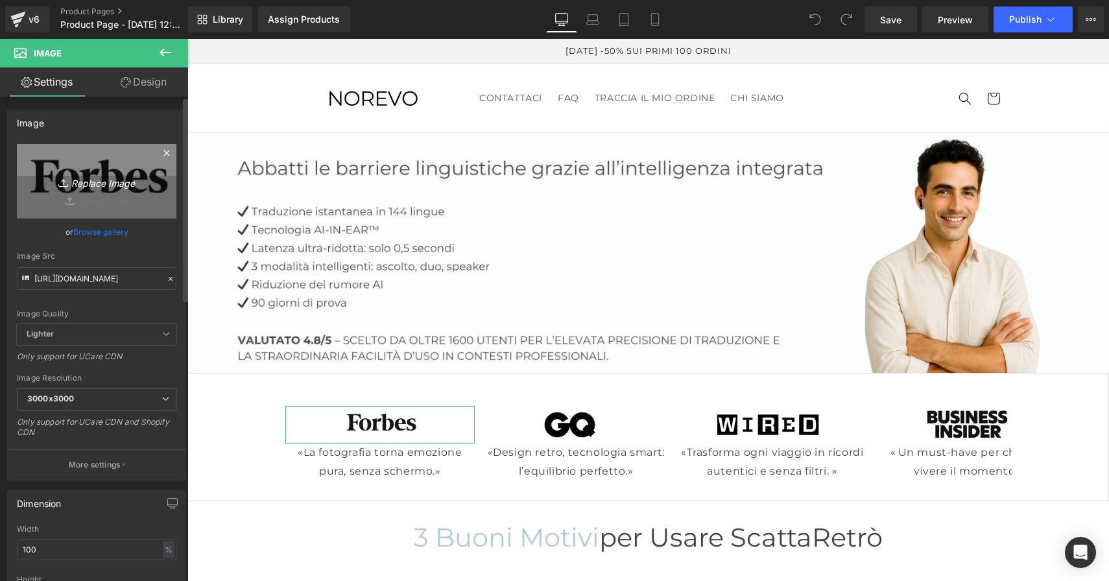
click at [105, 166] on link "Replace Image" at bounding box center [97, 181] width 160 height 75
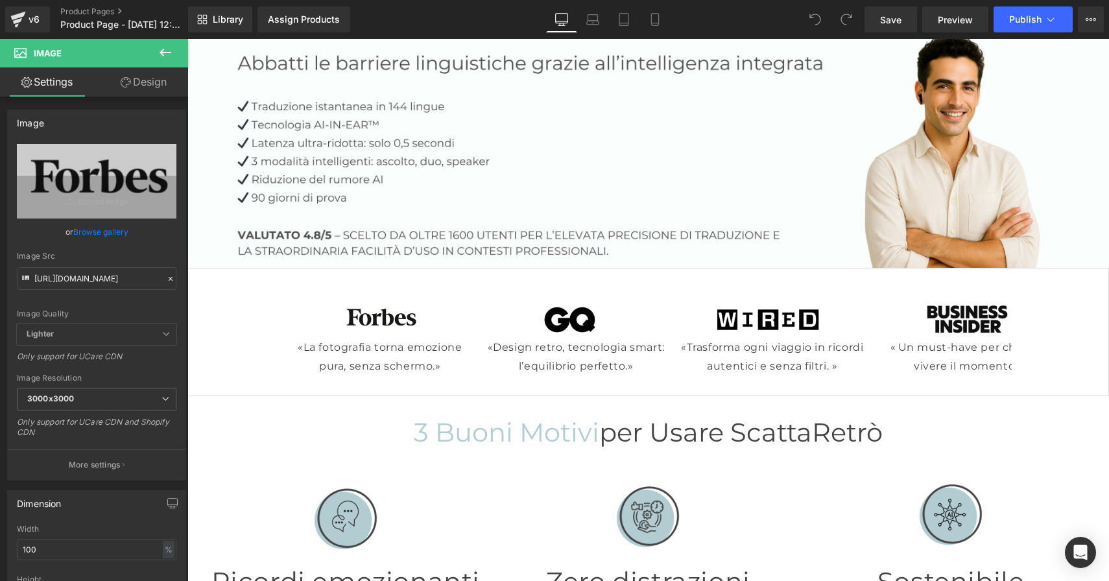
scroll to position [101, 0]
